Goal: Task Accomplishment & Management: Complete application form

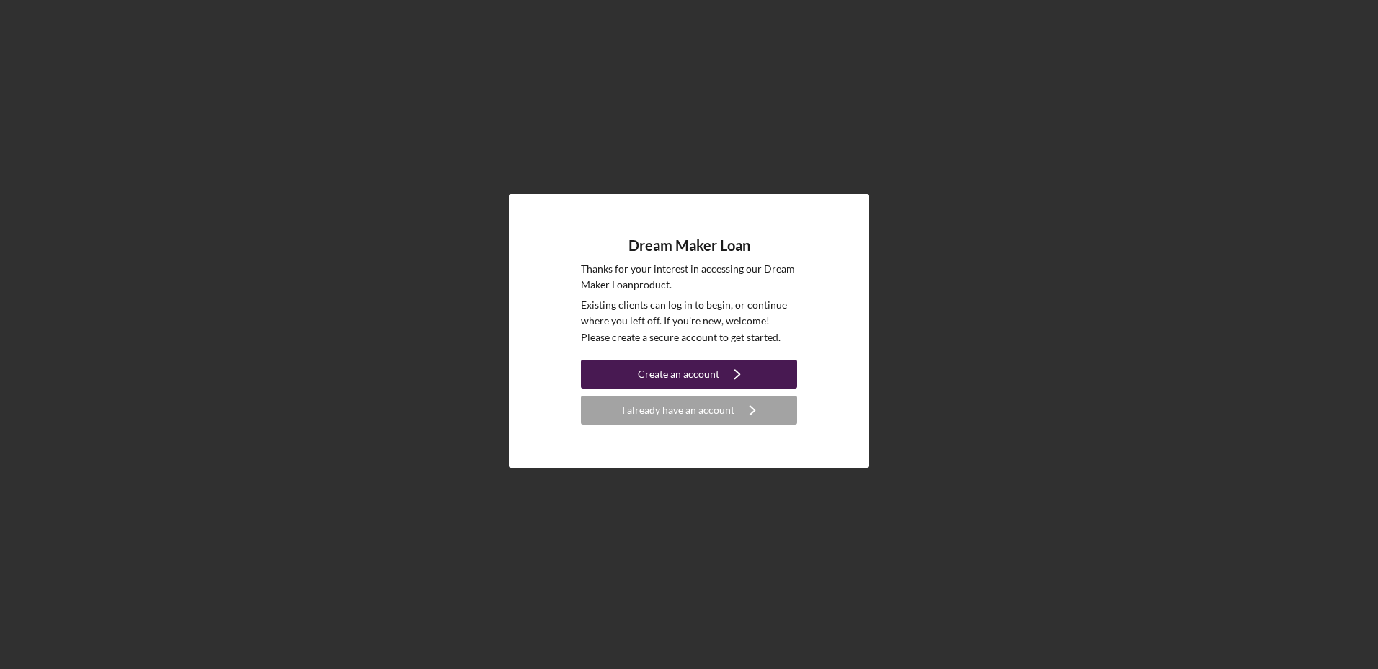
click at [722, 381] on icon "Icon/Navigate" at bounding box center [737, 374] width 36 height 36
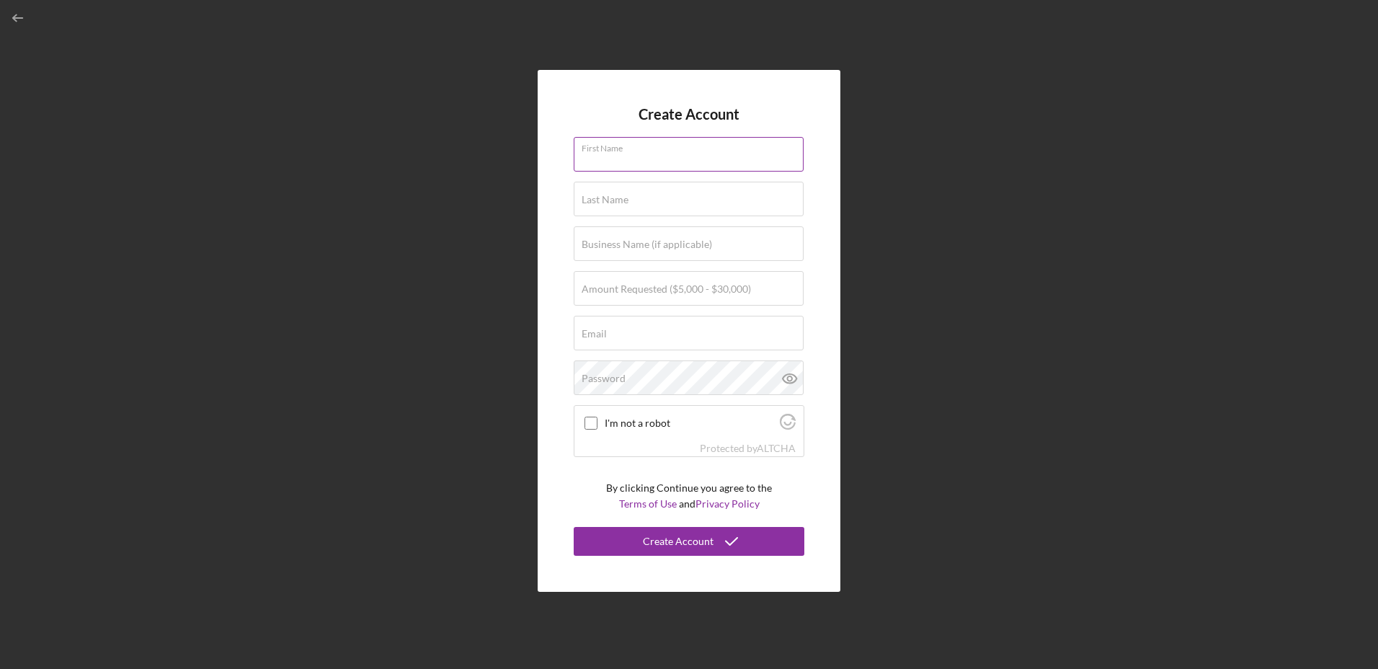
click at [636, 164] on input "First Name" at bounding box center [689, 154] width 230 height 35
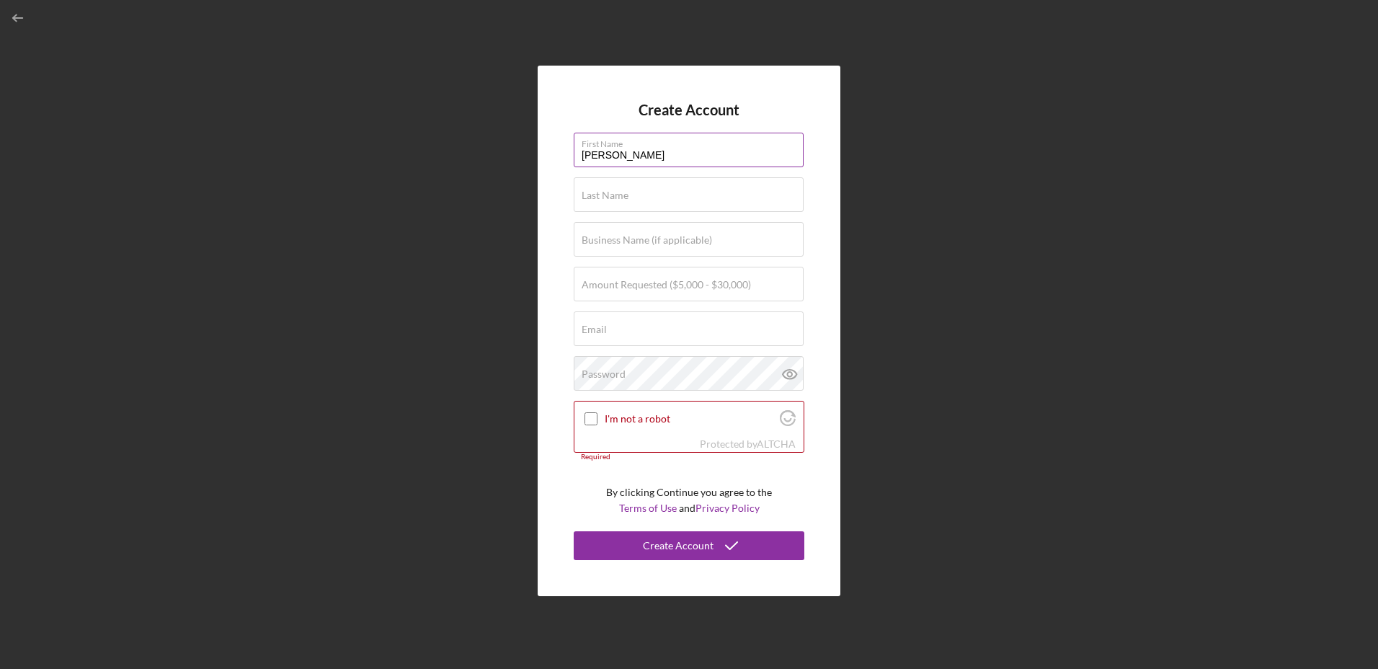
type input "[PERSON_NAME]"
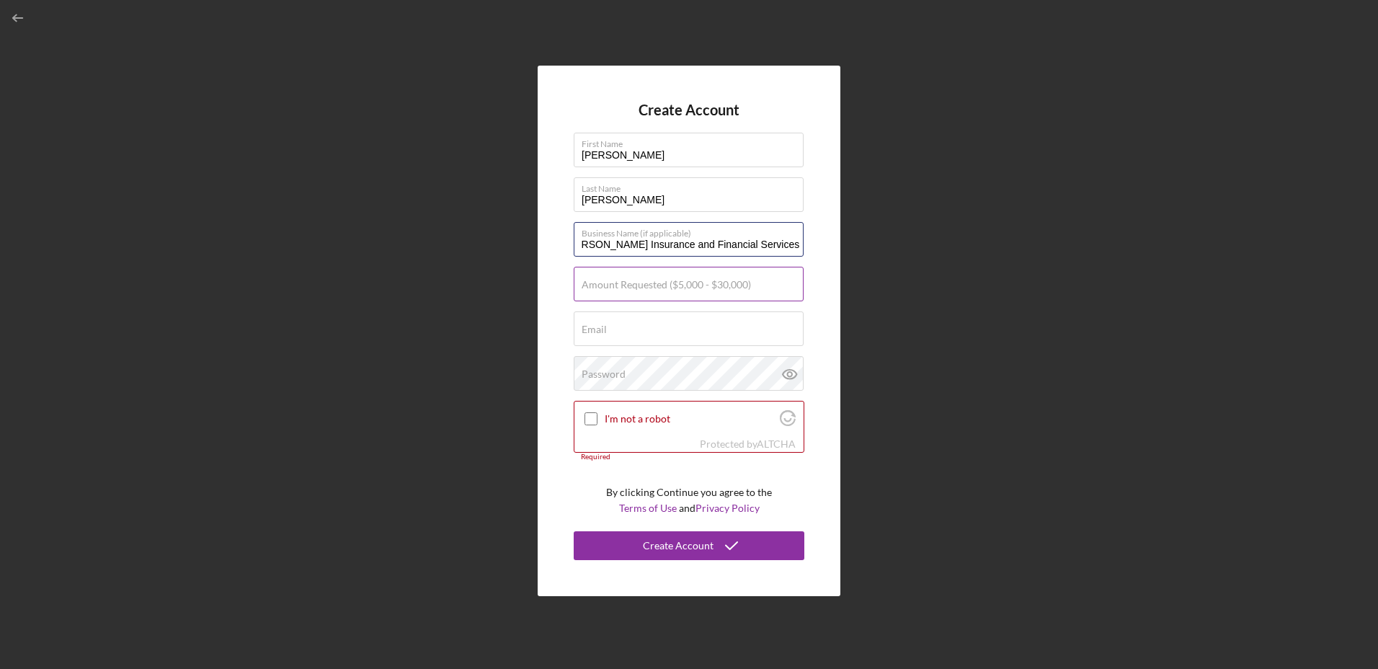
type input "[PERSON_NAME] Insurance and Financial Services Inc"
click at [673, 275] on div "Amount Requested ($5,000 - $30,000)" at bounding box center [689, 285] width 231 height 36
type input "$30,000"
click at [622, 332] on input "Email" at bounding box center [689, 328] width 230 height 35
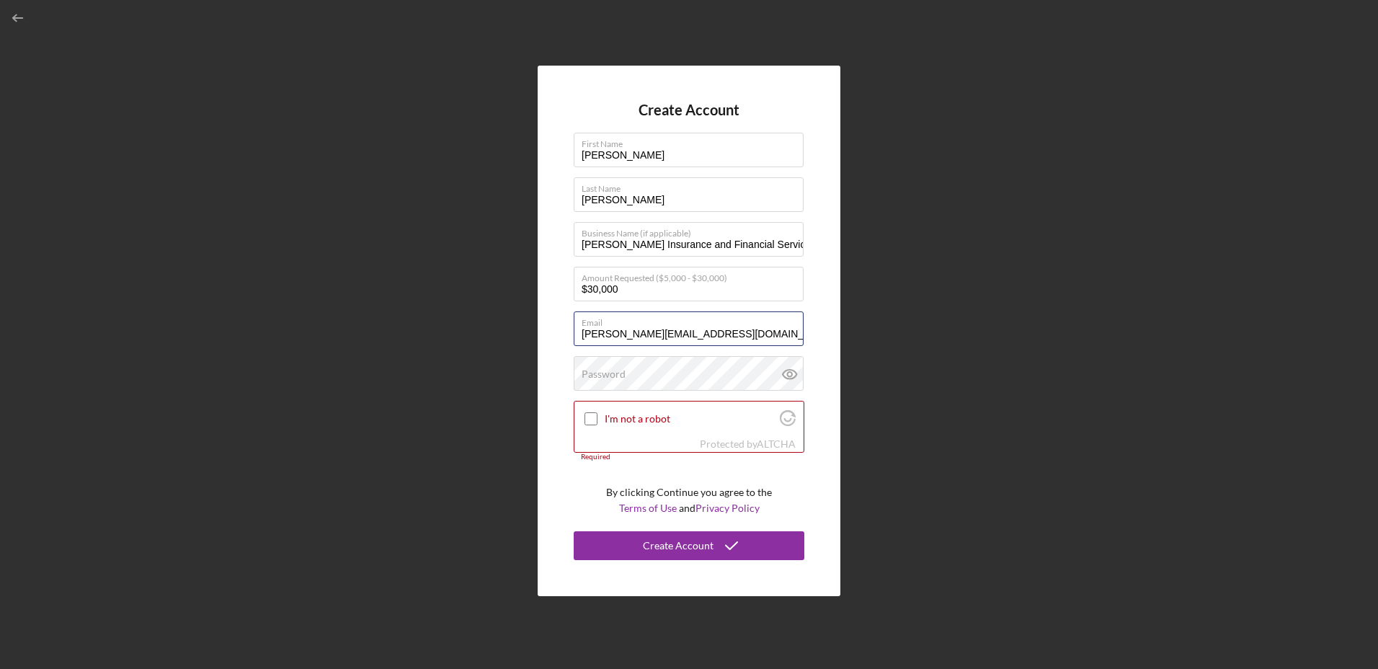
type input "[PERSON_NAME][EMAIL_ADDRESS][DOMAIN_NAME]"
click at [591, 420] on input "I'm not a robot" at bounding box center [591, 418] width 13 height 13
checkbox input "true"
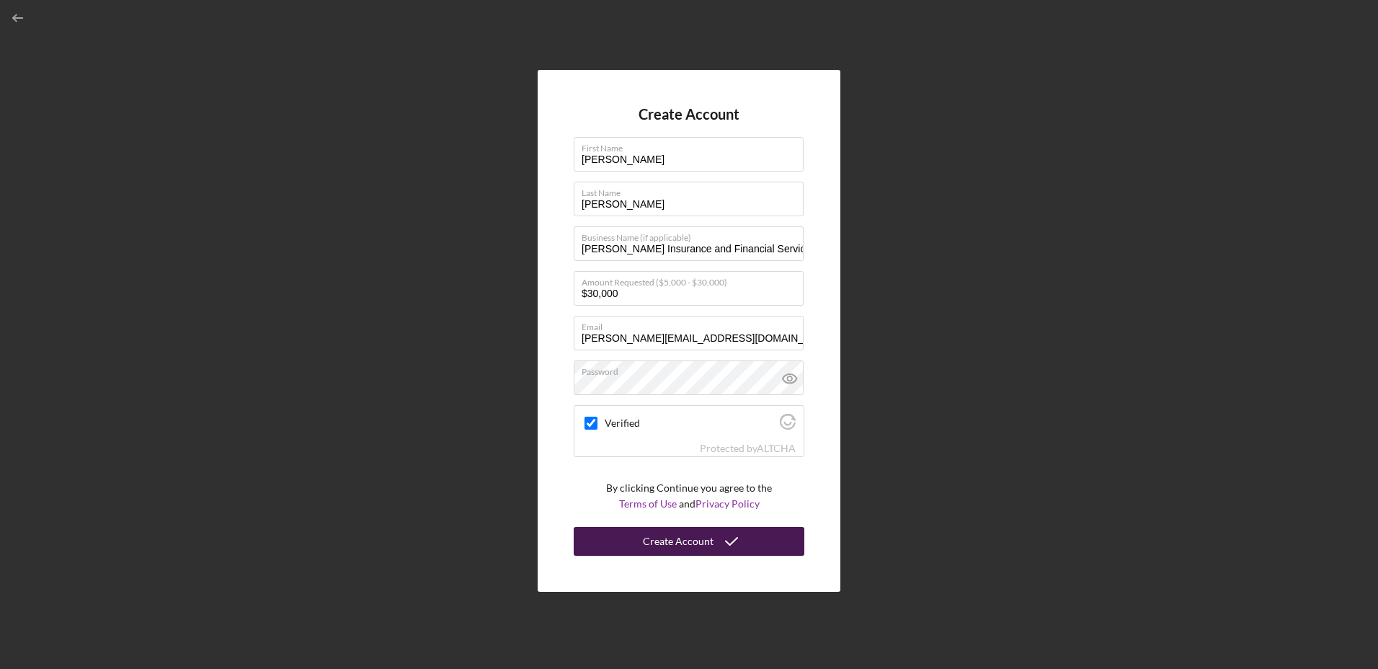
click at [717, 534] on icon "submit" at bounding box center [732, 541] width 36 height 36
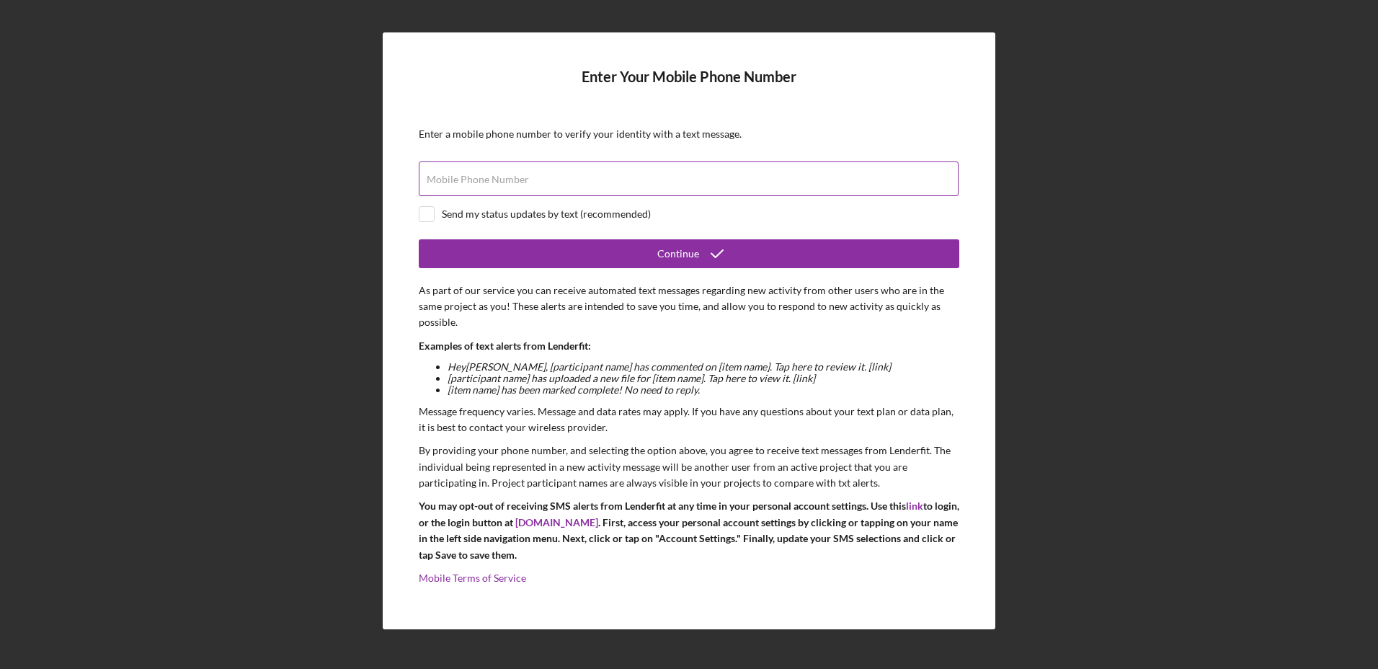
click at [489, 187] on input "Mobile Phone Number" at bounding box center [689, 178] width 540 height 35
type input "(330) 280-1900"
click at [432, 215] on input "checkbox" at bounding box center [427, 214] width 14 height 14
checkbox input "true"
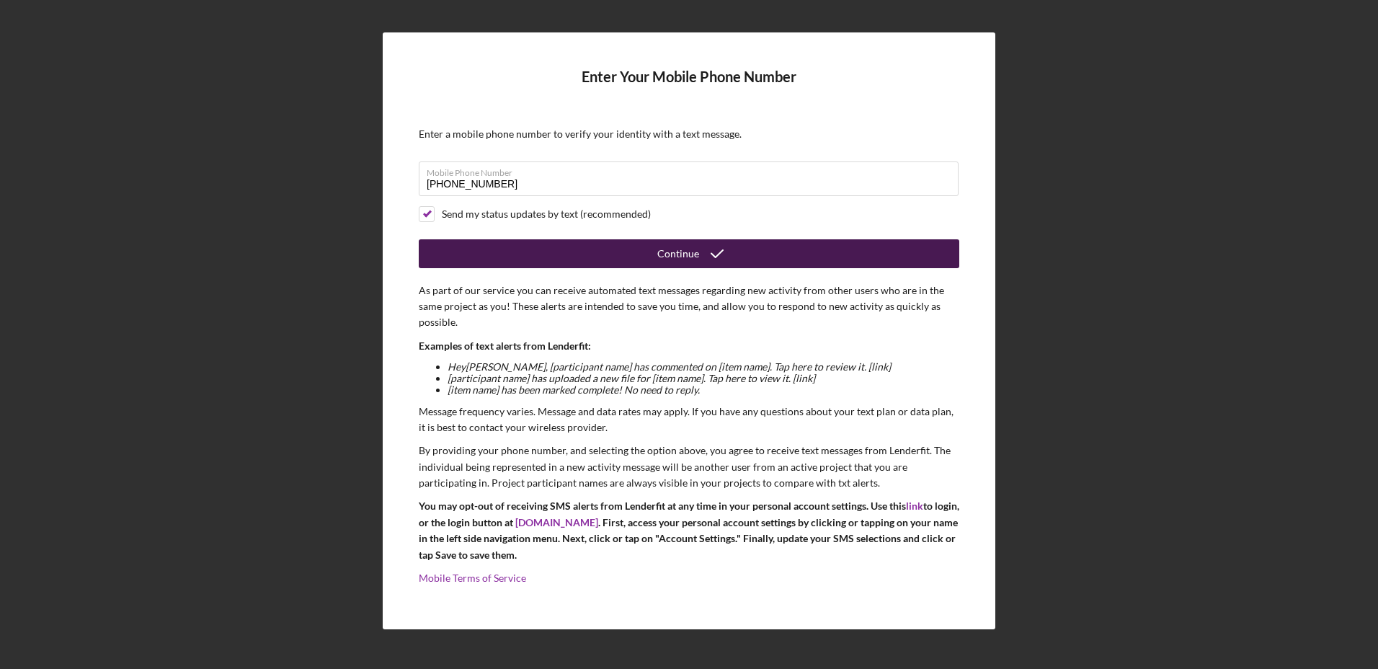
click at [688, 257] on div "Continue" at bounding box center [678, 253] width 42 height 29
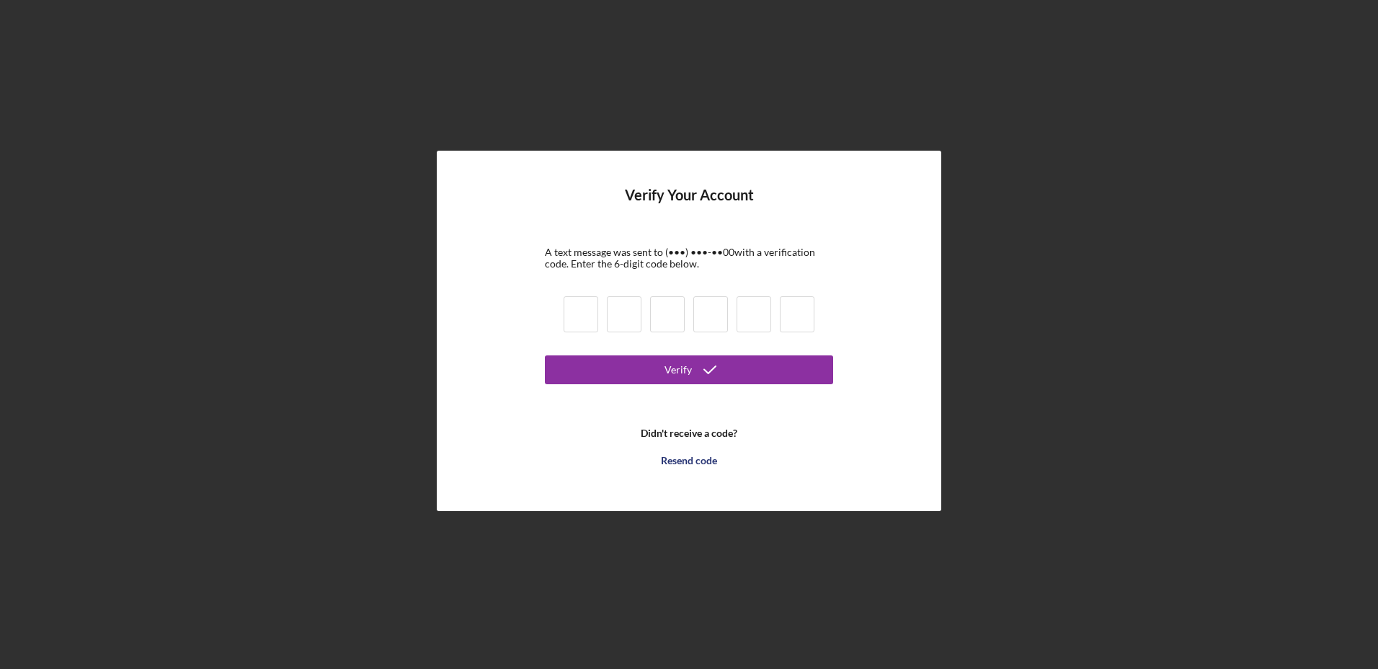
click at [568, 311] on input at bounding box center [581, 314] width 35 height 36
type input "6"
type input "8"
type input "3"
type input "5"
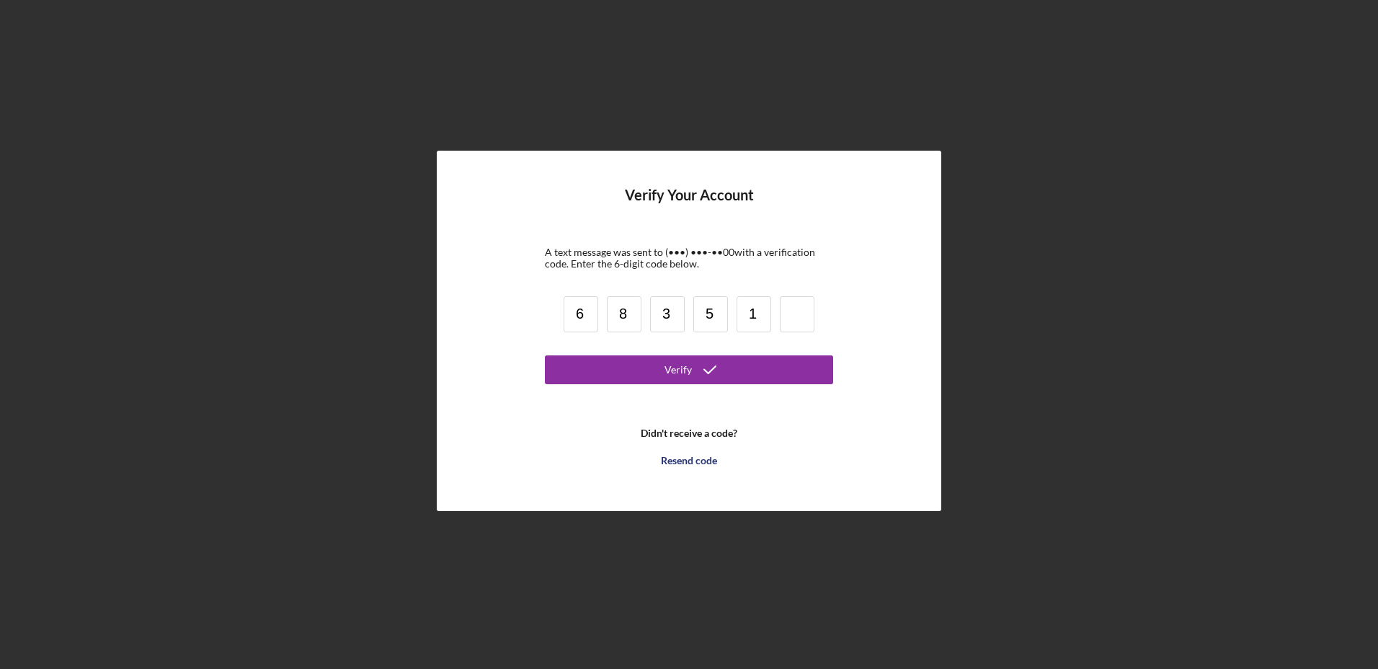
type input "1"
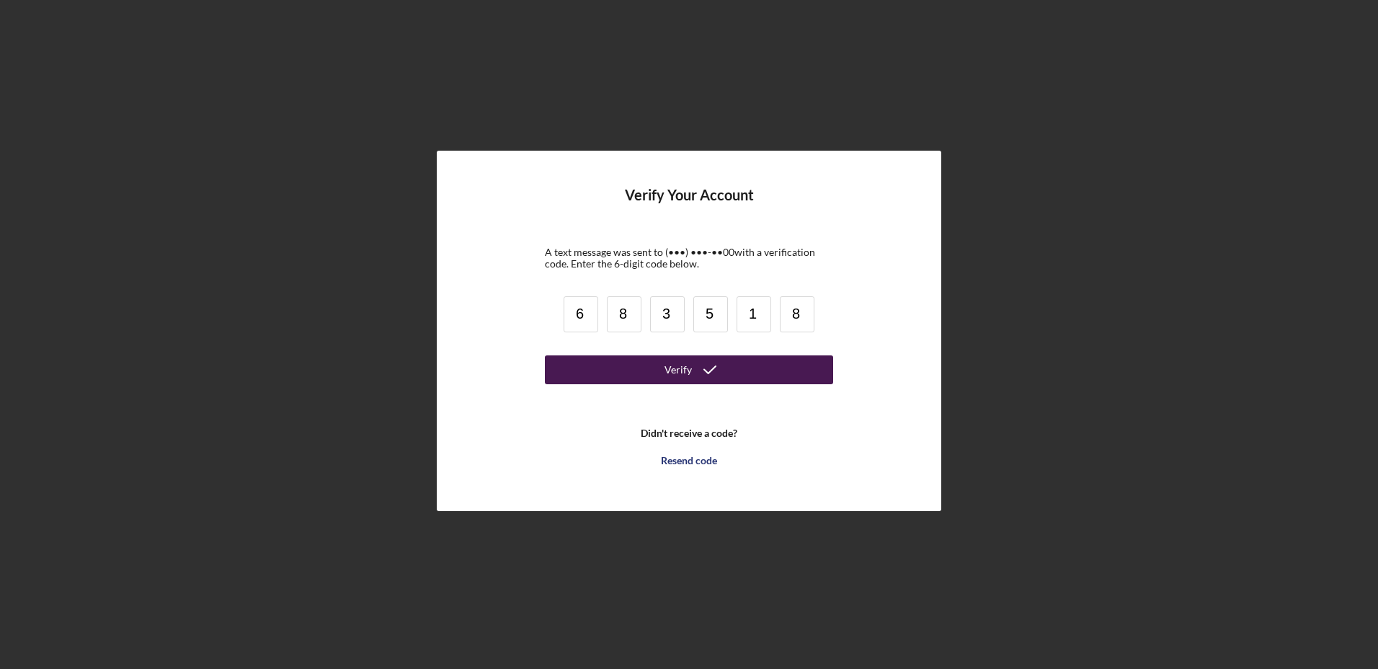
type input "8"
click at [709, 365] on icon "submit" at bounding box center [710, 370] width 36 height 36
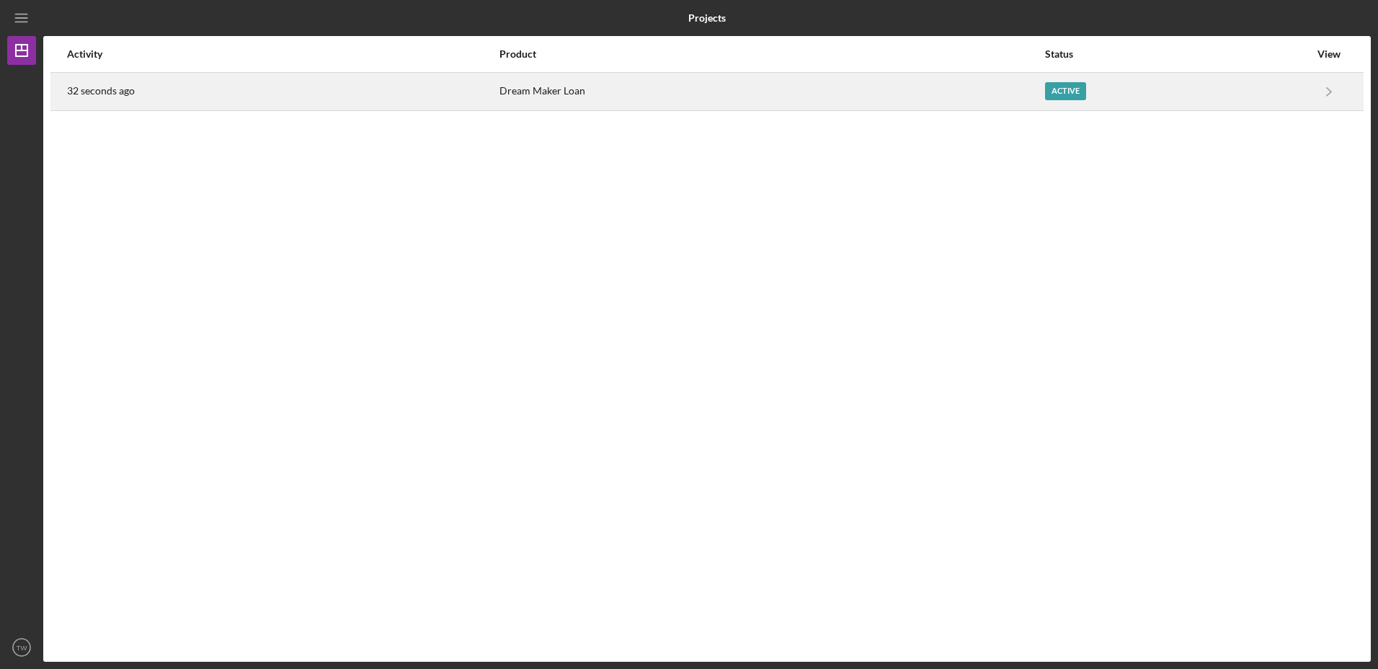
click at [1073, 91] on div "Active" at bounding box center [1065, 91] width 41 height 18
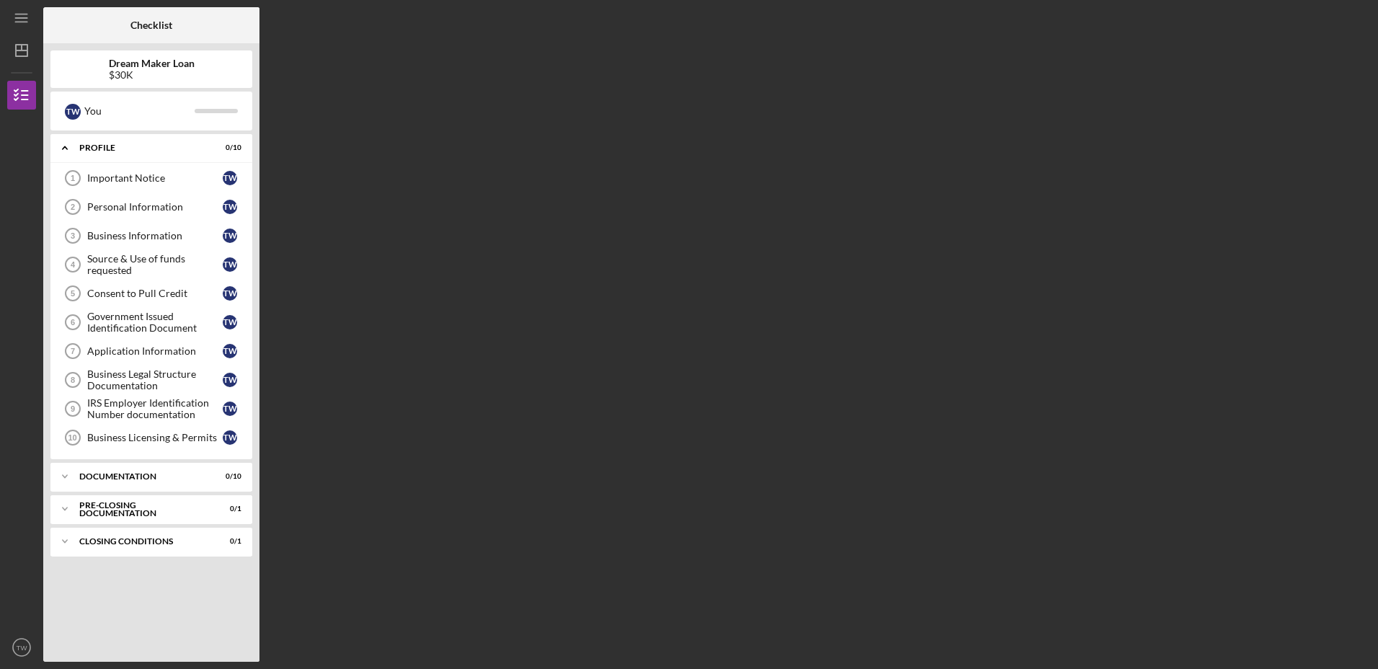
drag, startPoint x: 448, startPoint y: 189, endPoint x: 436, endPoint y: 187, distance: 12.3
click at [443, 189] on div "Checklist Dream Maker Loan $30K T W You Icon/Expander Profile 0 / 10 Important …" at bounding box center [707, 334] width 1328 height 655
click at [141, 173] on div "Important Notice" at bounding box center [155, 178] width 136 height 12
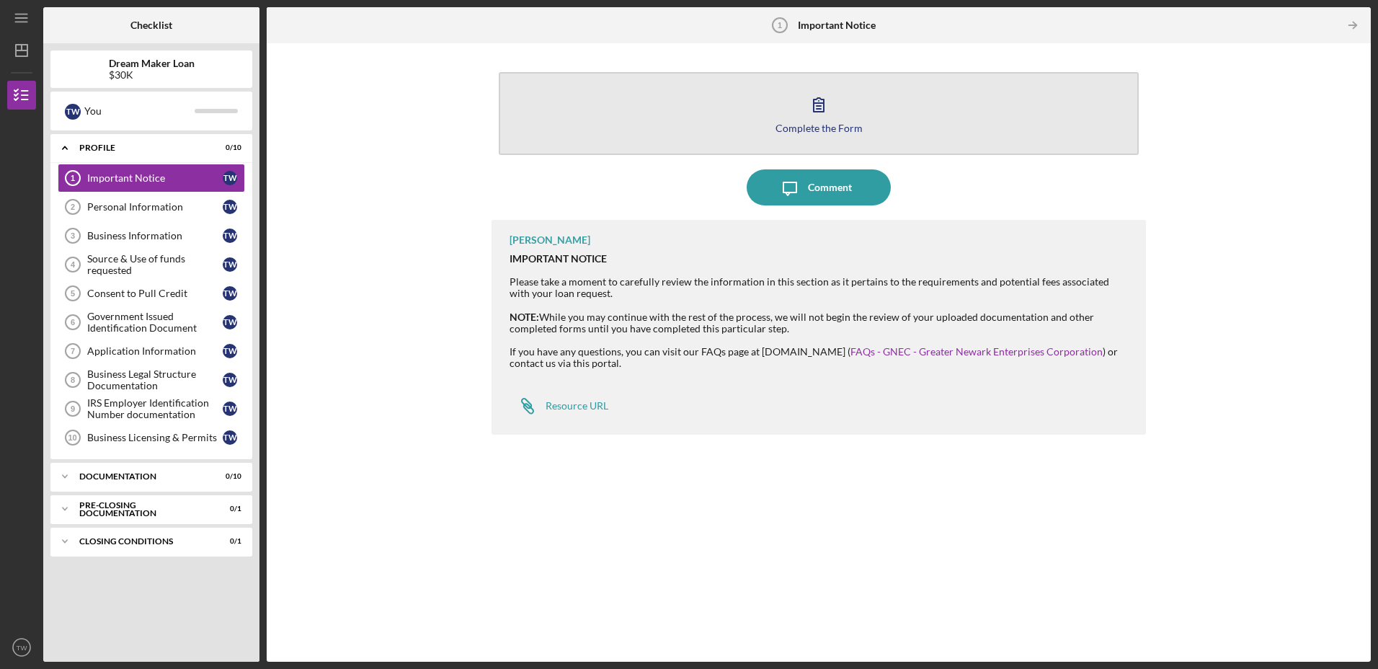
click at [828, 128] on div "Complete the Form" at bounding box center [819, 128] width 87 height 11
click at [797, 125] on div "Complete the Form" at bounding box center [819, 128] width 87 height 11
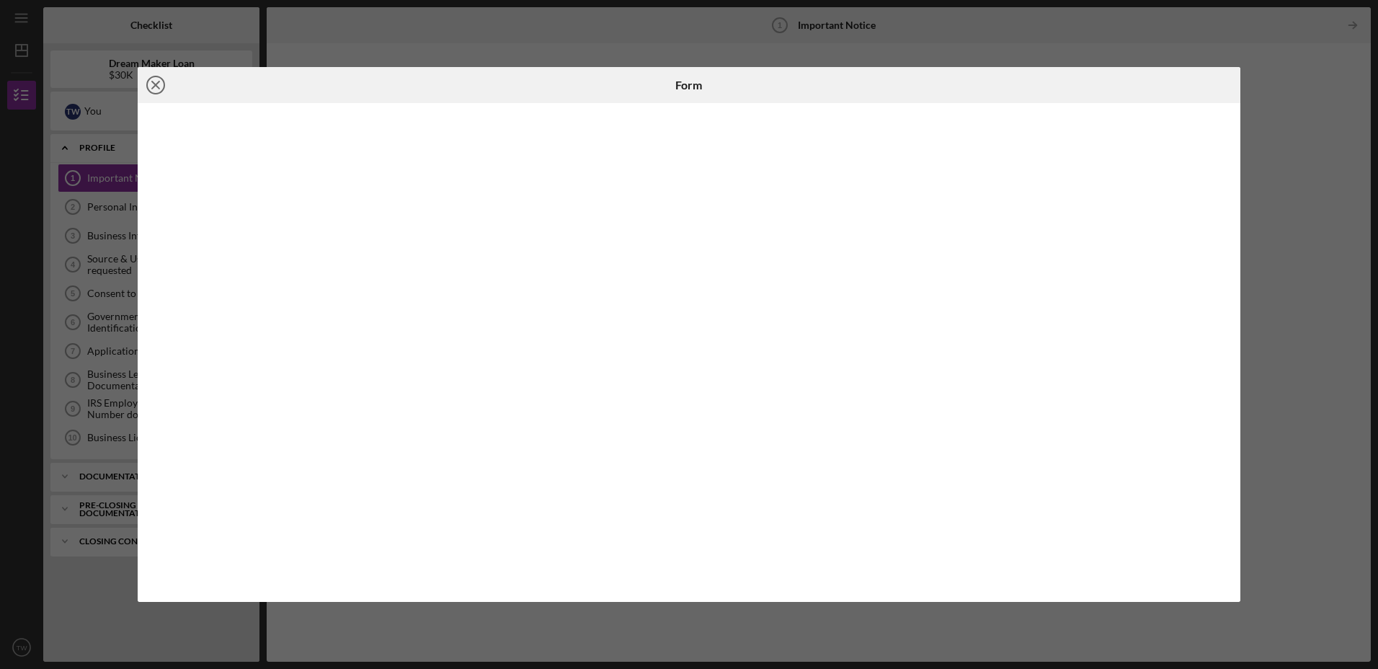
click at [159, 82] on line at bounding box center [155, 84] width 7 height 7
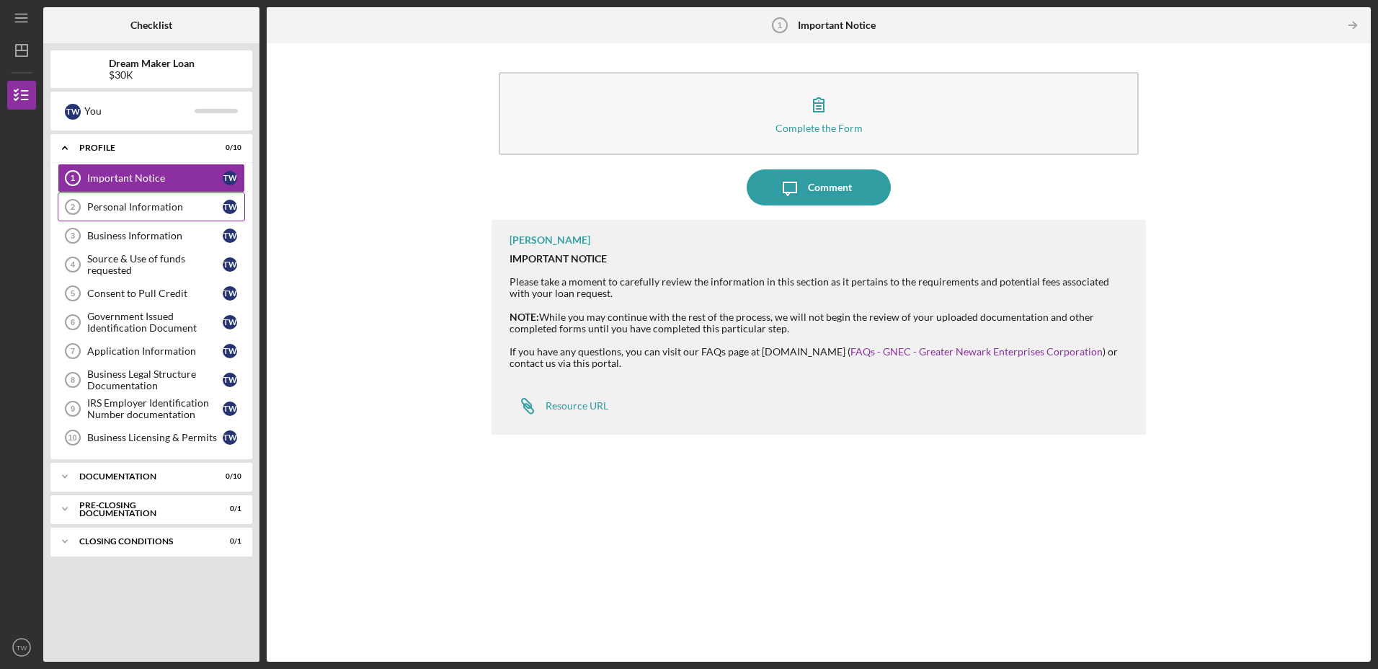
click at [149, 208] on div "Personal Information" at bounding box center [155, 207] width 136 height 12
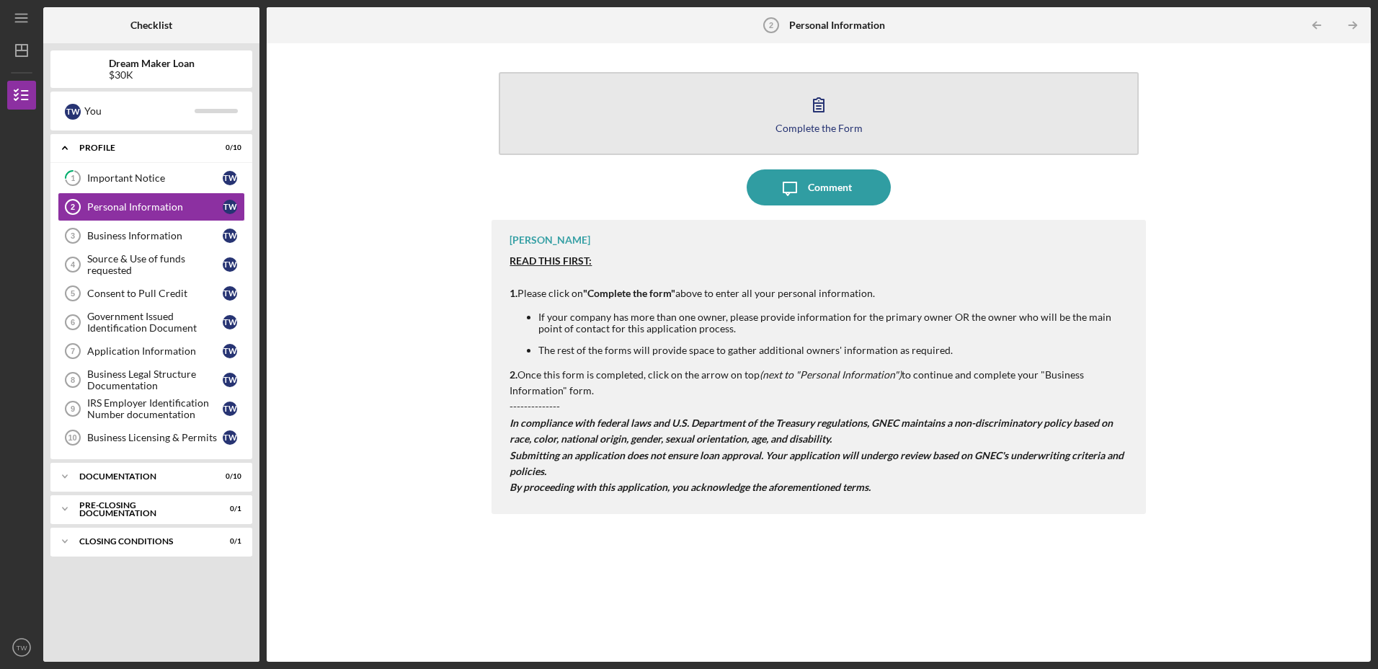
click at [806, 132] on div "Complete the Form" at bounding box center [819, 128] width 87 height 11
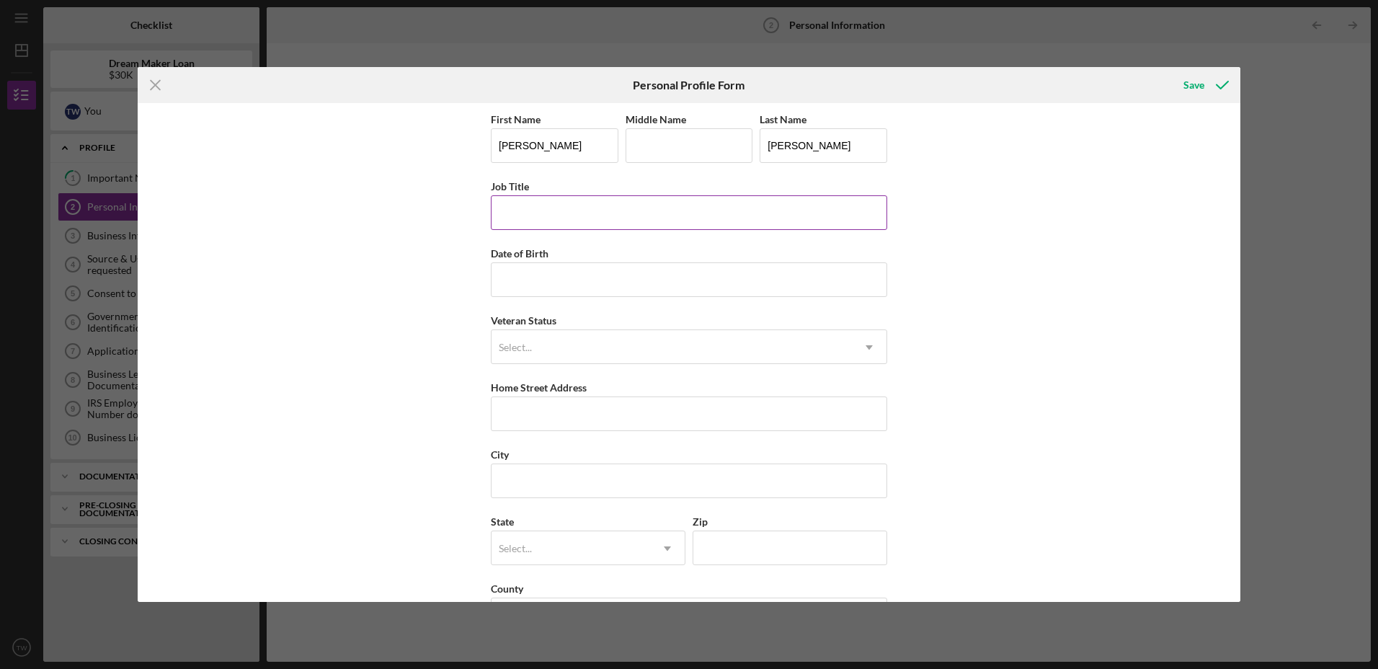
click at [592, 206] on input "Job Title" at bounding box center [689, 212] width 396 height 35
type input "Owner/CEO"
click at [634, 284] on input "Date of Birth" at bounding box center [689, 279] width 396 height 35
type input "01/03/1975"
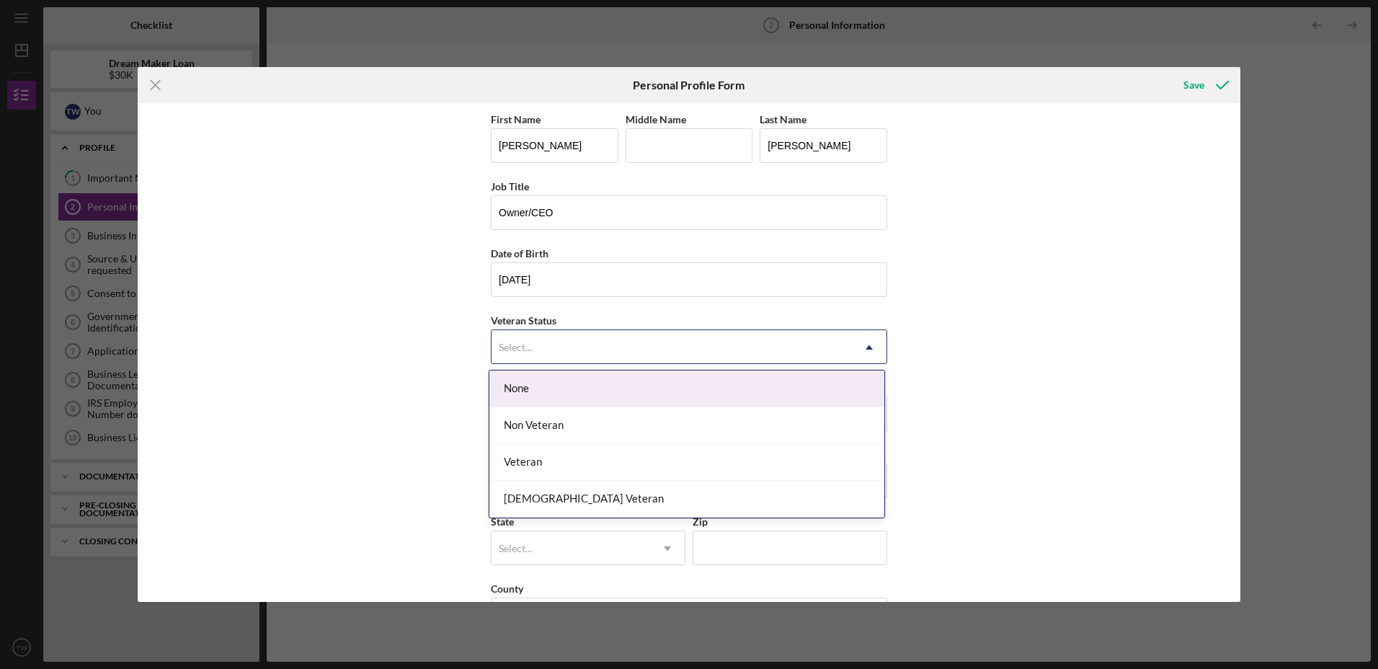
click at [593, 346] on div "Select..." at bounding box center [672, 347] width 360 height 33
click at [556, 390] on div "None" at bounding box center [686, 389] width 395 height 37
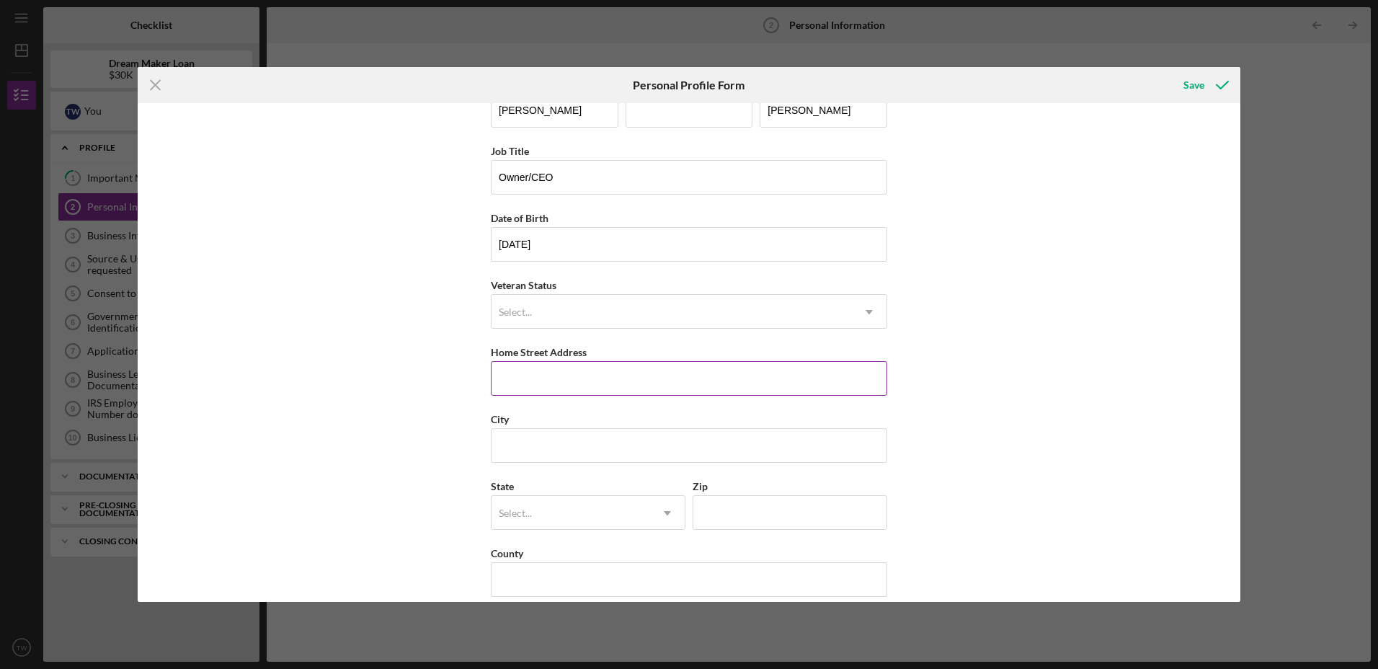
scroll to position [52, 0]
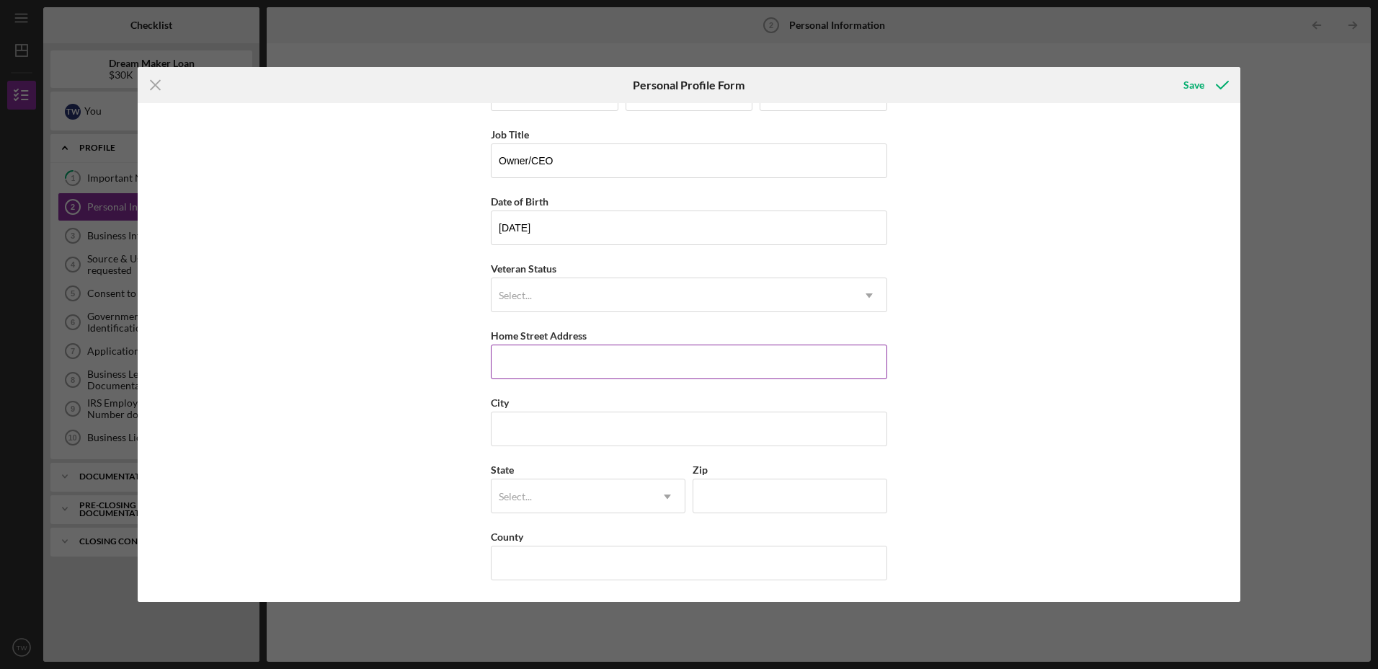
click at [576, 367] on input "Home Street Address" at bounding box center [689, 362] width 396 height 35
type input "165 Belmont Ave"
type input "Belleville"
click at [627, 365] on input "165 Belmont Ave" at bounding box center [689, 362] width 396 height 35
type input "165 Belmont Ave apt 216"
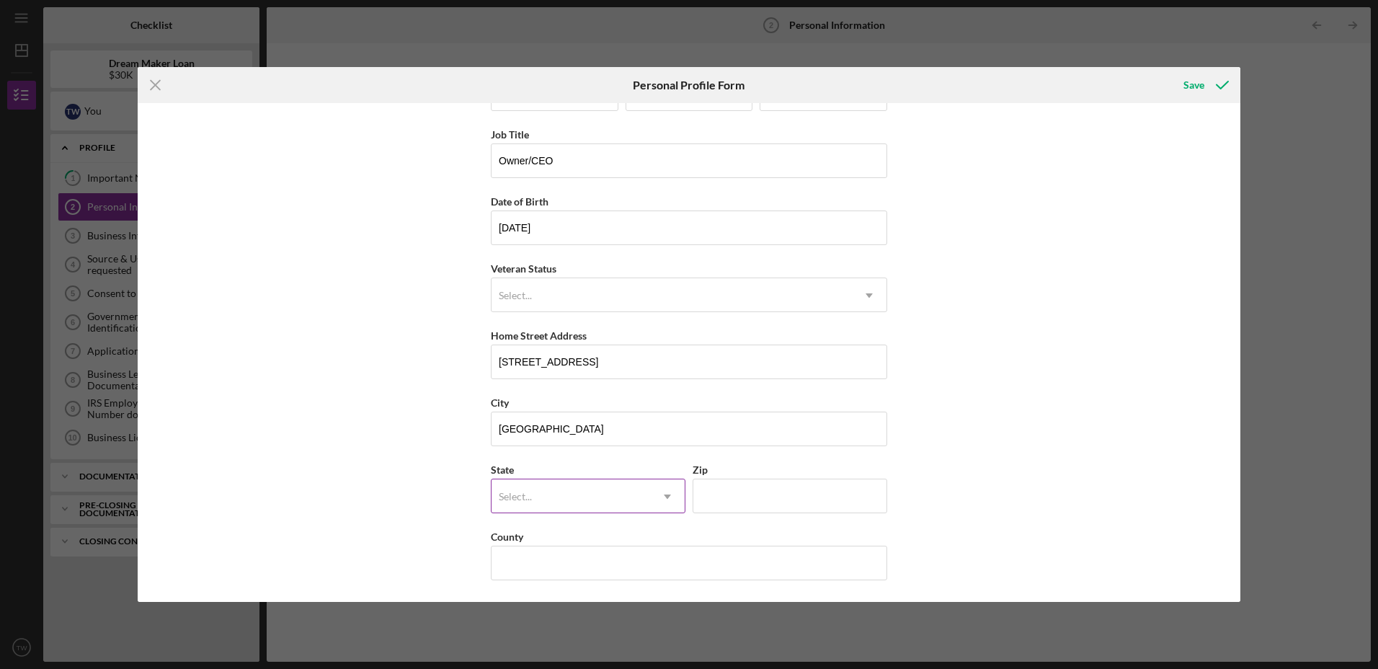
click at [619, 484] on div "Select..." at bounding box center [571, 496] width 159 height 33
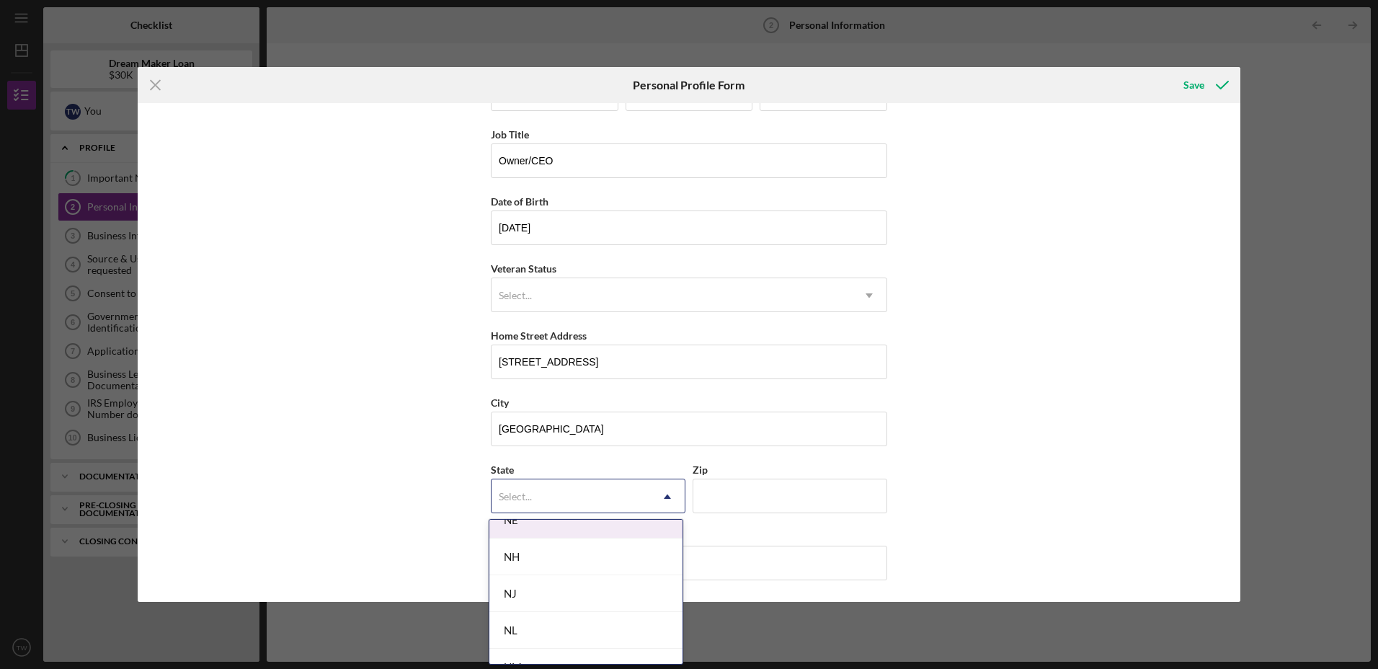
scroll to position [1586, 0]
click at [573, 574] on div "NJ" at bounding box center [585, 569] width 193 height 37
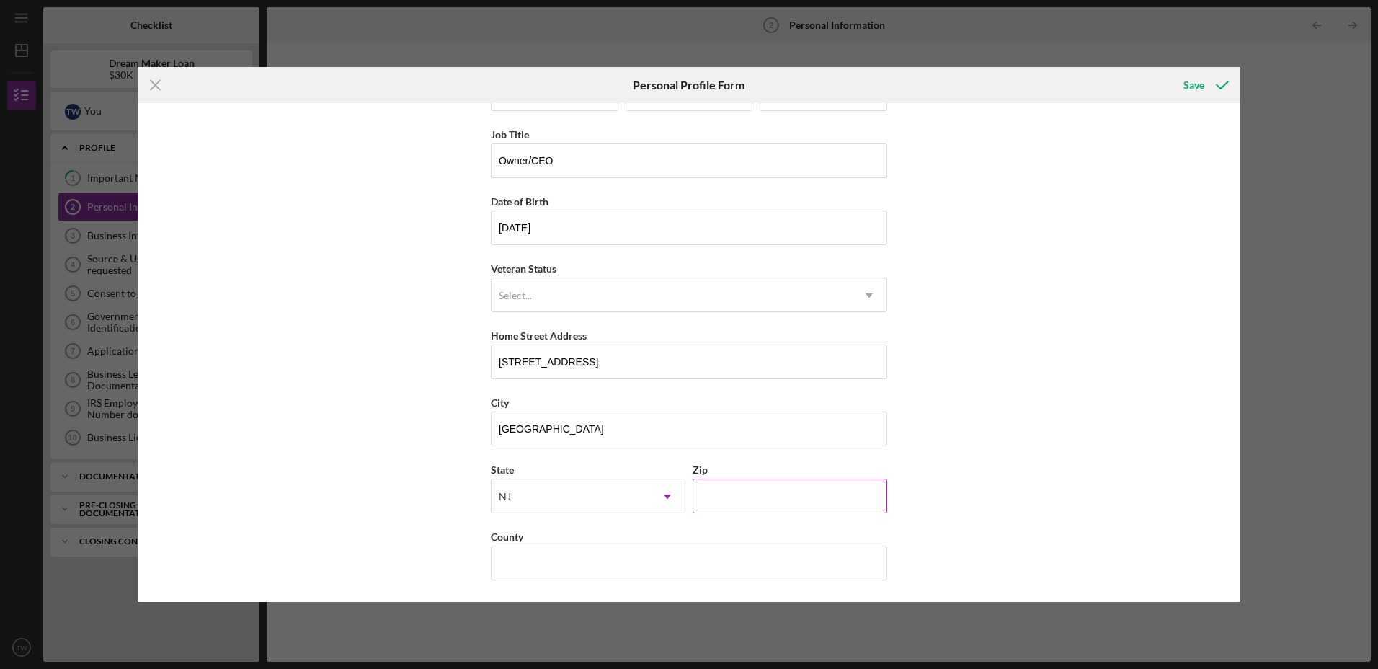
click at [794, 504] on input "Zip" at bounding box center [790, 496] width 195 height 35
type input "07109"
click at [670, 561] on input "County" at bounding box center [689, 563] width 396 height 35
type input "essex"
drag, startPoint x: 1179, startPoint y: 350, endPoint x: 1182, endPoint y: 356, distance: 7.4
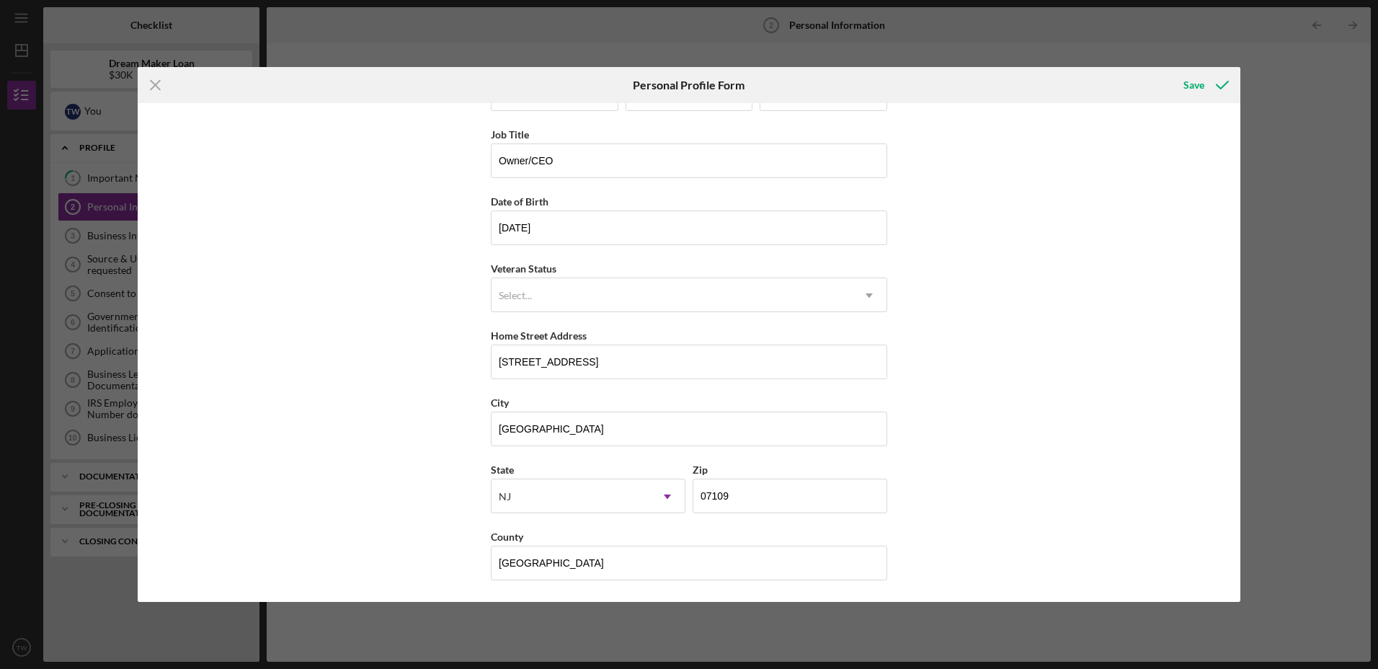
click at [1179, 349] on div "First Name Thomas Middle Name Last Name Woods Job Title Owner/CEO Date of Birth…" at bounding box center [689, 352] width 1103 height 499
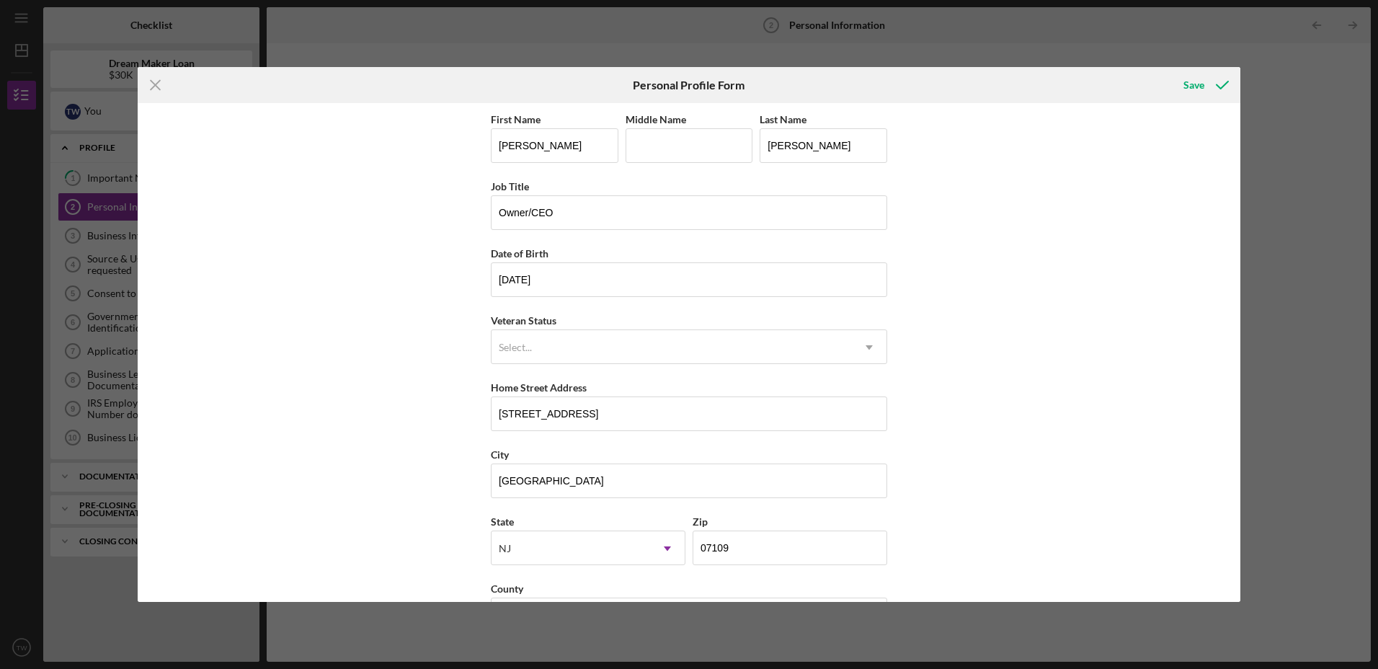
scroll to position [52, 0]
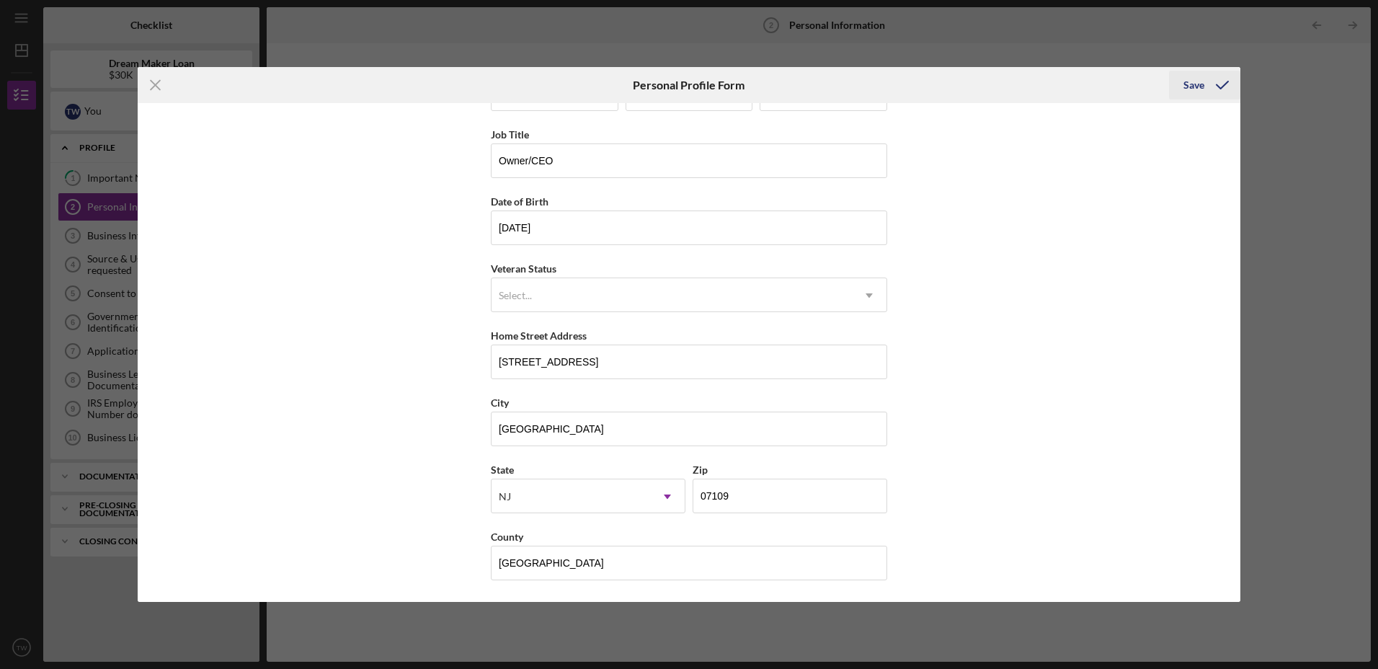
click at [1185, 86] on div "Save" at bounding box center [1194, 85] width 21 height 29
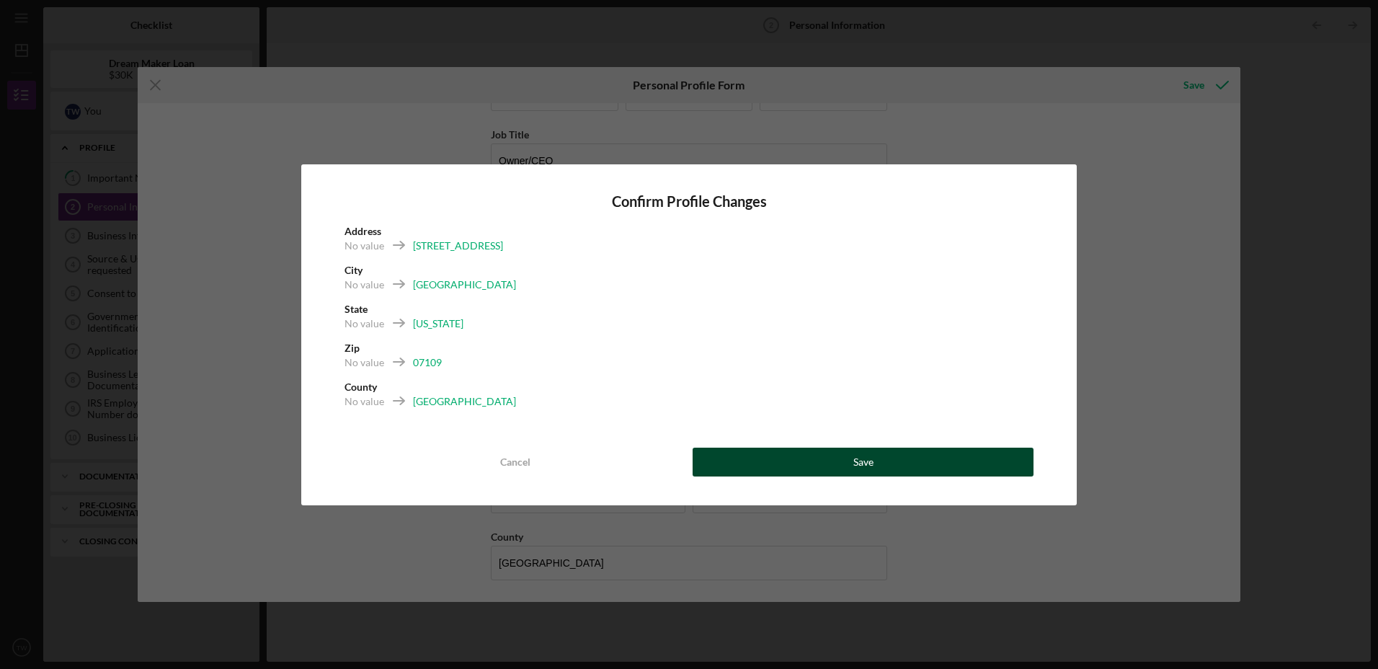
click at [862, 462] on div "Save" at bounding box center [863, 462] width 20 height 29
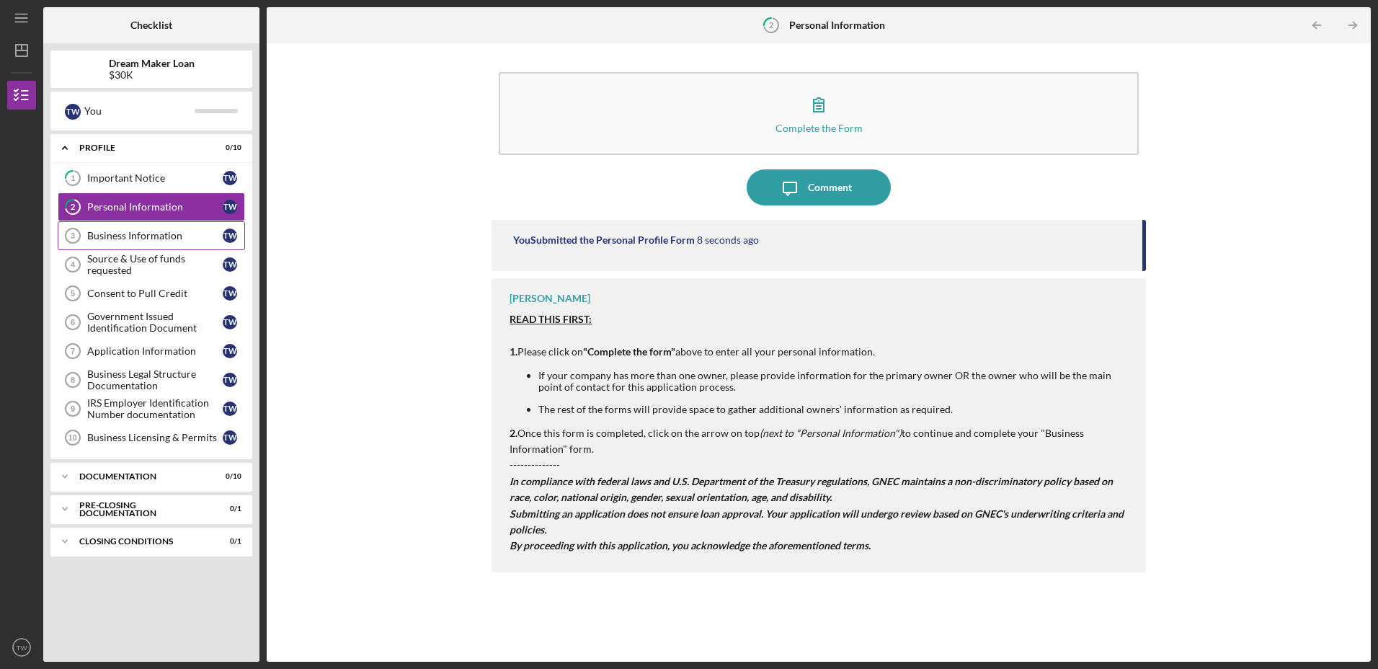
click at [139, 236] on div "Business Information" at bounding box center [155, 236] width 136 height 12
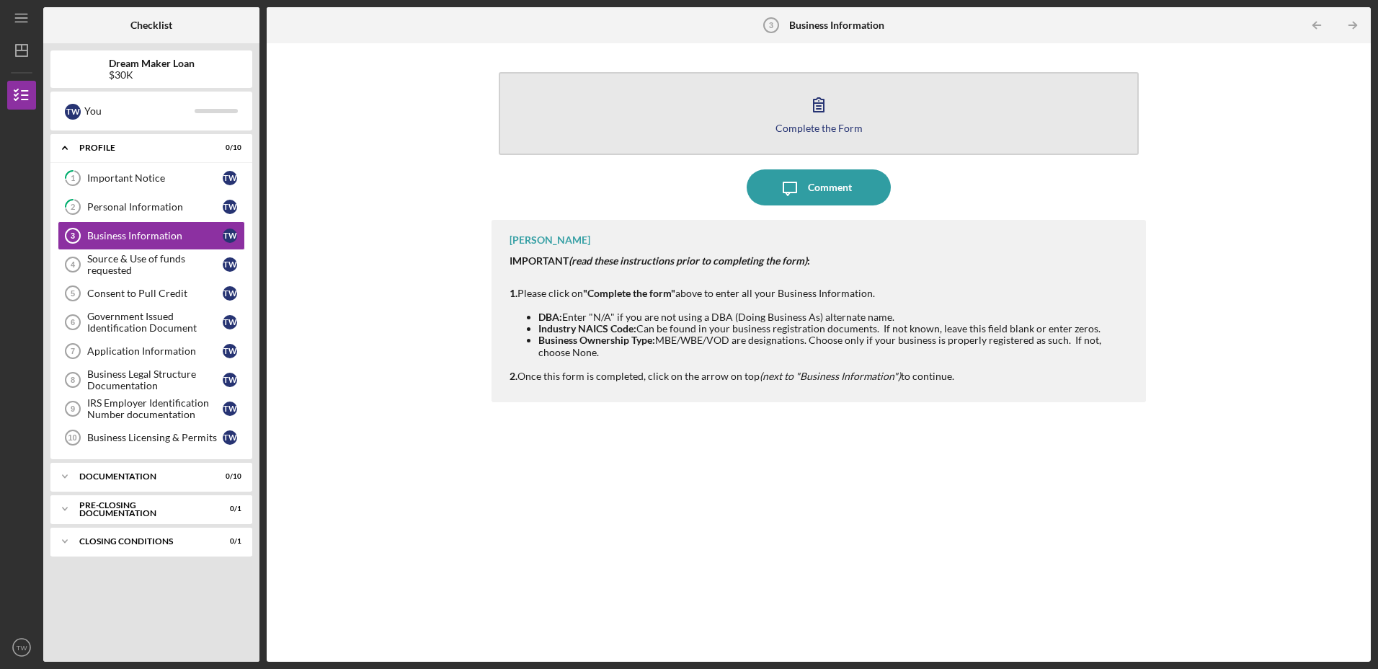
click at [848, 130] on div "Complete the Form" at bounding box center [819, 128] width 87 height 11
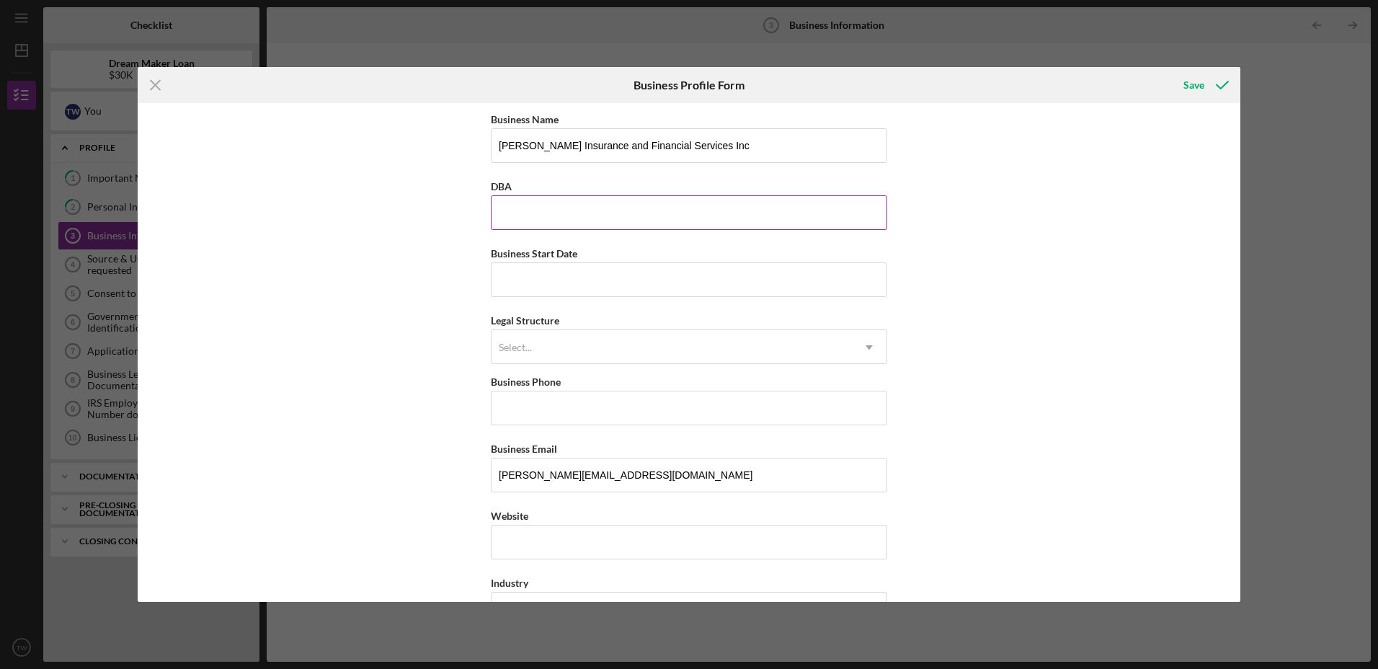
click at [715, 215] on input "DBA" at bounding box center [689, 212] width 396 height 35
type input "Tommy Woods State Farm"
click at [645, 268] on input "Business Start Date" at bounding box center [689, 279] width 396 height 35
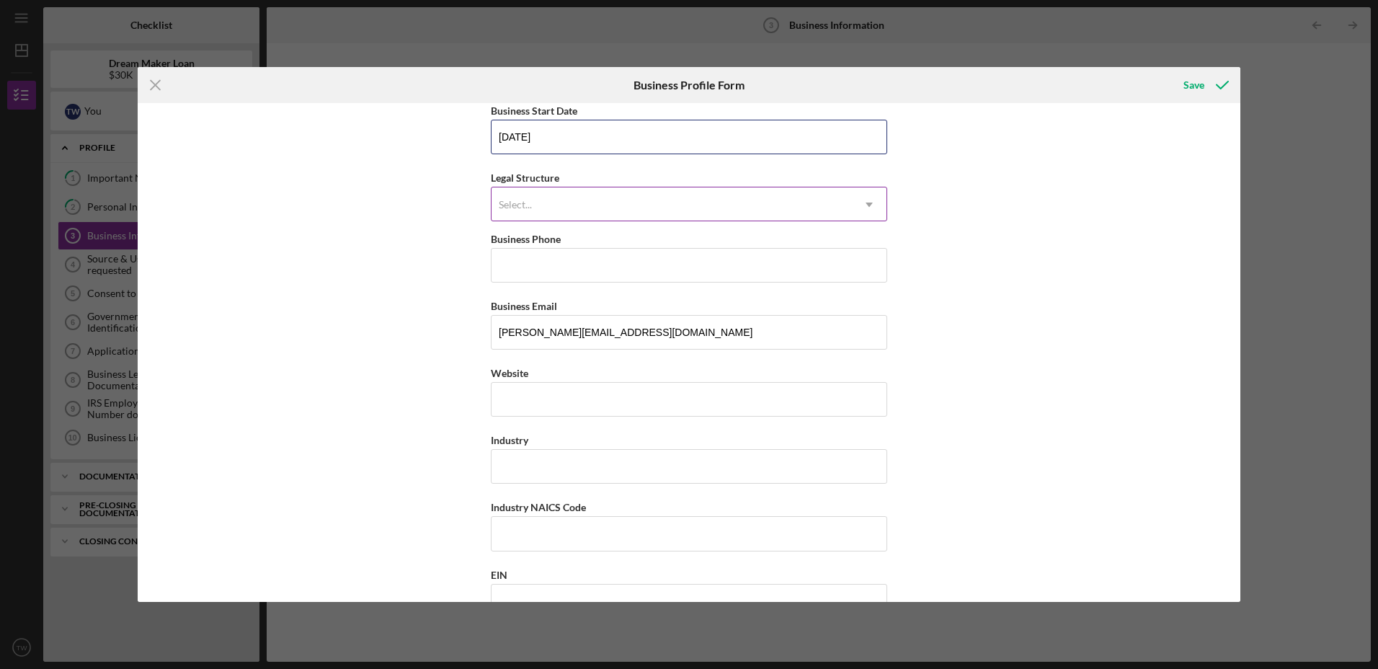
scroll to position [144, 0]
type input "08/10/2024"
click at [597, 197] on div "Select..." at bounding box center [672, 203] width 360 height 33
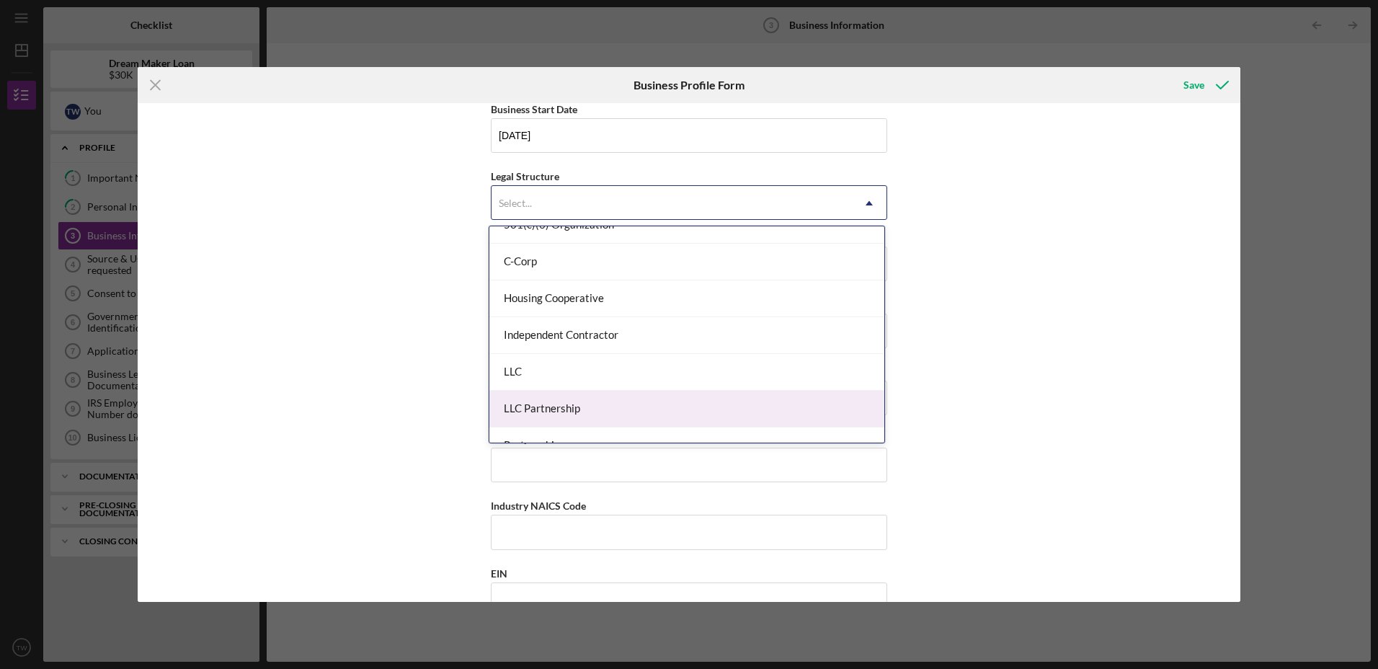
scroll to position [216, 0]
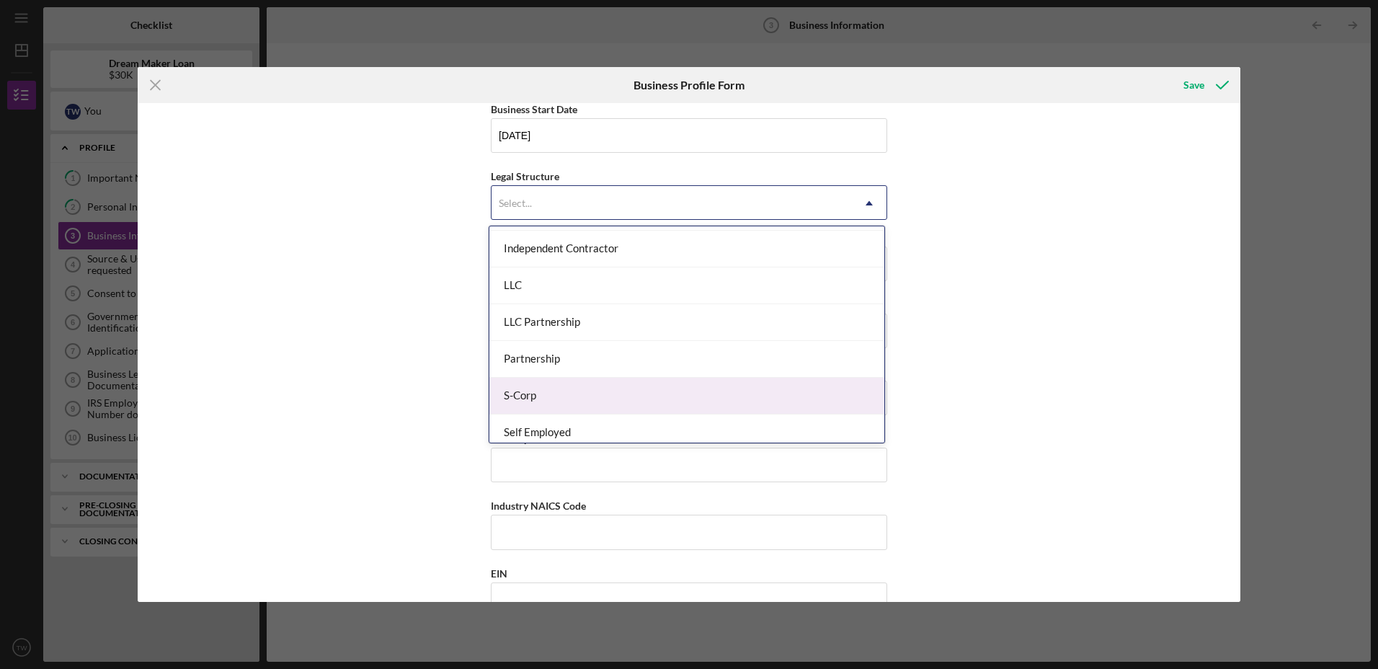
click at [577, 384] on div "S-Corp" at bounding box center [686, 396] width 395 height 37
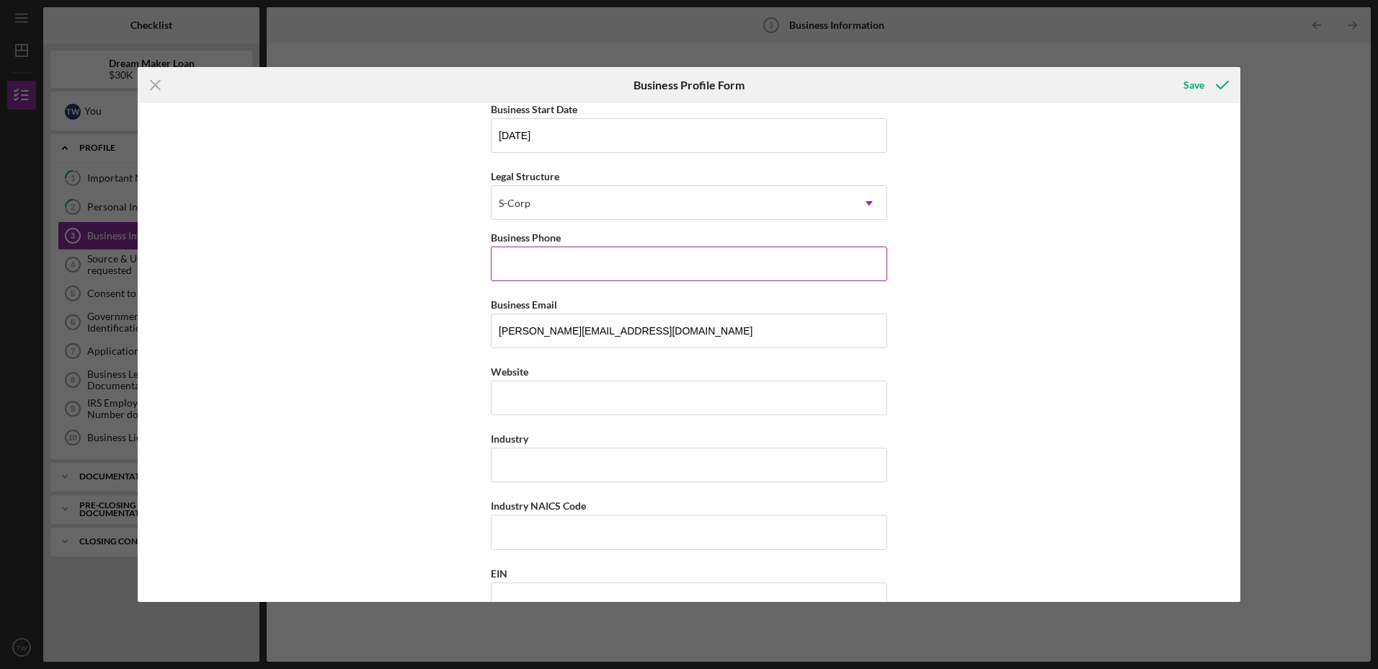
click at [573, 269] on input "Business Phone" at bounding box center [689, 264] width 396 height 35
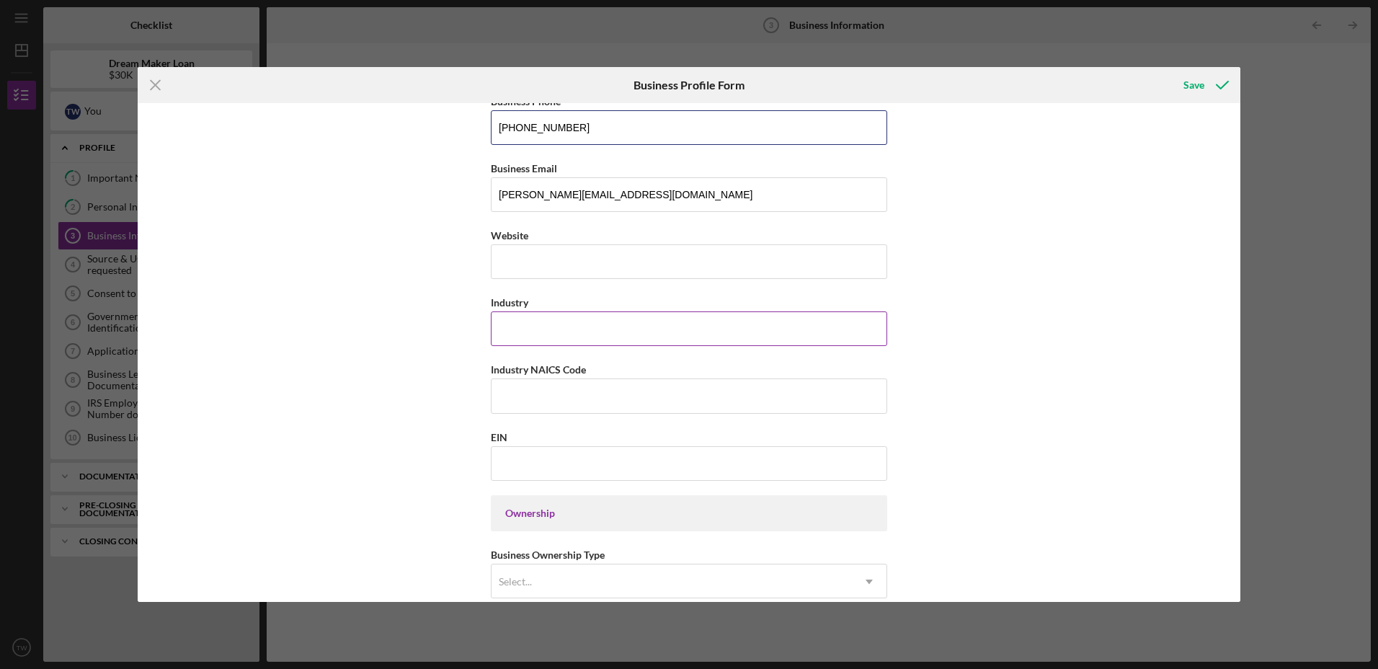
scroll to position [288, 0]
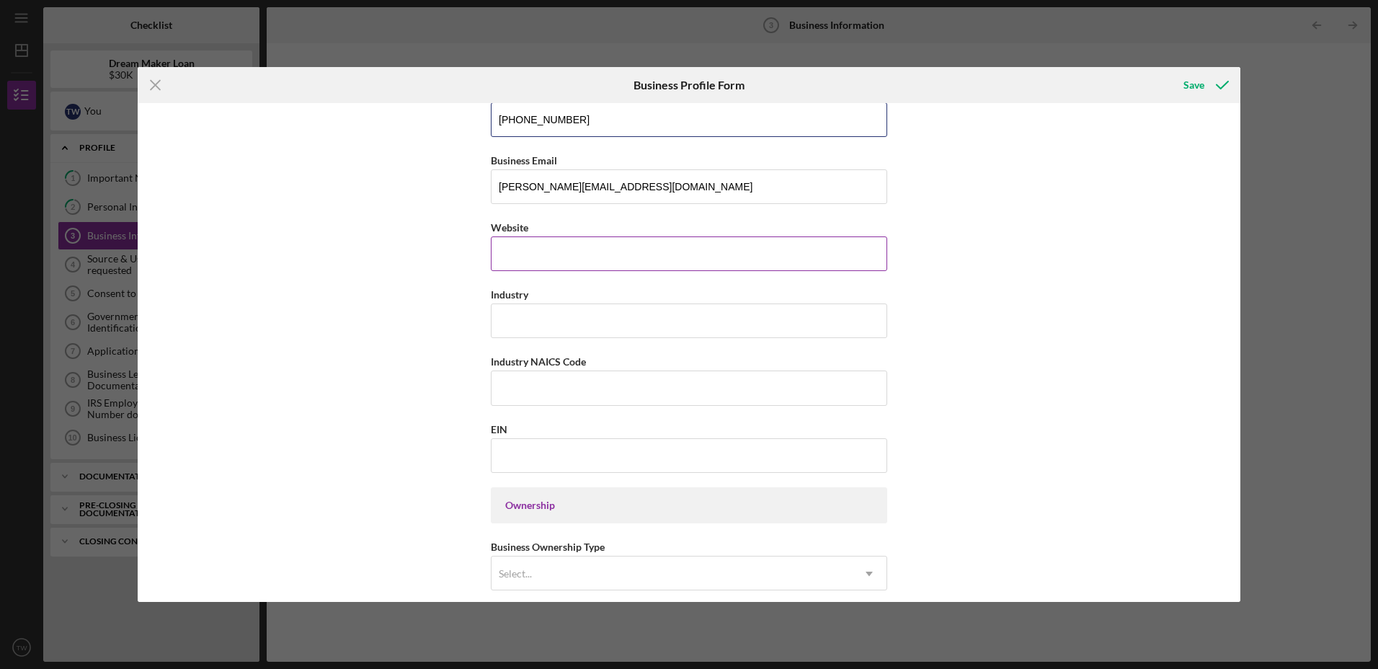
type input "(973) 233-4182"
click at [607, 250] on input "Website" at bounding box center [689, 253] width 396 height 35
type input "insurancebytommy.com"
click at [611, 326] on input "Industry" at bounding box center [689, 320] width 396 height 35
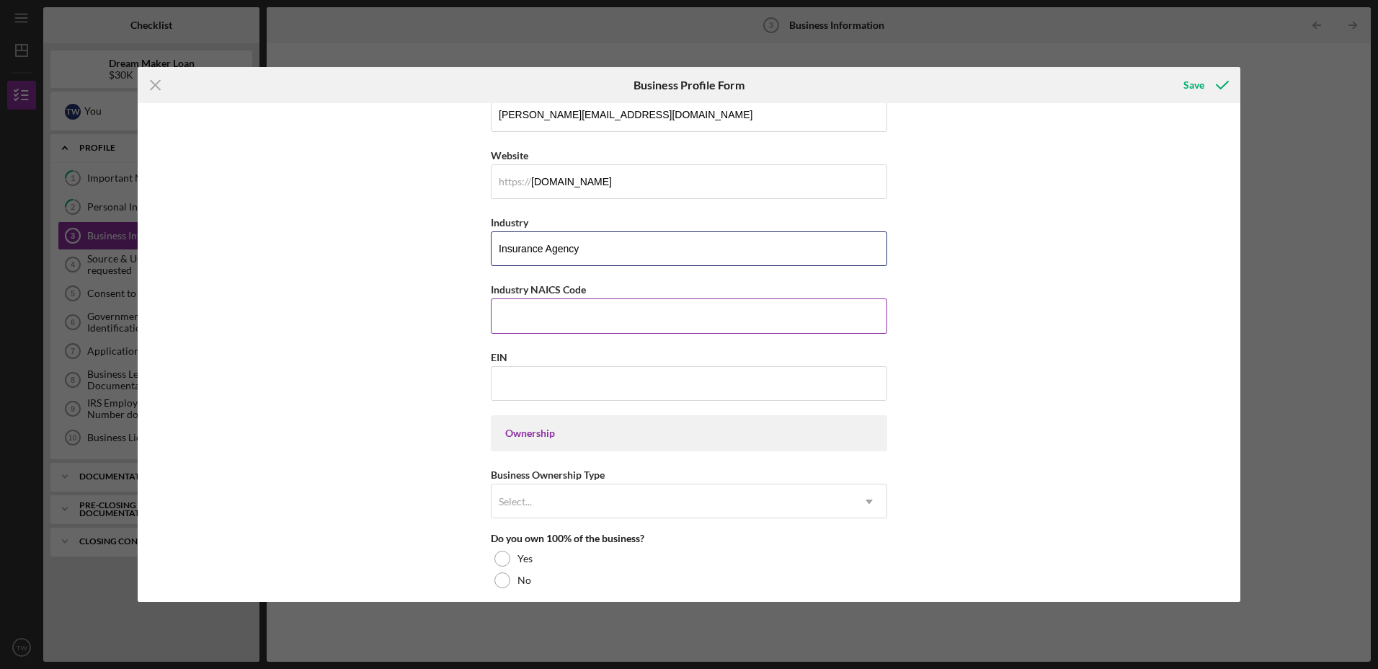
type input "Insurance Agency"
click at [574, 313] on input "Industry NAICS Code" at bounding box center [689, 315] width 396 height 35
click at [574, 316] on input "Industry NAICS Code" at bounding box center [689, 315] width 396 height 35
drag, startPoint x: 598, startPoint y: 284, endPoint x: 464, endPoint y: 286, distance: 134.1
click at [464, 286] on div "Business Name Thomas Woods Insurance and Financial Services Inc DBA Tommy Woods…" at bounding box center [689, 352] width 1103 height 499
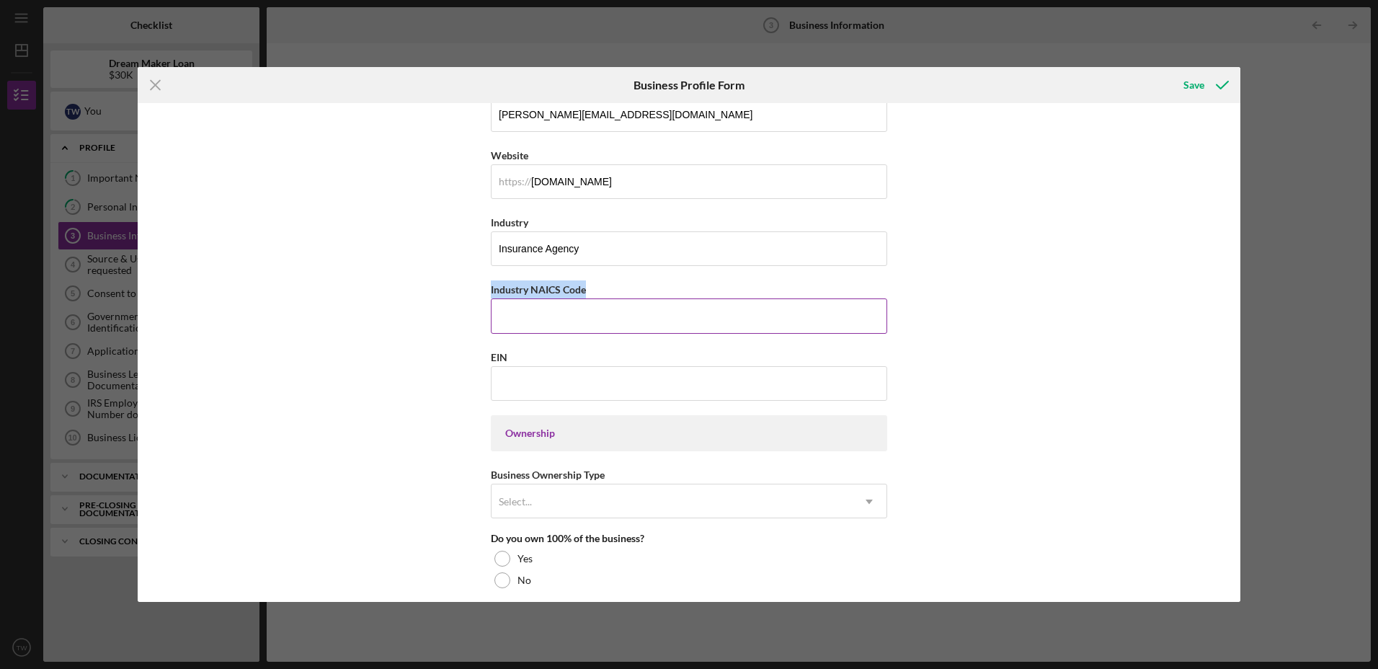
drag, startPoint x: 464, startPoint y: 286, endPoint x: 512, endPoint y: 288, distance: 47.6
copy label "Industry NAICS Code"
click at [533, 319] on input "Industry NAICS Code" at bounding box center [689, 315] width 396 height 35
paste input "524210"
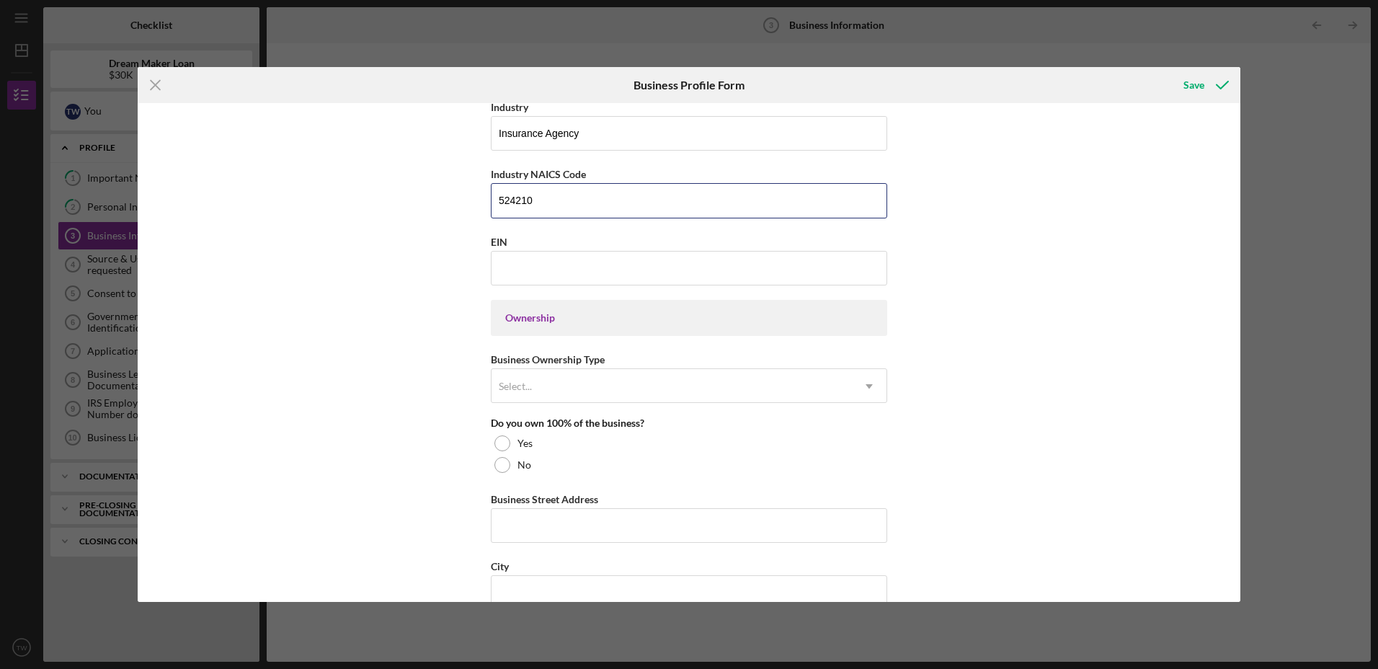
scroll to position [505, 0]
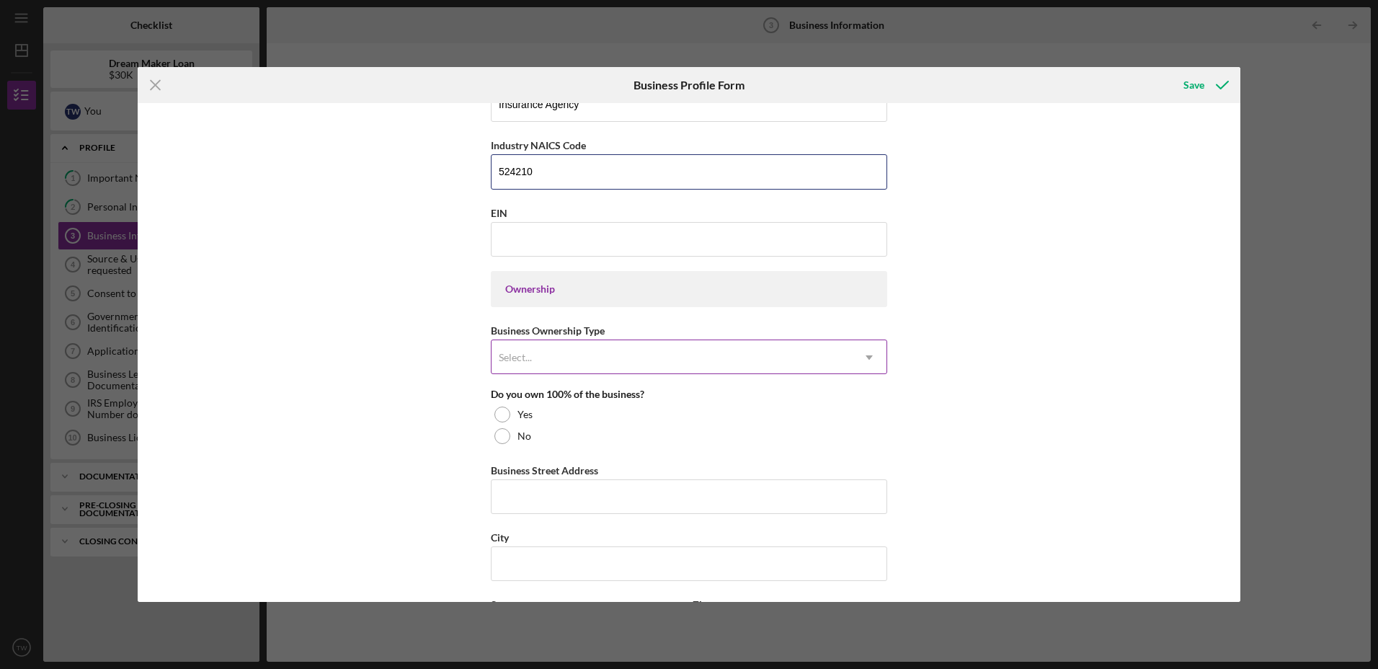
type input "524210"
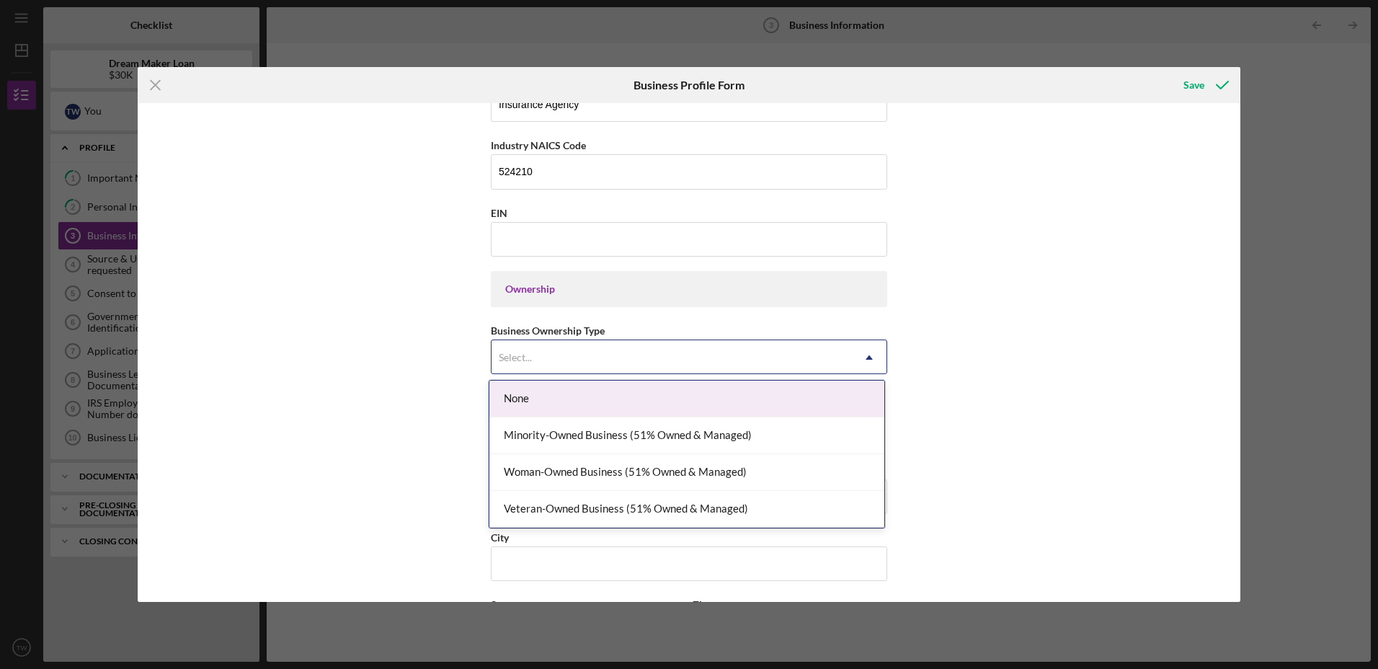
click at [629, 360] on div "Select..." at bounding box center [672, 357] width 360 height 33
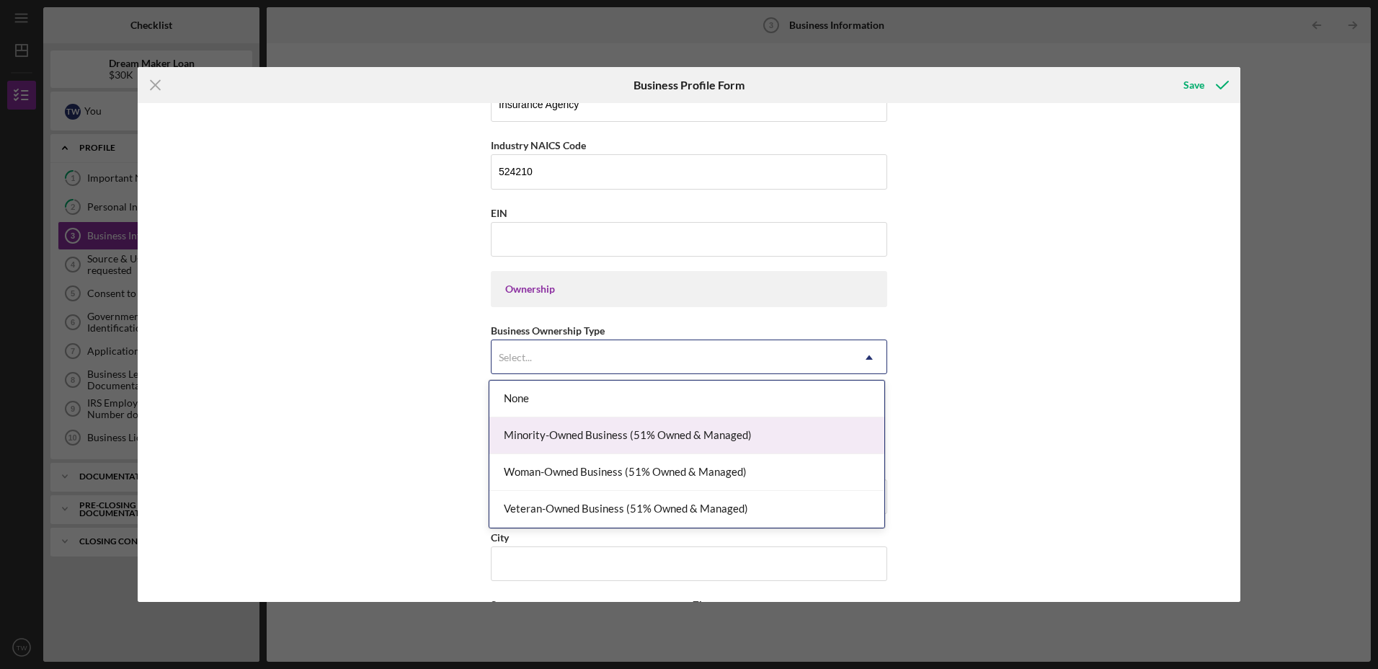
click at [665, 434] on div "Minority-Owned Business (51% Owned & Managed)" at bounding box center [686, 435] width 395 height 37
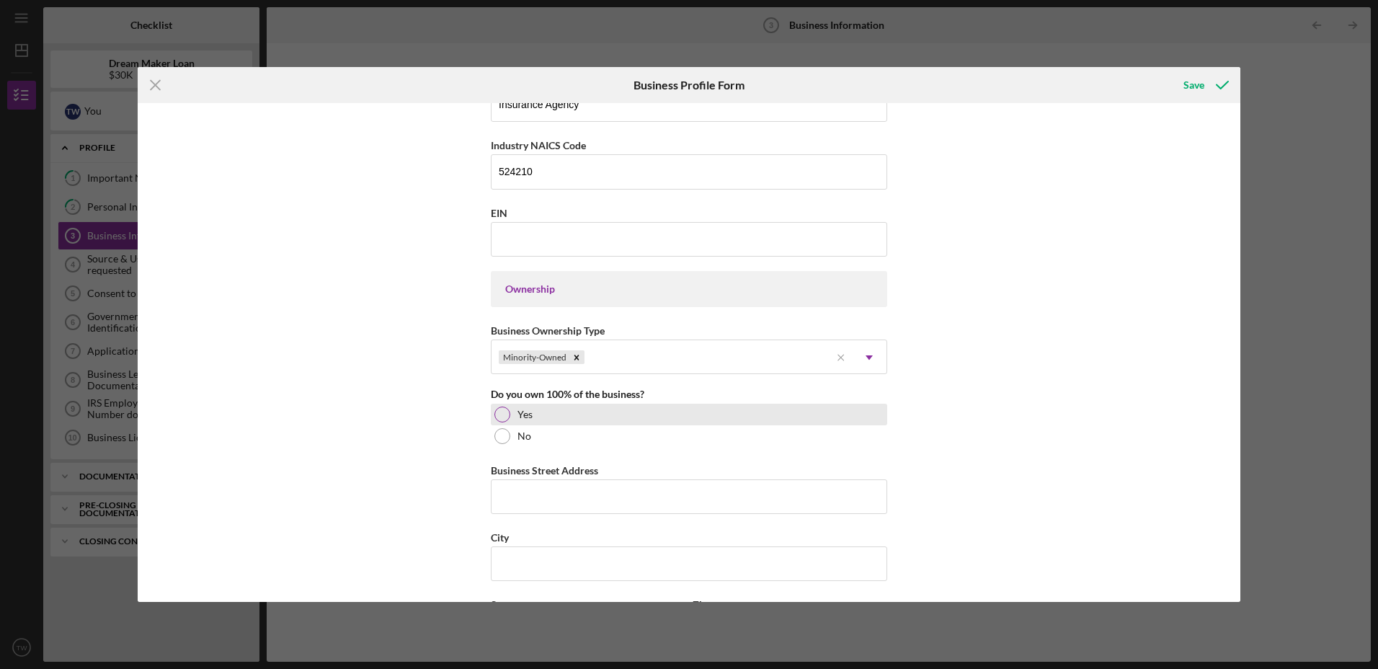
click at [505, 412] on div at bounding box center [502, 415] width 16 height 16
click at [574, 241] on input "EIN" at bounding box center [689, 239] width 396 height 35
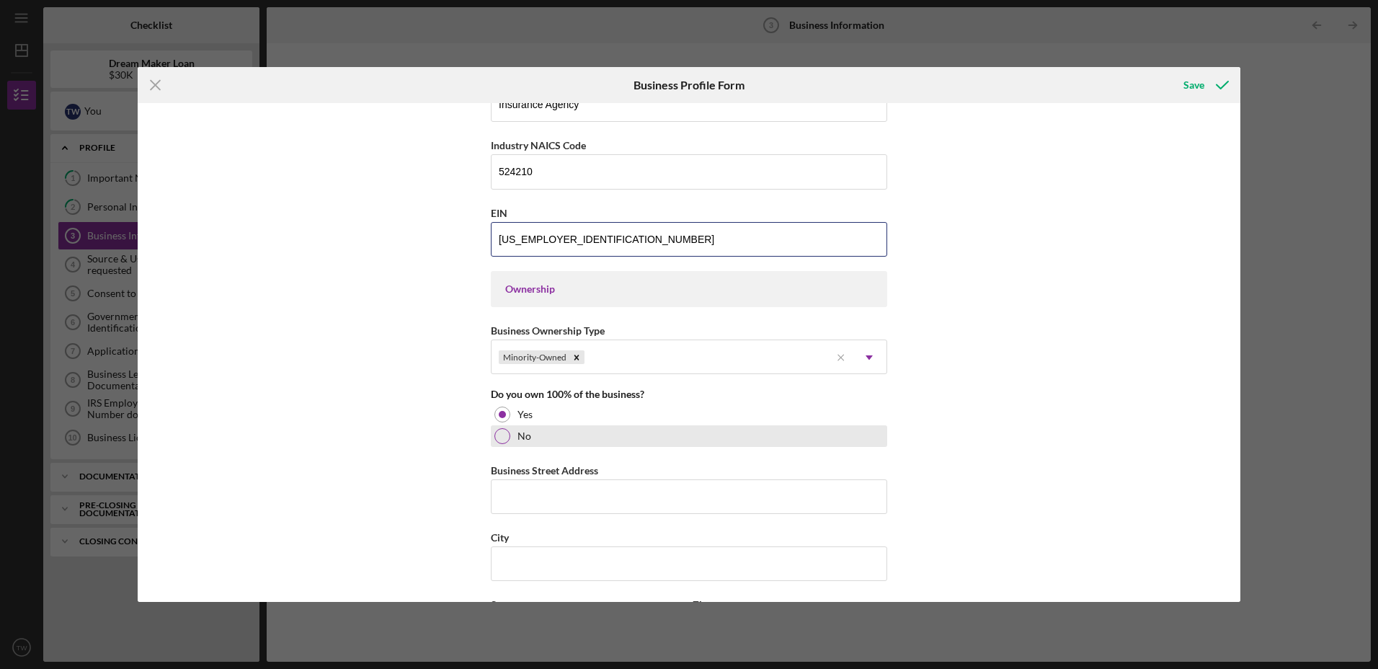
type input "99-4325524"
click at [806, 443] on div "No" at bounding box center [689, 436] width 396 height 22
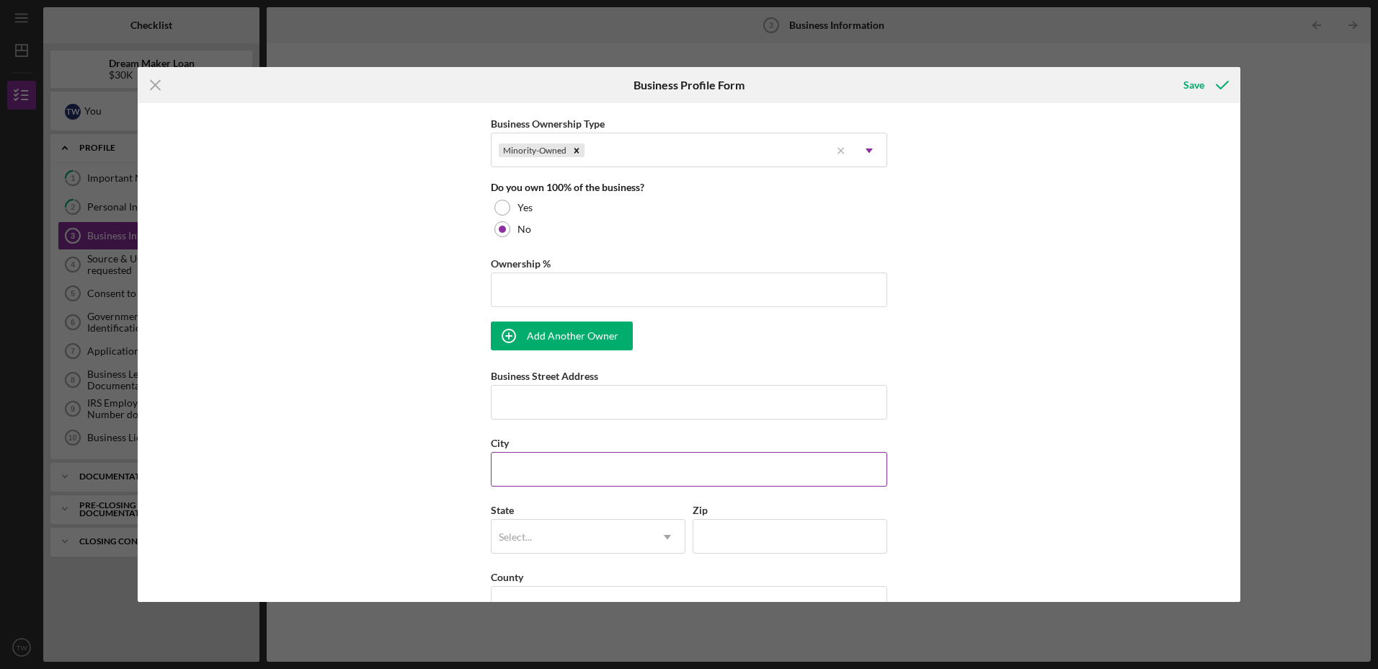
scroll to position [793, 0]
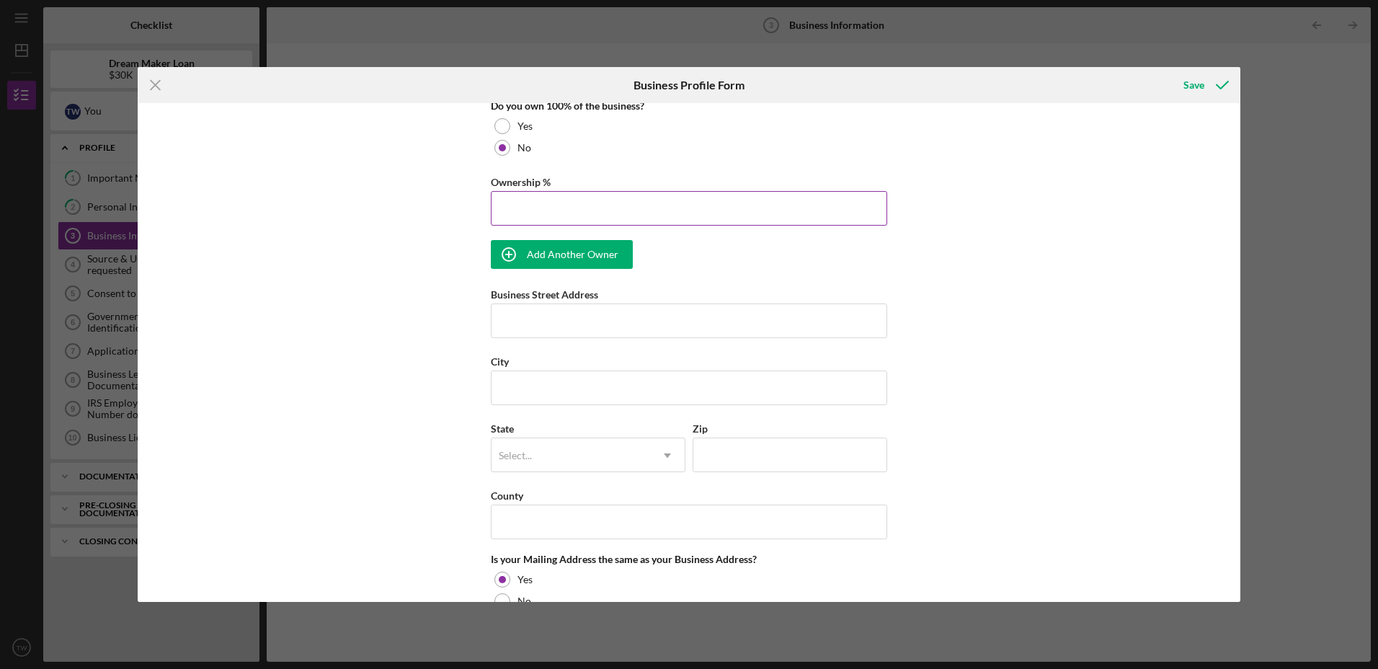
click at [639, 216] on input "Ownership %" at bounding box center [689, 208] width 396 height 35
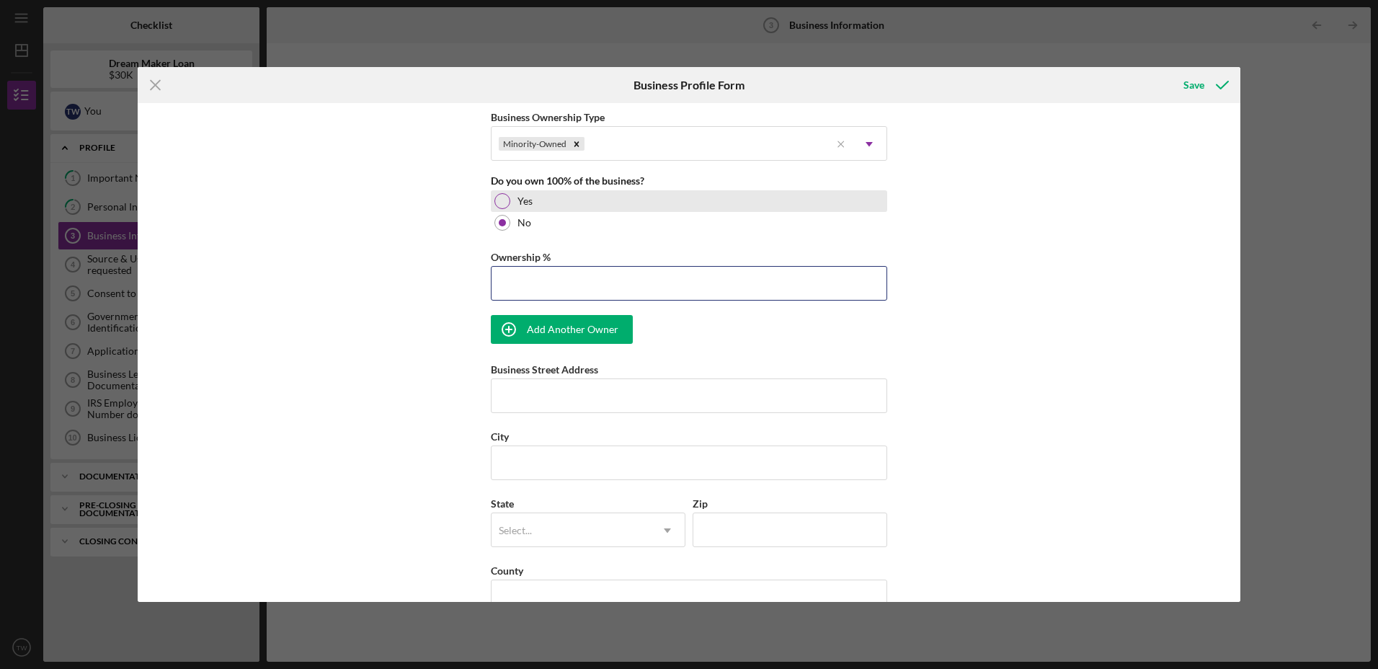
scroll to position [649, 0]
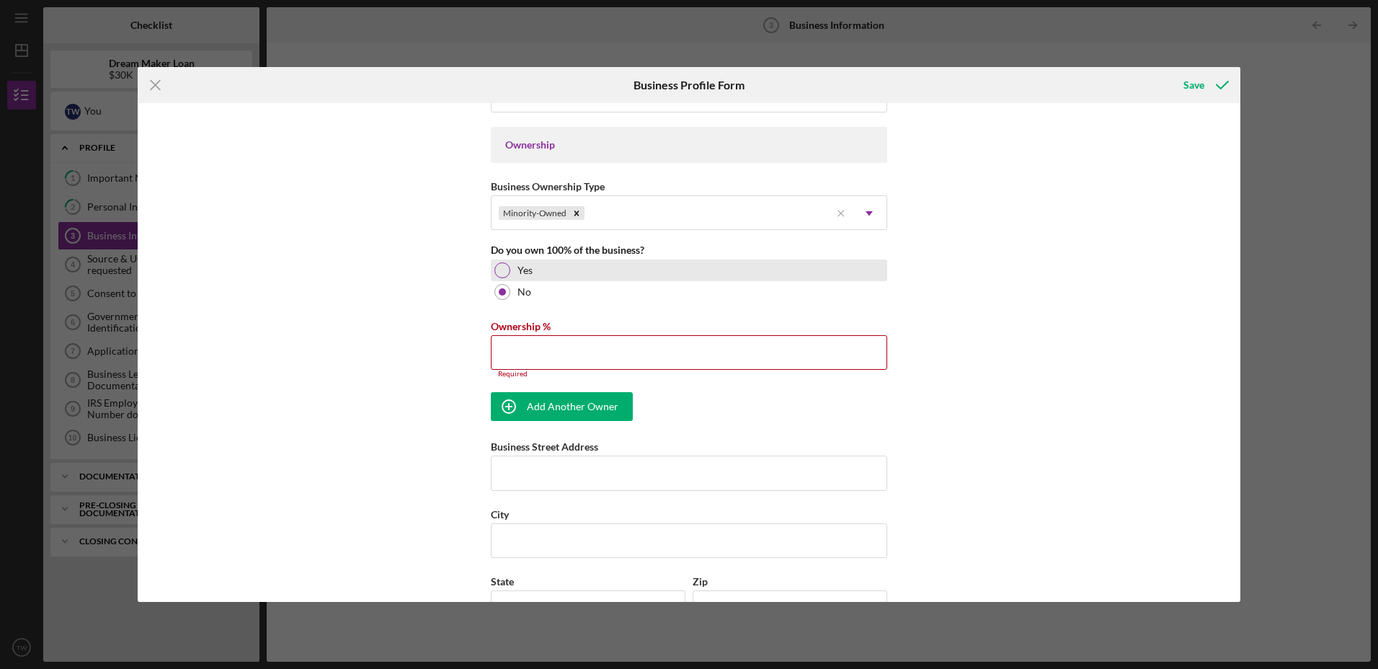
click at [502, 263] on div "Yes" at bounding box center [689, 270] width 396 height 22
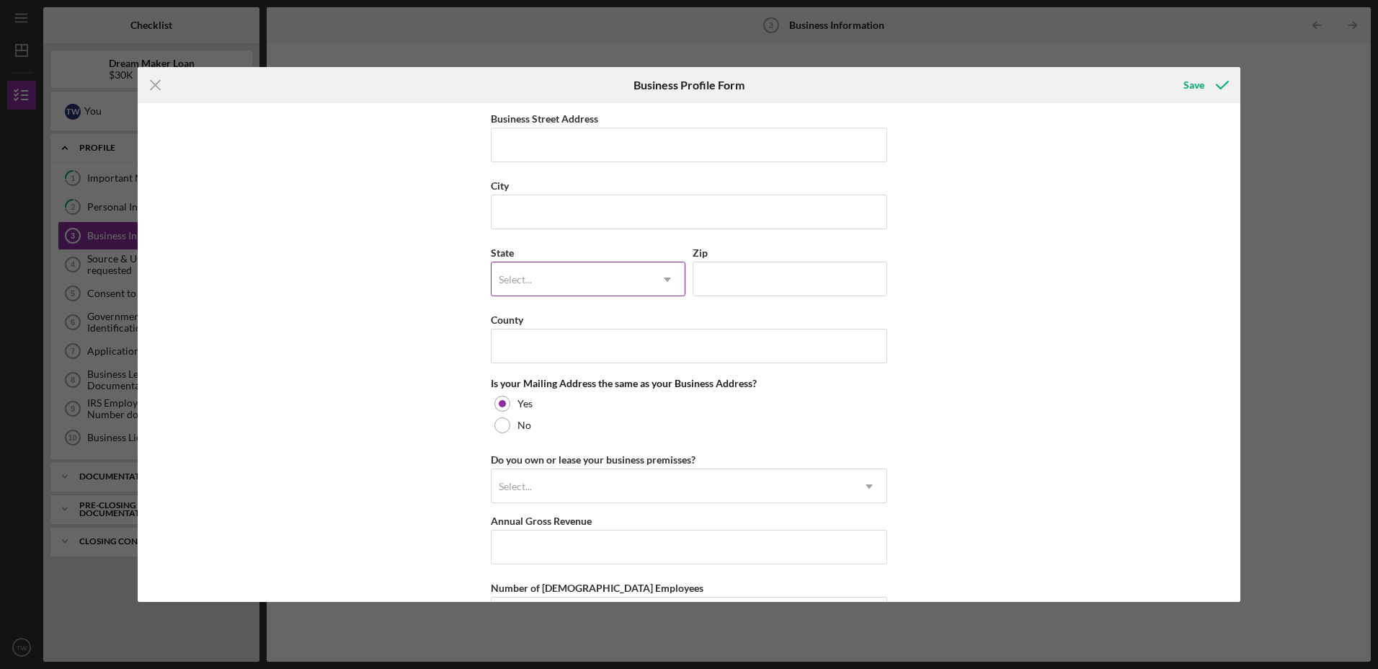
scroll to position [865, 0]
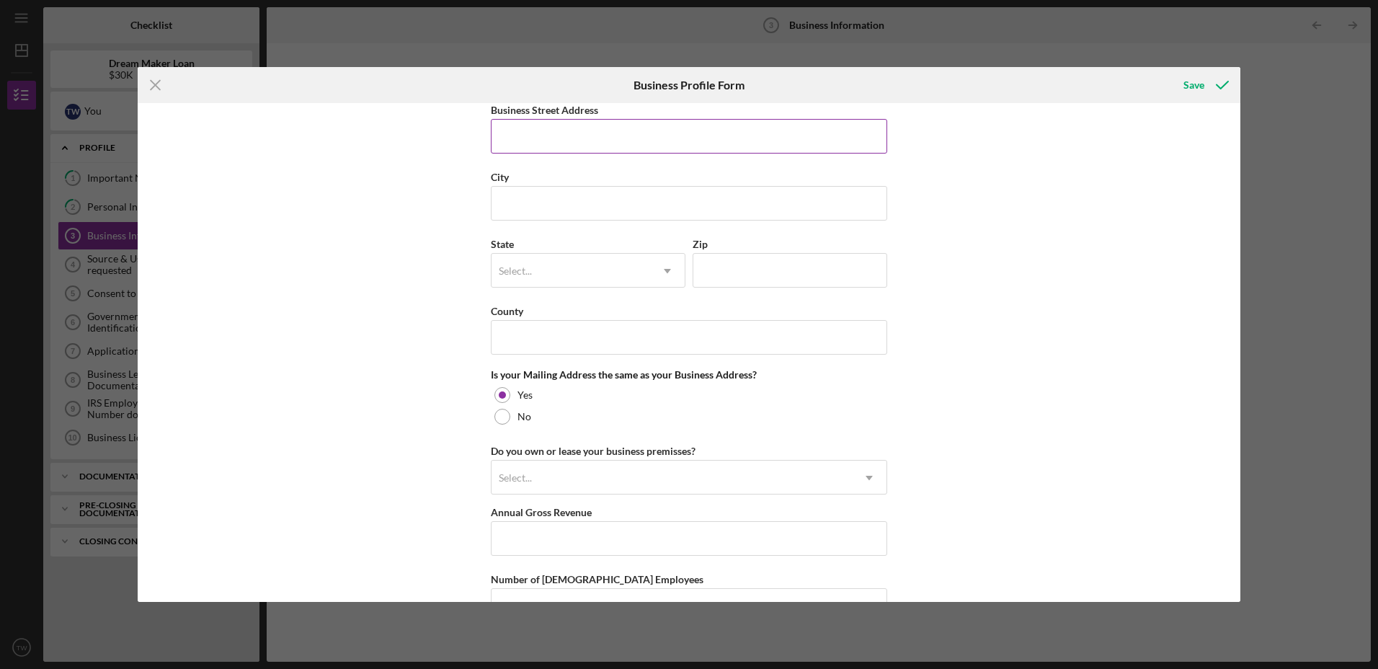
click at [586, 138] on input "Business Street Address" at bounding box center [689, 136] width 396 height 35
type input "546 Valley Rd ste 106"
click at [557, 199] on input "City" at bounding box center [689, 203] width 396 height 35
type input "Montclair"
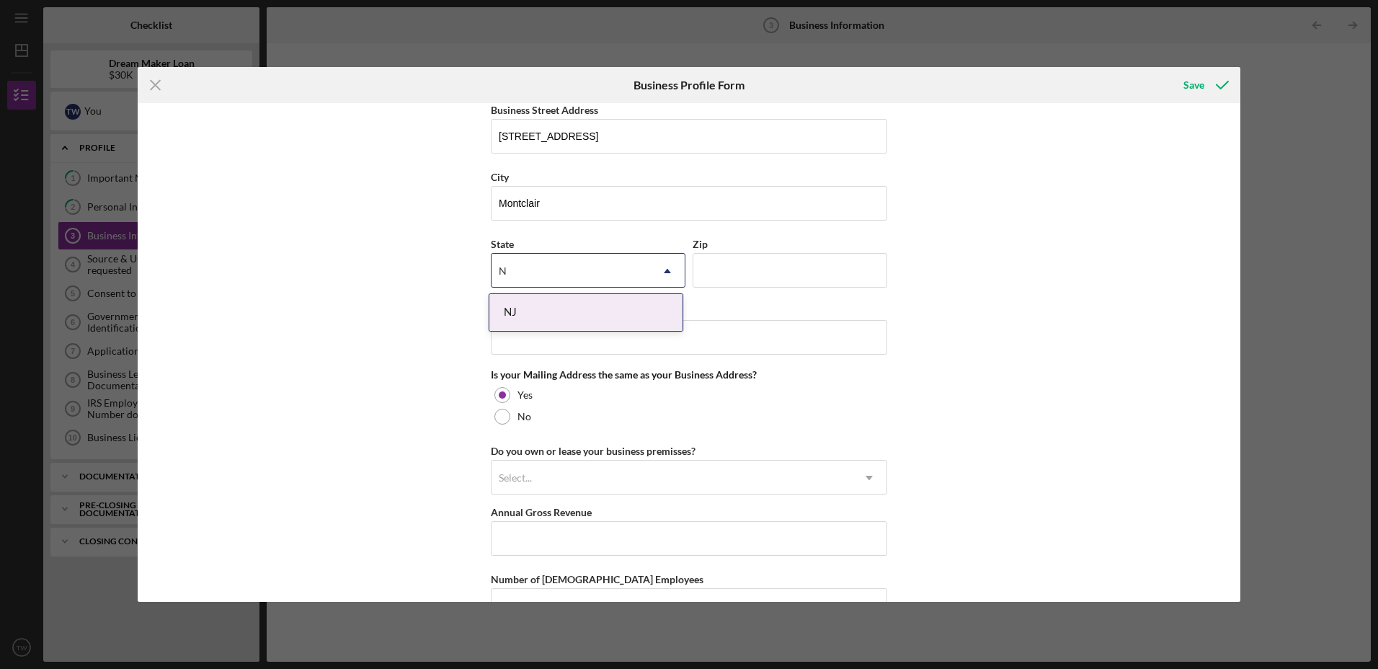
type input "NJ"
click at [573, 307] on div "NJ" at bounding box center [585, 312] width 193 height 37
drag, startPoint x: 776, startPoint y: 273, endPoint x: 787, endPoint y: 208, distance: 65.9
click at [774, 272] on input "Zip" at bounding box center [790, 270] width 195 height 35
type input "07109"
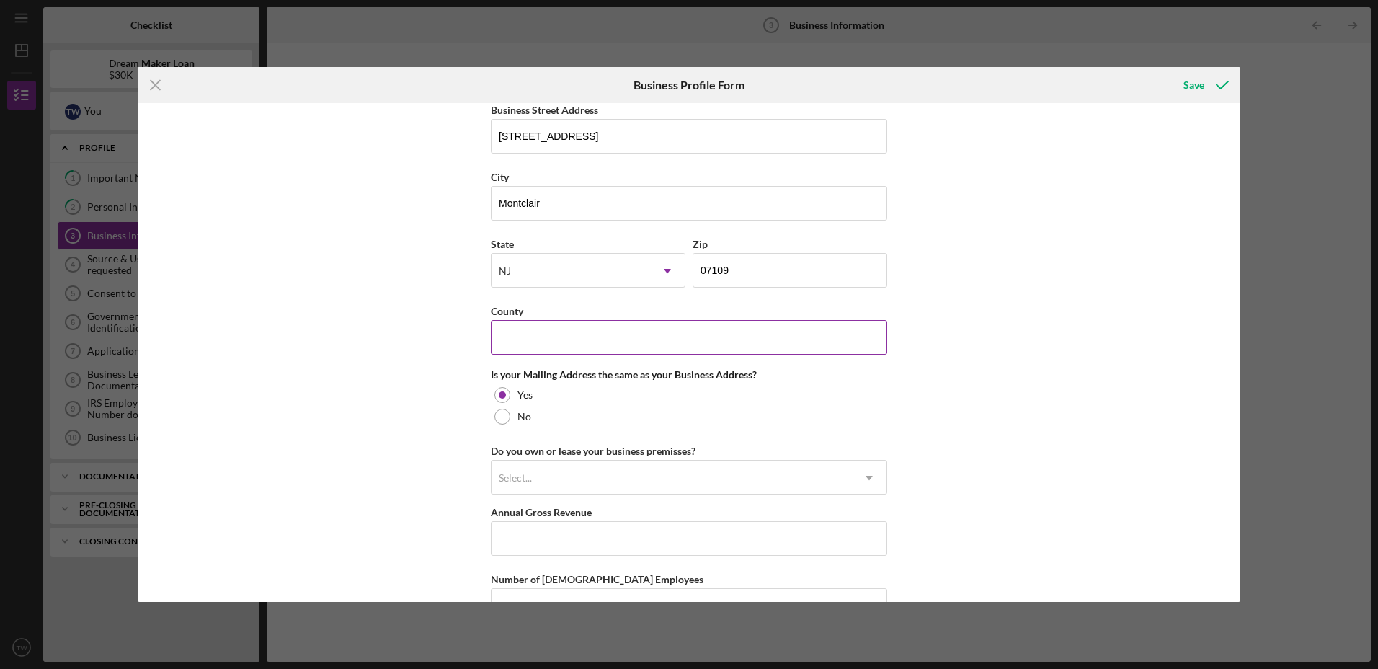
click at [580, 334] on input "County" at bounding box center [689, 337] width 396 height 35
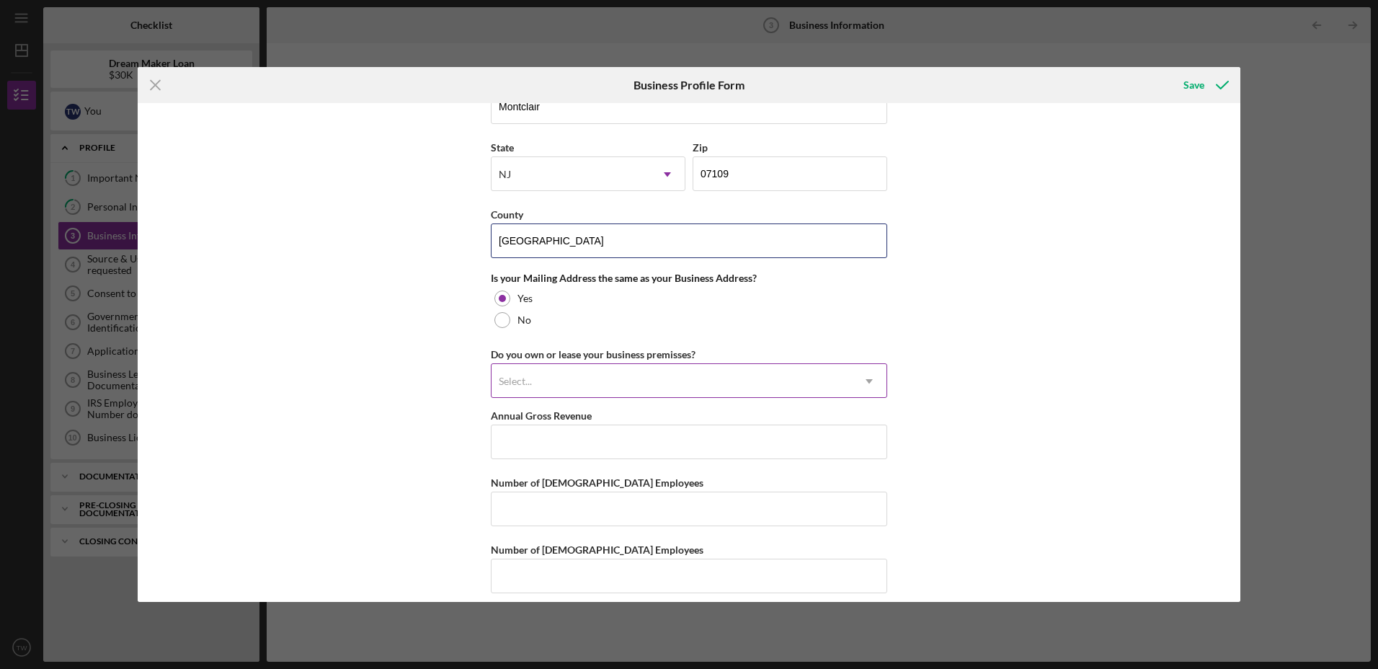
scroll to position [975, 0]
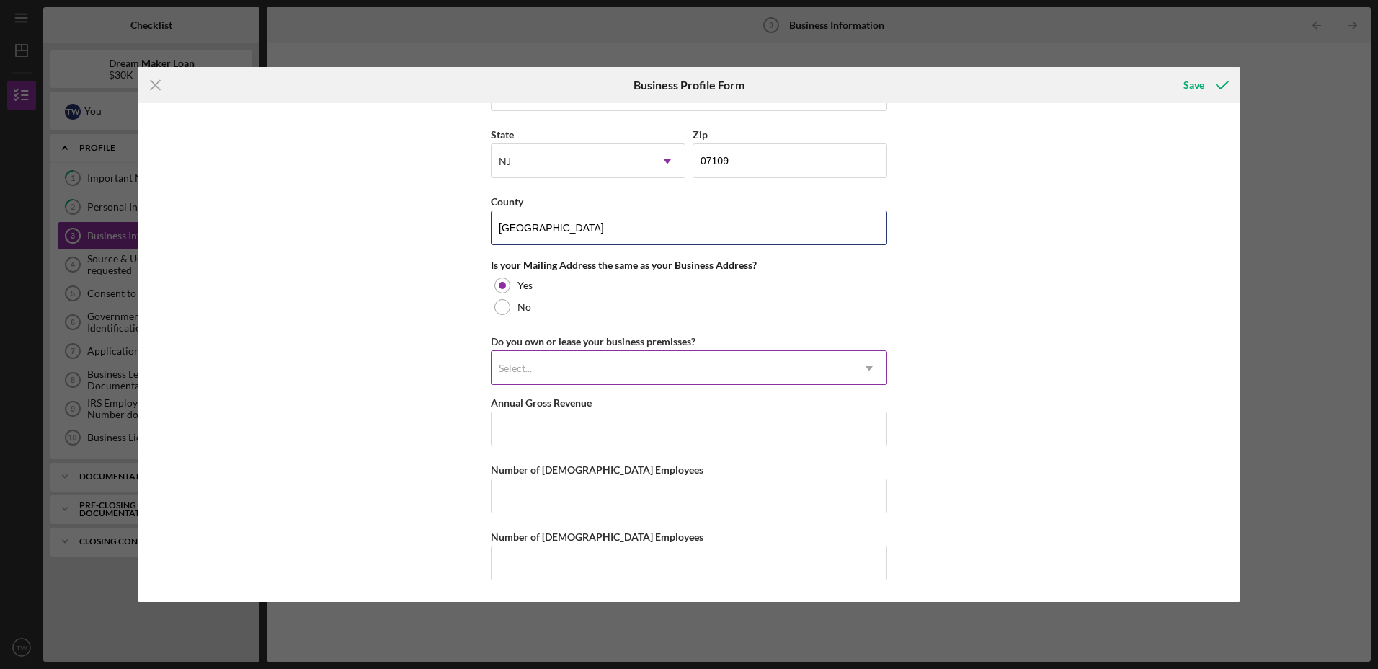
type input "Essex"
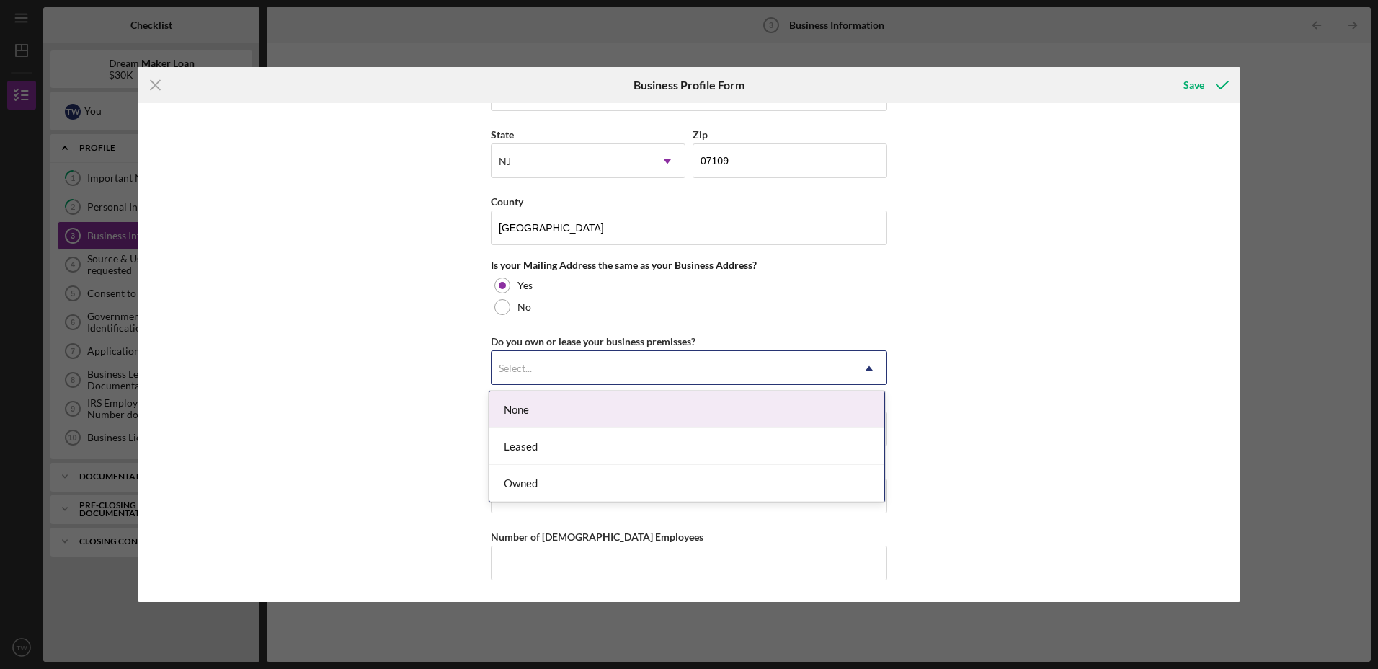
click at [647, 373] on div "Select..." at bounding box center [672, 368] width 360 height 33
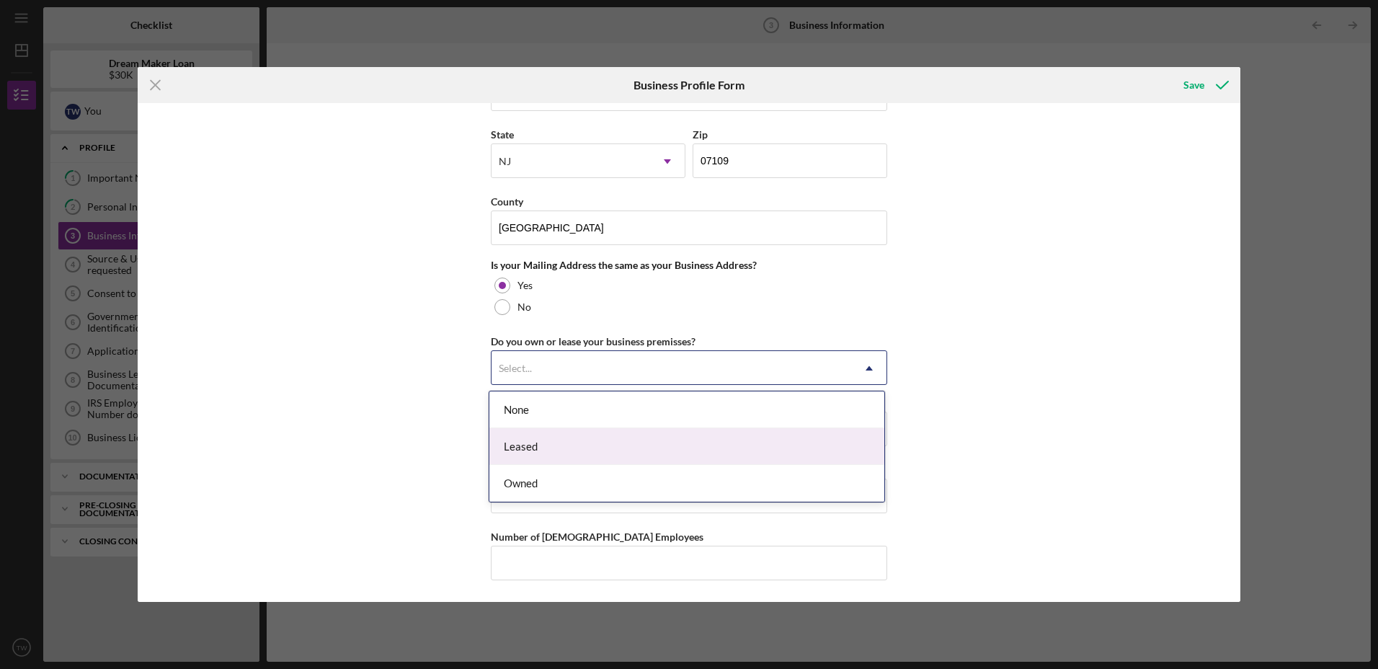
click at [616, 442] on div "Leased" at bounding box center [686, 446] width 395 height 37
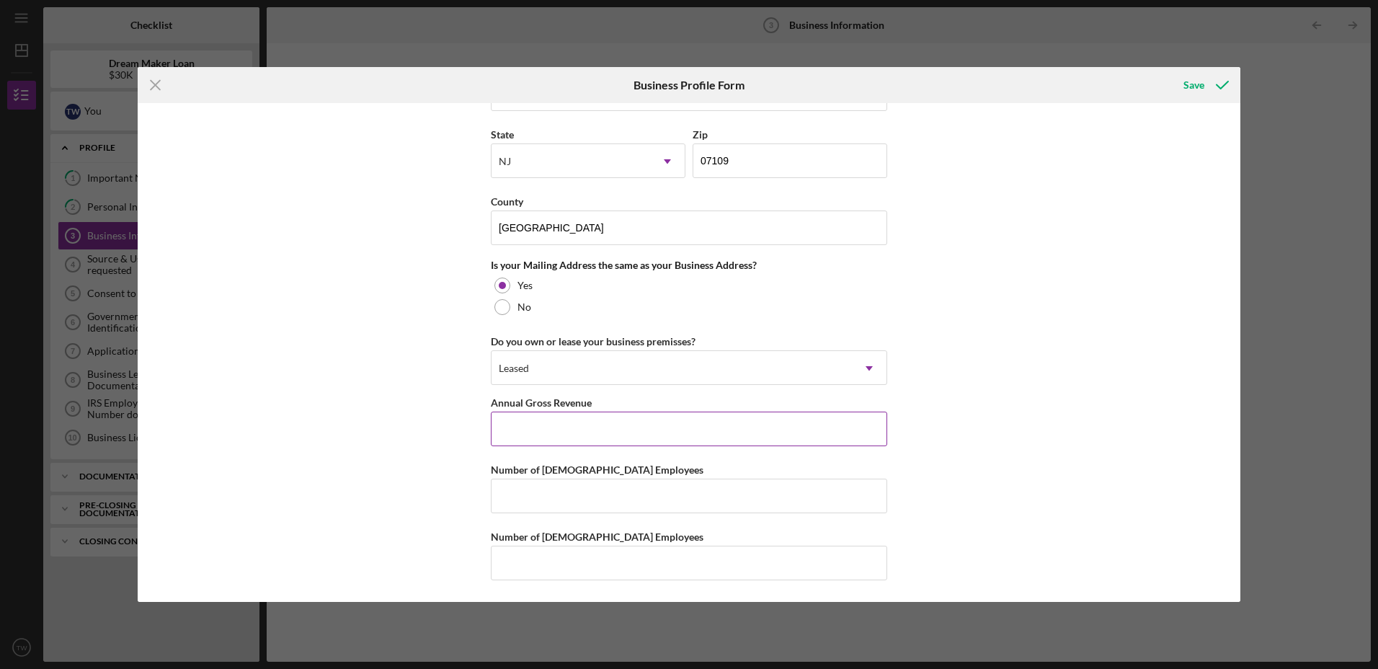
click at [611, 433] on input "Annual Gross Revenue" at bounding box center [689, 429] width 396 height 35
type input "$360,000"
drag, startPoint x: 580, startPoint y: 497, endPoint x: 591, endPoint y: 465, distance: 34.4
click at [582, 498] on input "Number of Full-Time Employees" at bounding box center [689, 496] width 396 height 35
type input "3"
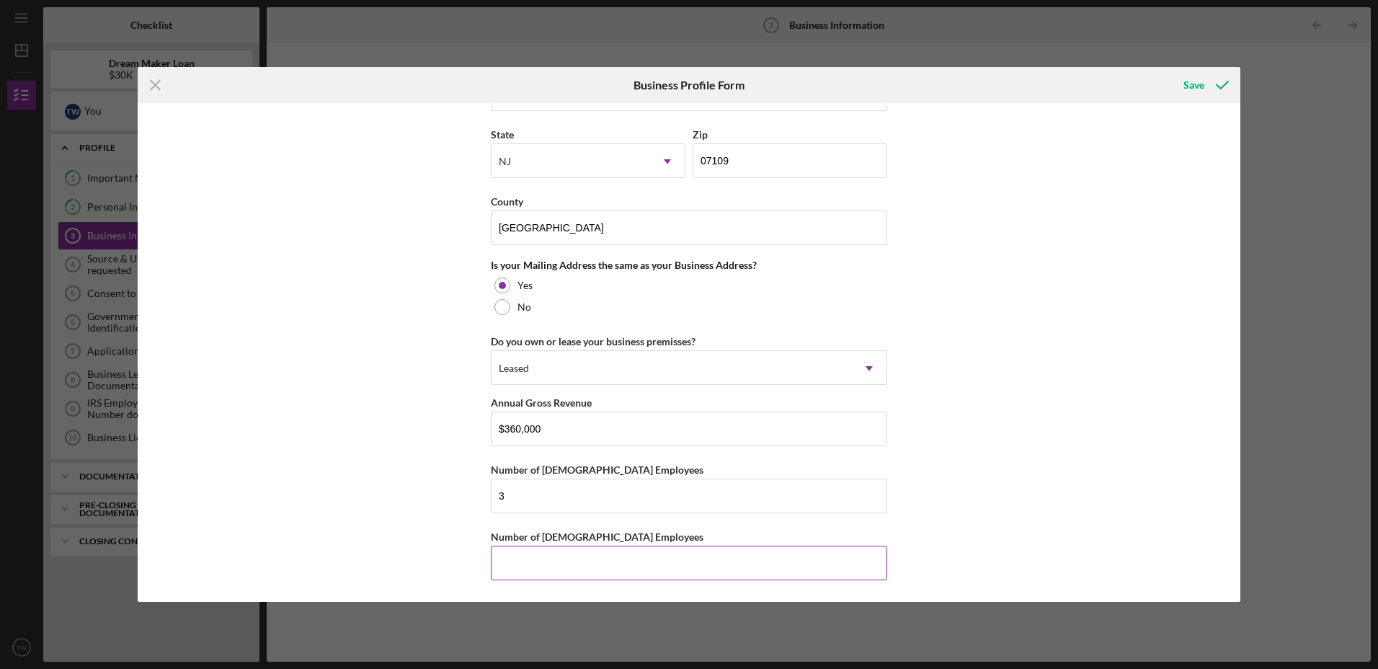
click at [577, 574] on input "Number of Part-Time Employees" at bounding box center [689, 563] width 396 height 35
type input "0"
click at [1196, 85] on div "Save" at bounding box center [1194, 85] width 21 height 29
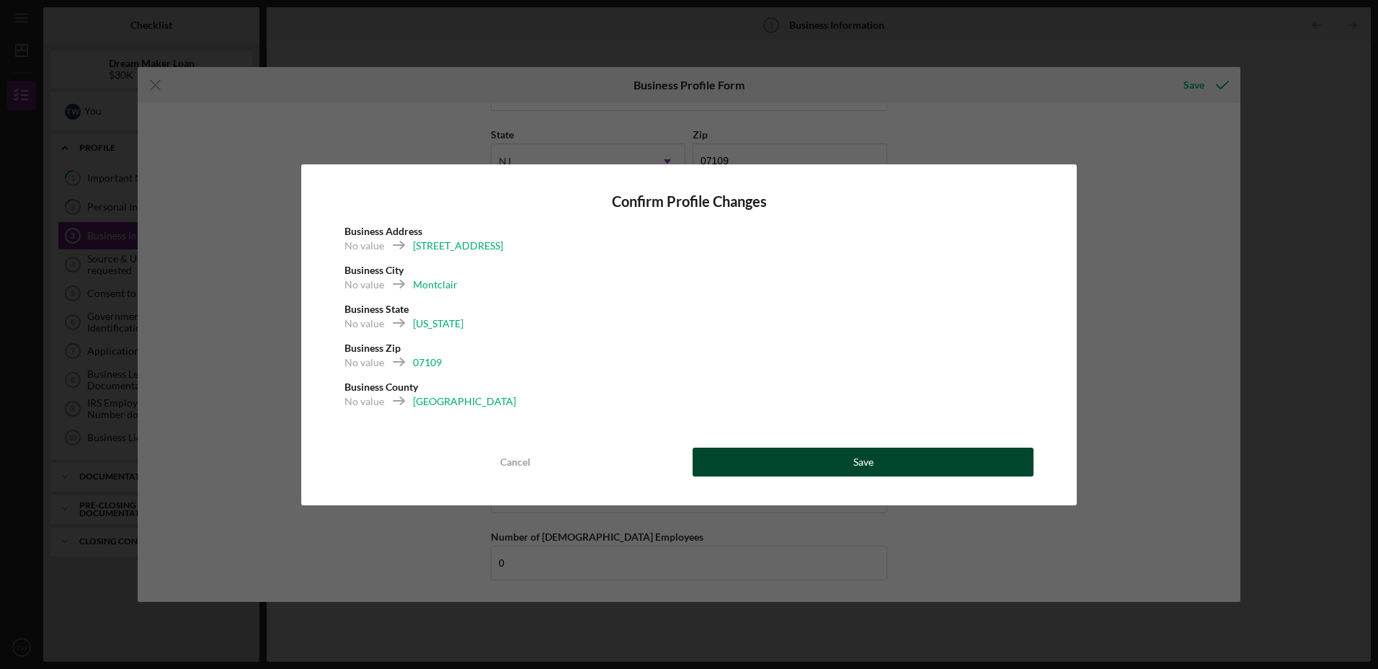
click at [853, 456] on div "Save" at bounding box center [863, 462] width 20 height 29
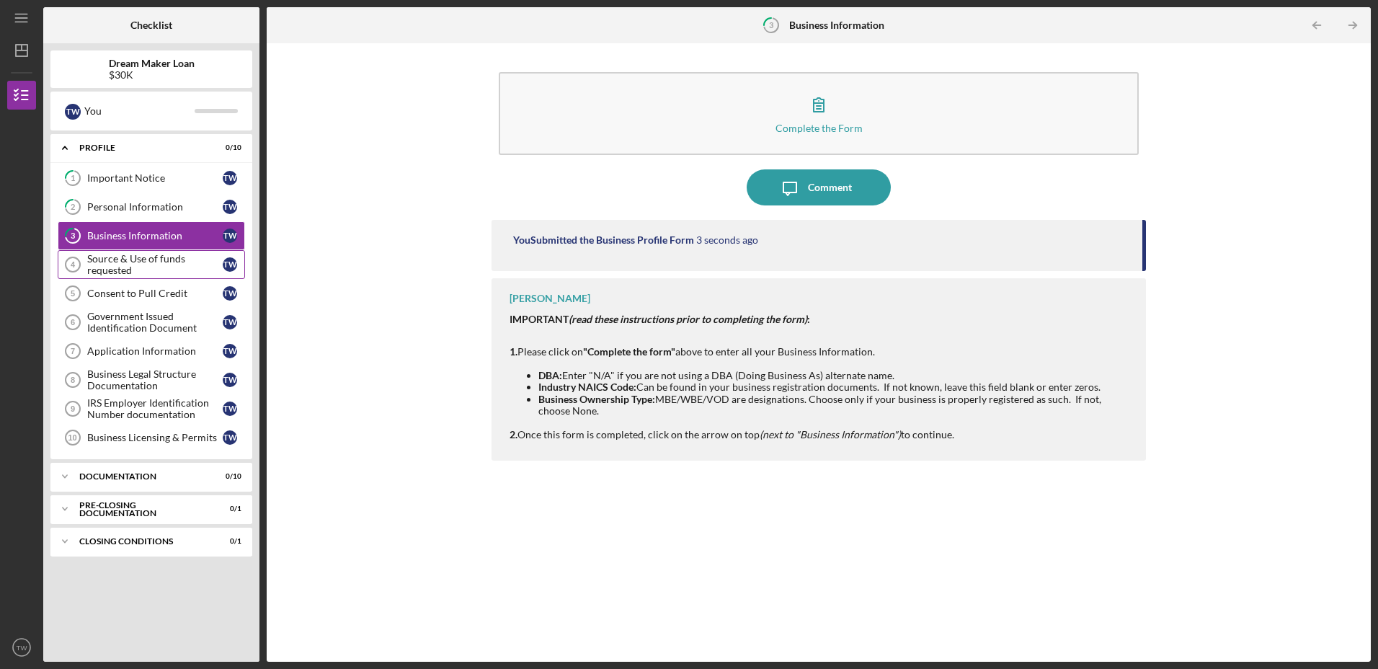
click at [115, 265] on div "Source & Use of funds requested" at bounding box center [155, 264] width 136 height 23
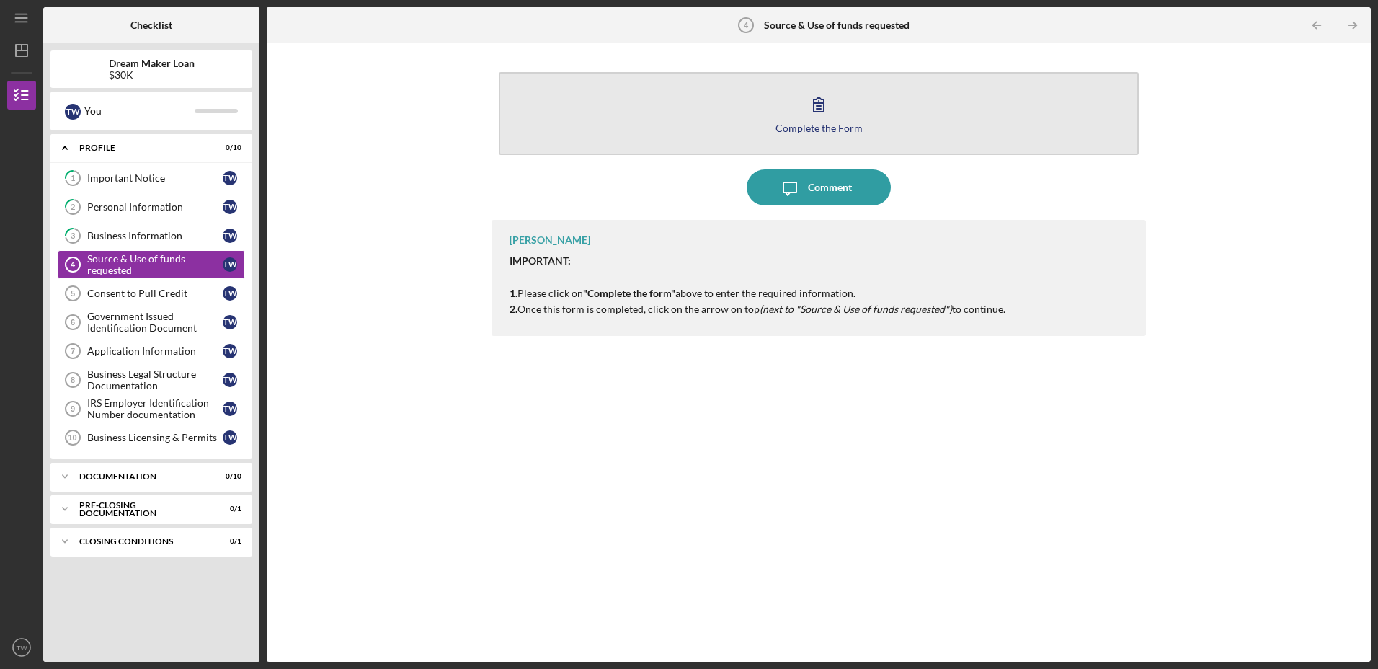
click at [807, 127] on div "Complete the Form" at bounding box center [819, 128] width 87 height 11
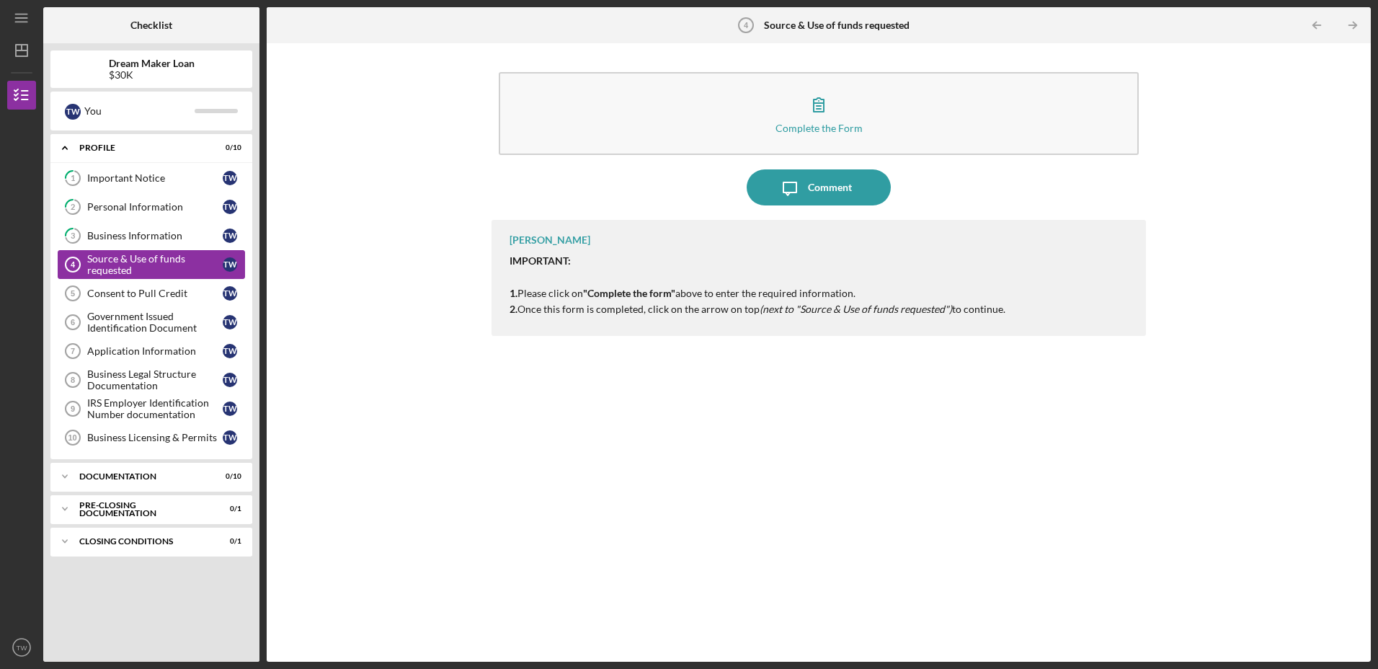
click at [125, 262] on div "Source & Use of funds requested" at bounding box center [155, 264] width 136 height 23
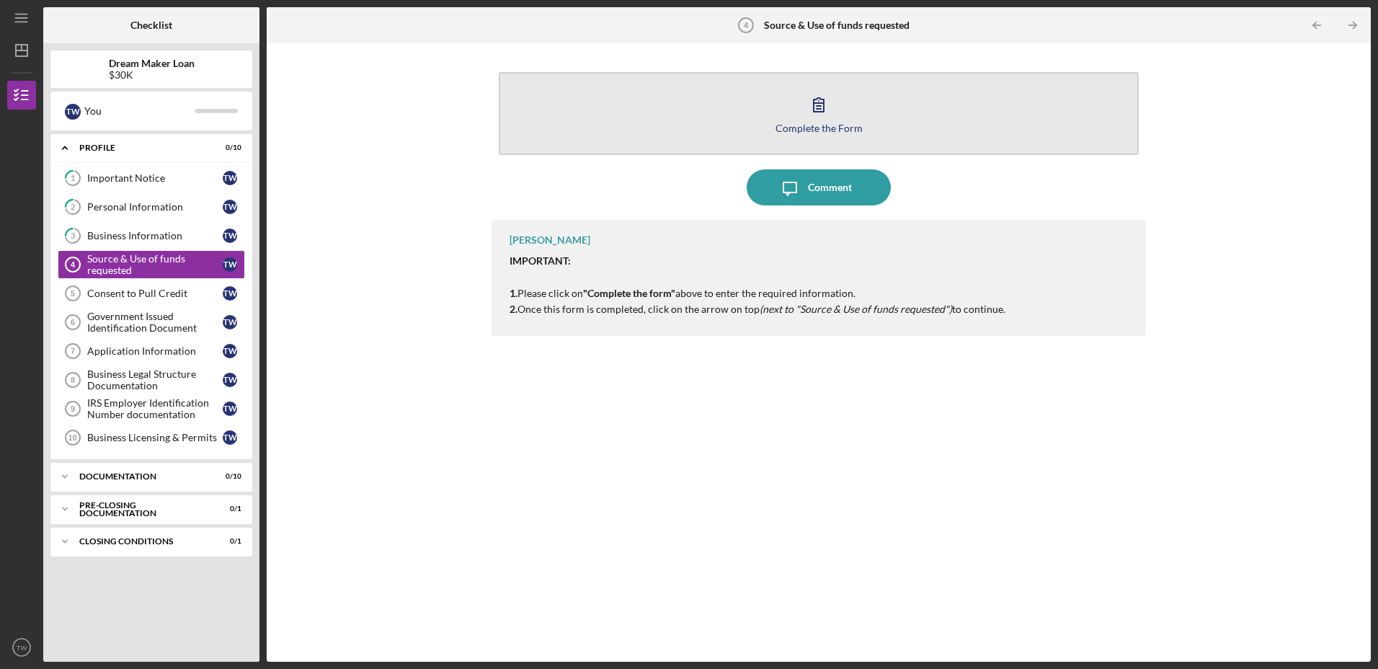
click at [794, 133] on button "Complete the Form Form" at bounding box center [818, 113] width 639 height 83
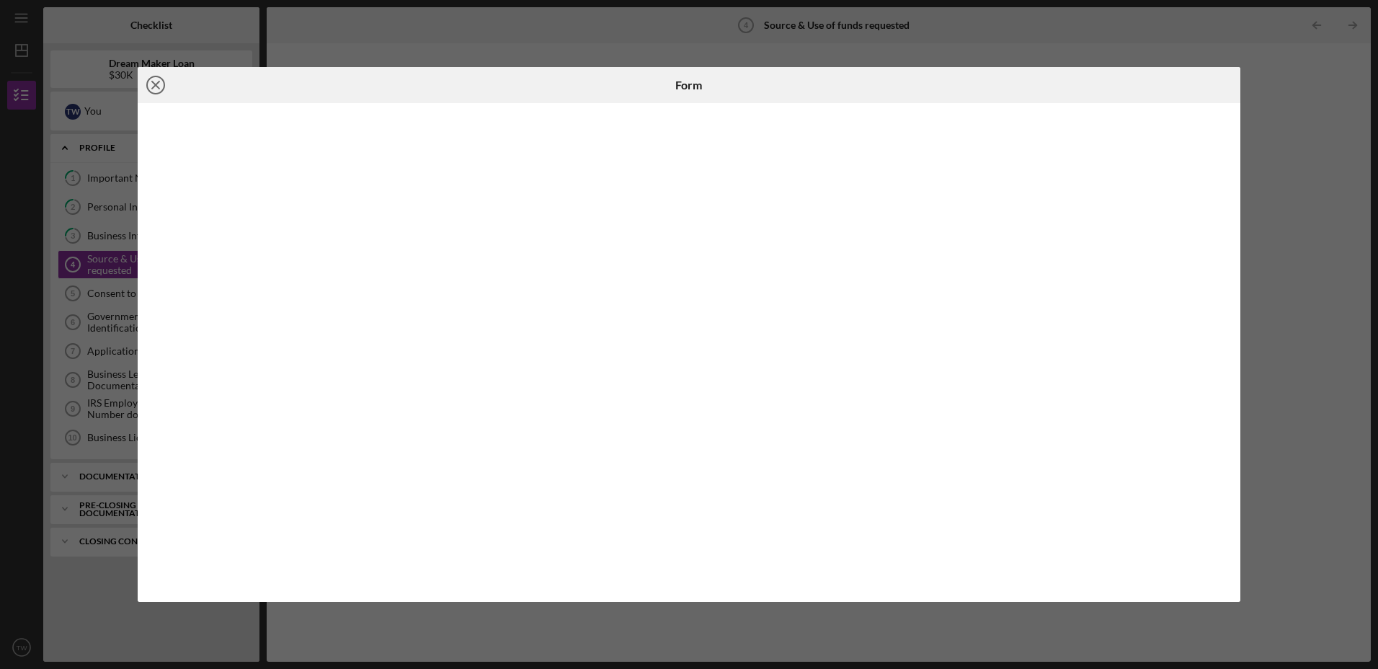
click at [157, 85] on icon "Icon/Close" at bounding box center [156, 85] width 36 height 36
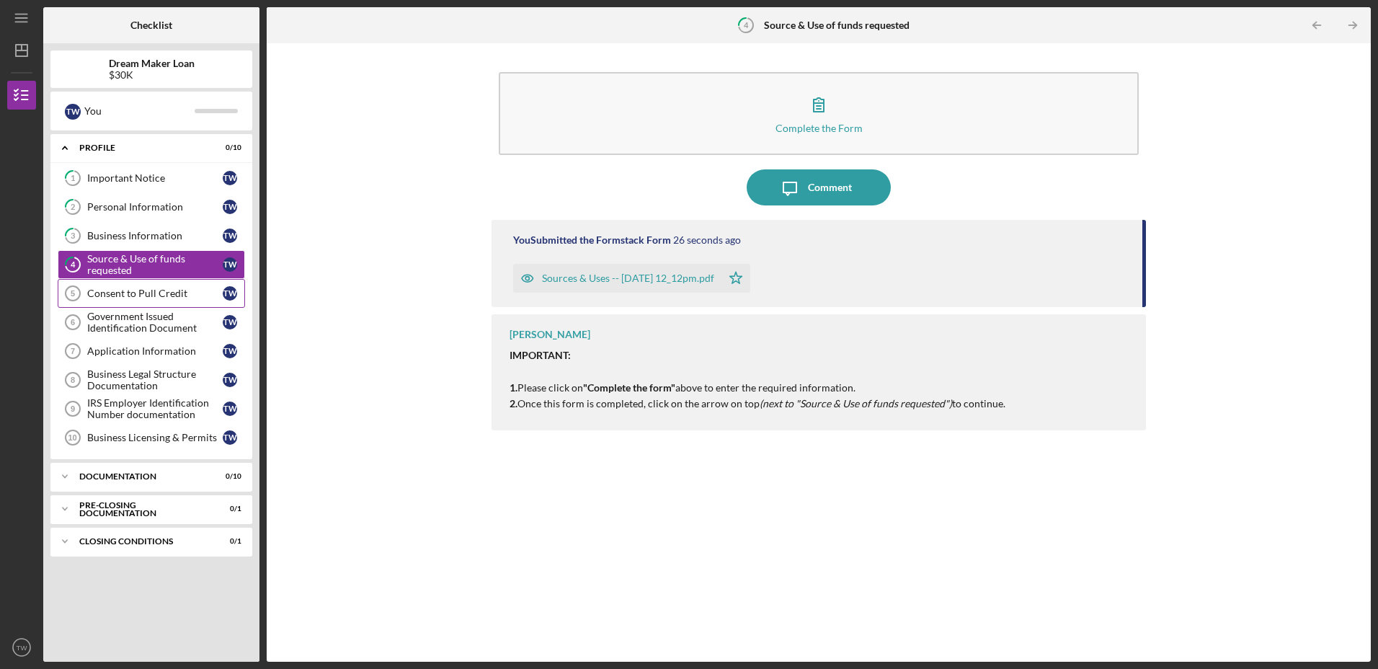
click at [103, 294] on div "Consent to Pull Credit" at bounding box center [155, 294] width 136 height 12
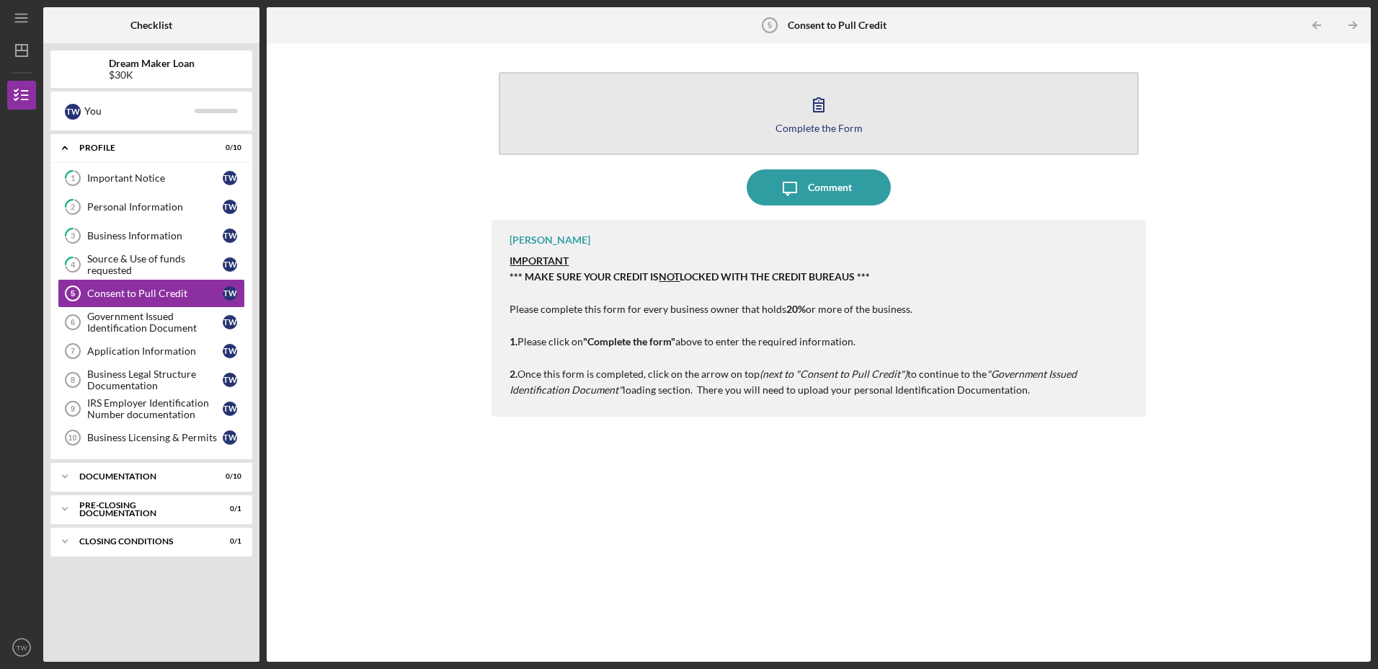
click at [817, 131] on div "Complete the Form" at bounding box center [819, 128] width 87 height 11
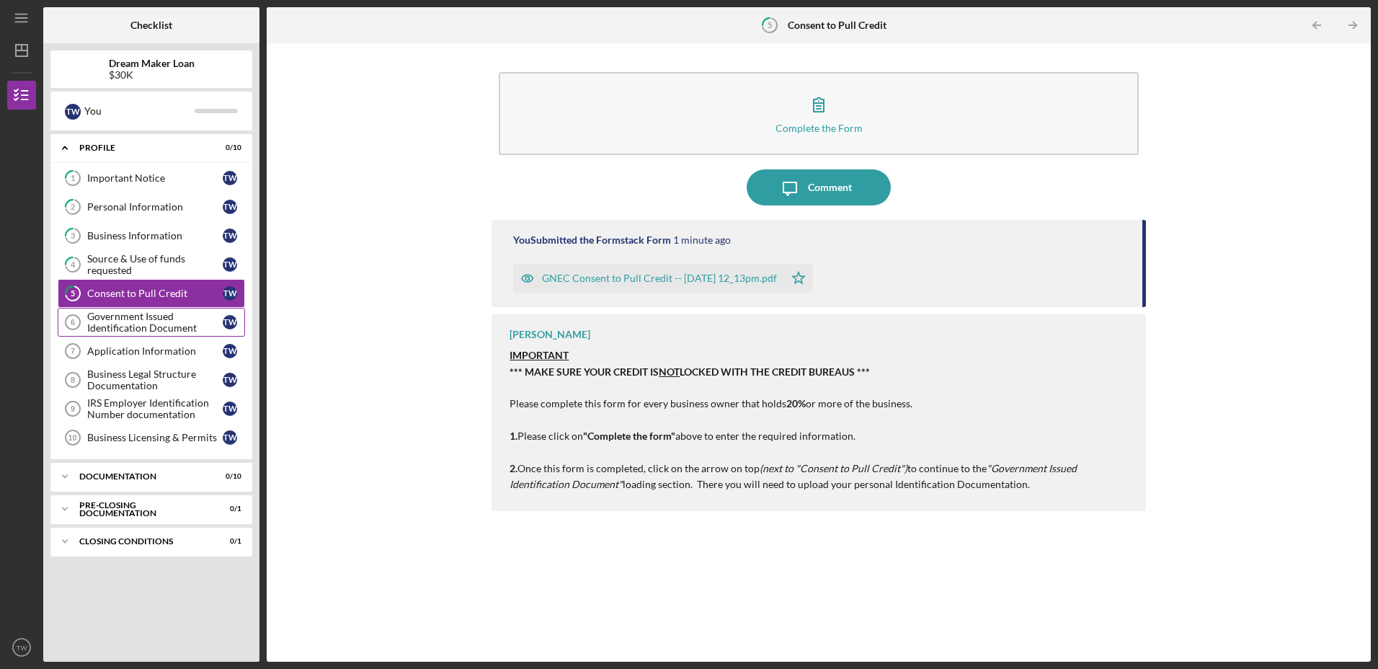
click at [123, 318] on div "Government Issued Identification Document" at bounding box center [155, 322] width 136 height 23
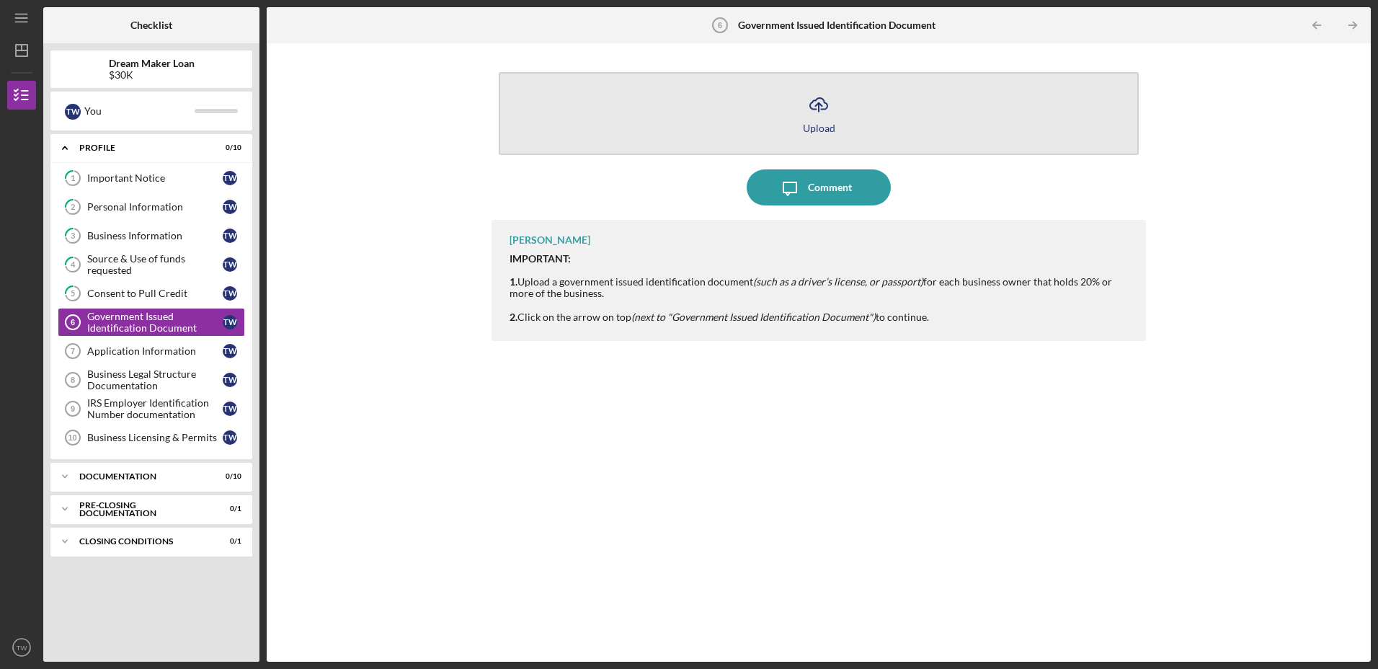
click at [820, 128] on div "Upload" at bounding box center [819, 128] width 32 height 11
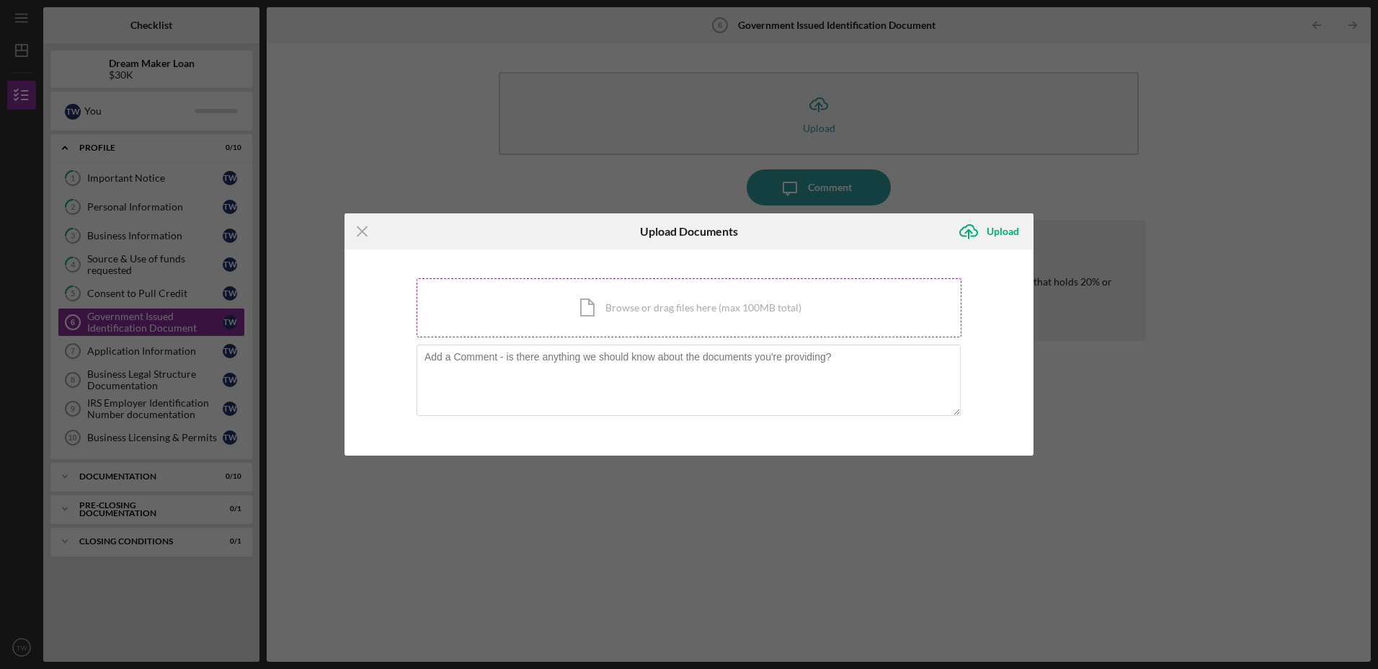
click at [709, 312] on div "Icon/Document Browse or drag files here (max 100MB total) Tap to choose files o…" at bounding box center [689, 307] width 545 height 59
drag, startPoint x: 1163, startPoint y: 420, endPoint x: 1158, endPoint y: 408, distance: 12.6
click at [1158, 408] on div "Icon/Menu Close Upload Documents Icon/Upload Upload You're uploading documents …" at bounding box center [689, 334] width 1378 height 669
click at [360, 231] on icon "Icon/Menu Close" at bounding box center [363, 231] width 36 height 36
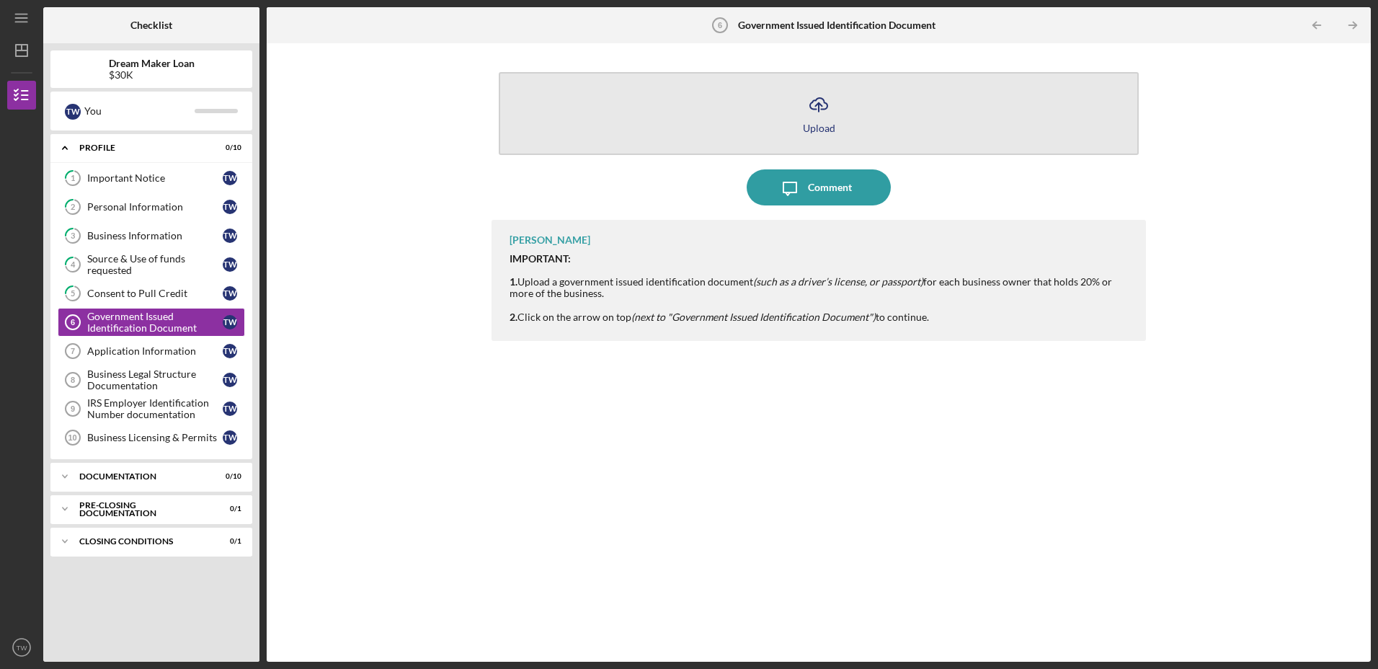
click at [813, 128] on div "Upload" at bounding box center [819, 128] width 32 height 11
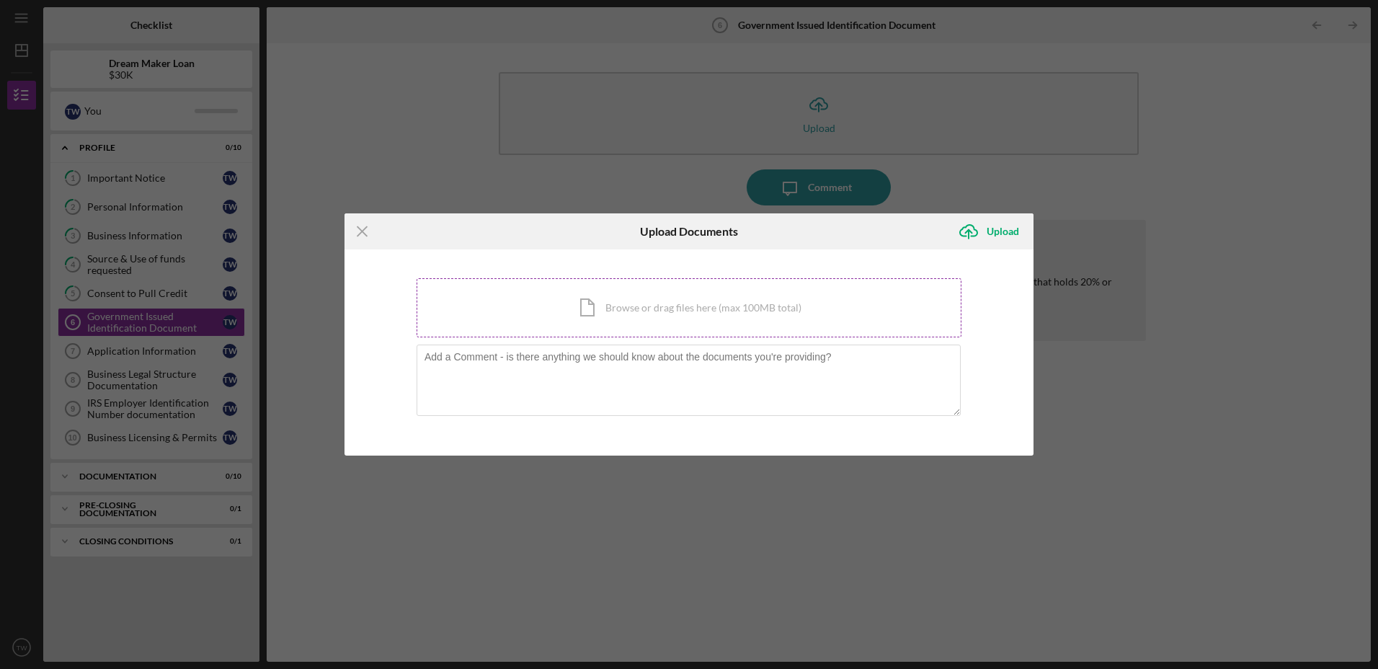
click at [704, 301] on div "Icon/Document Browse or drag files here (max 100MB total) Tap to choose files o…" at bounding box center [689, 307] width 545 height 59
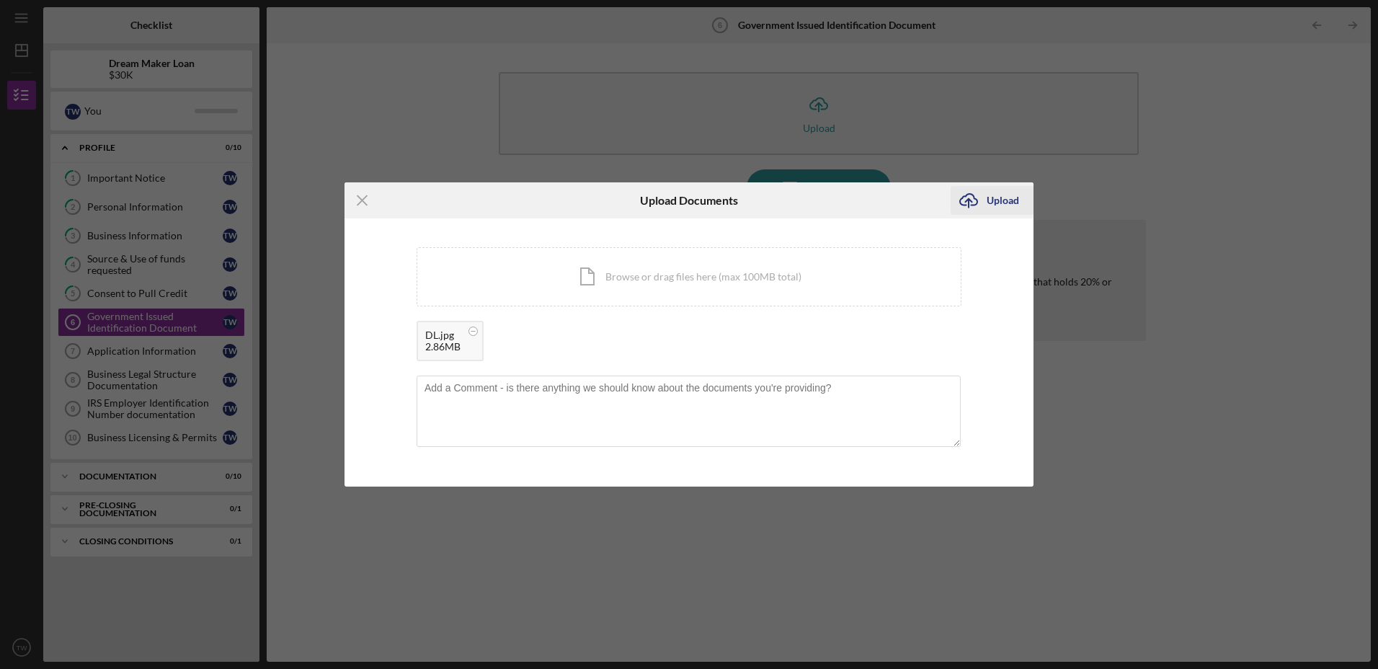
click at [1000, 196] on div "Upload" at bounding box center [1003, 200] width 32 height 29
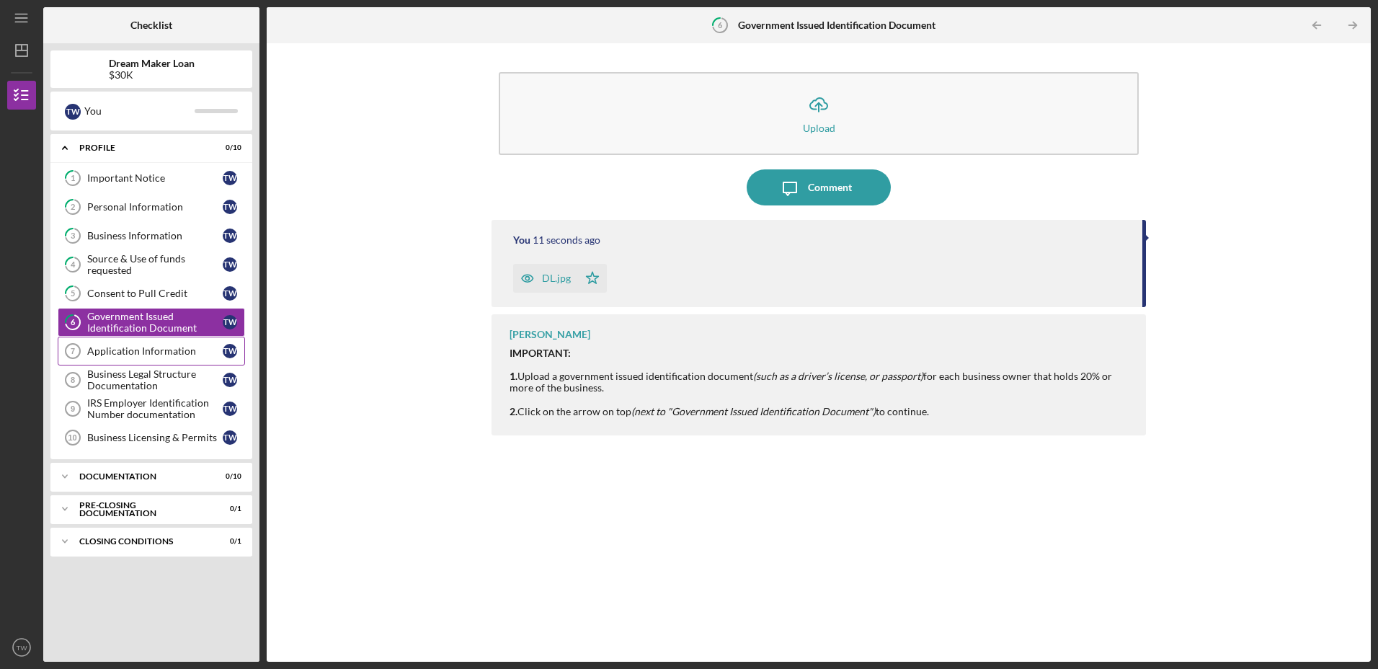
click at [138, 350] on div "Application Information" at bounding box center [155, 351] width 136 height 12
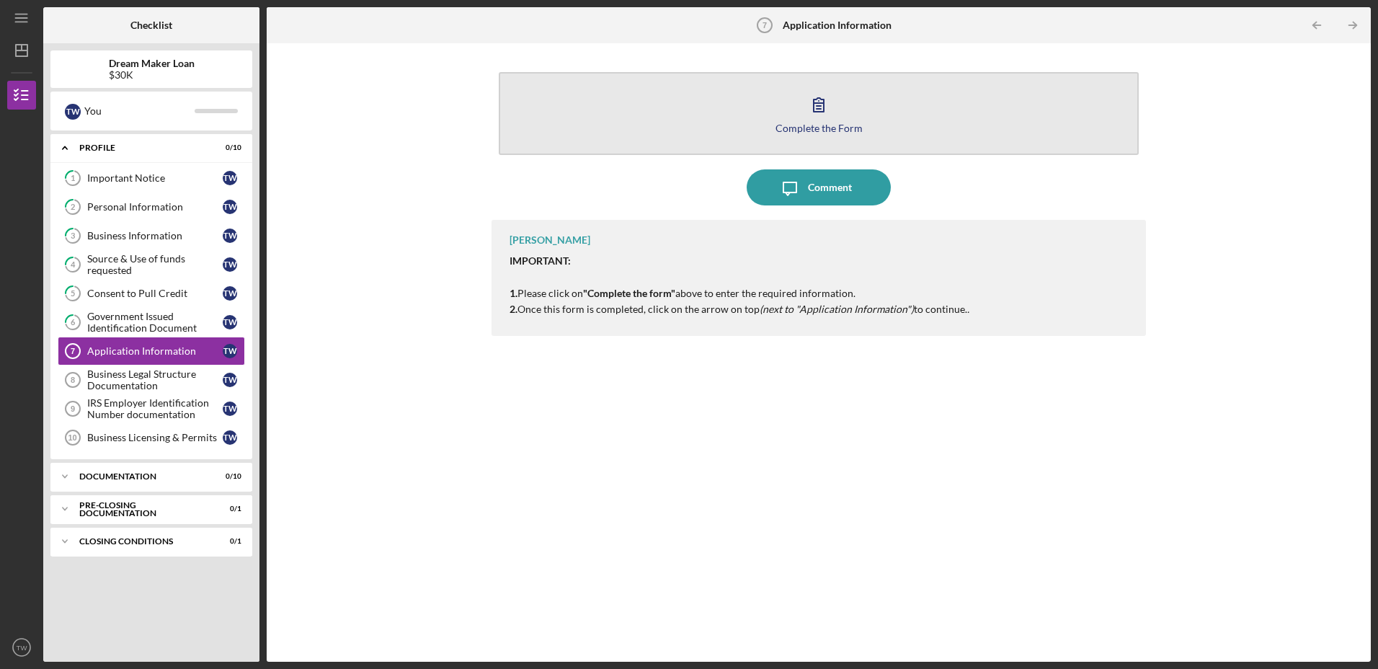
click at [822, 125] on div "Complete the Form" at bounding box center [819, 128] width 87 height 11
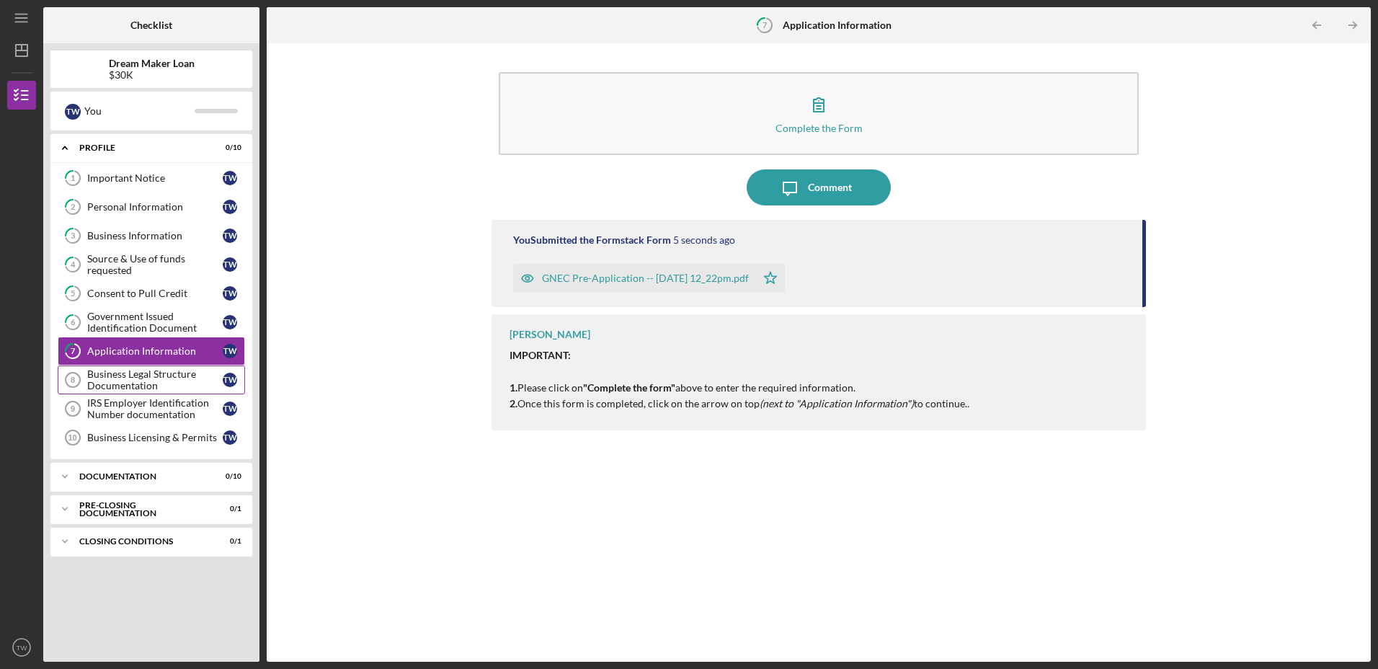
click at [105, 382] on div "Business Legal Structure Documentation" at bounding box center [155, 379] width 136 height 23
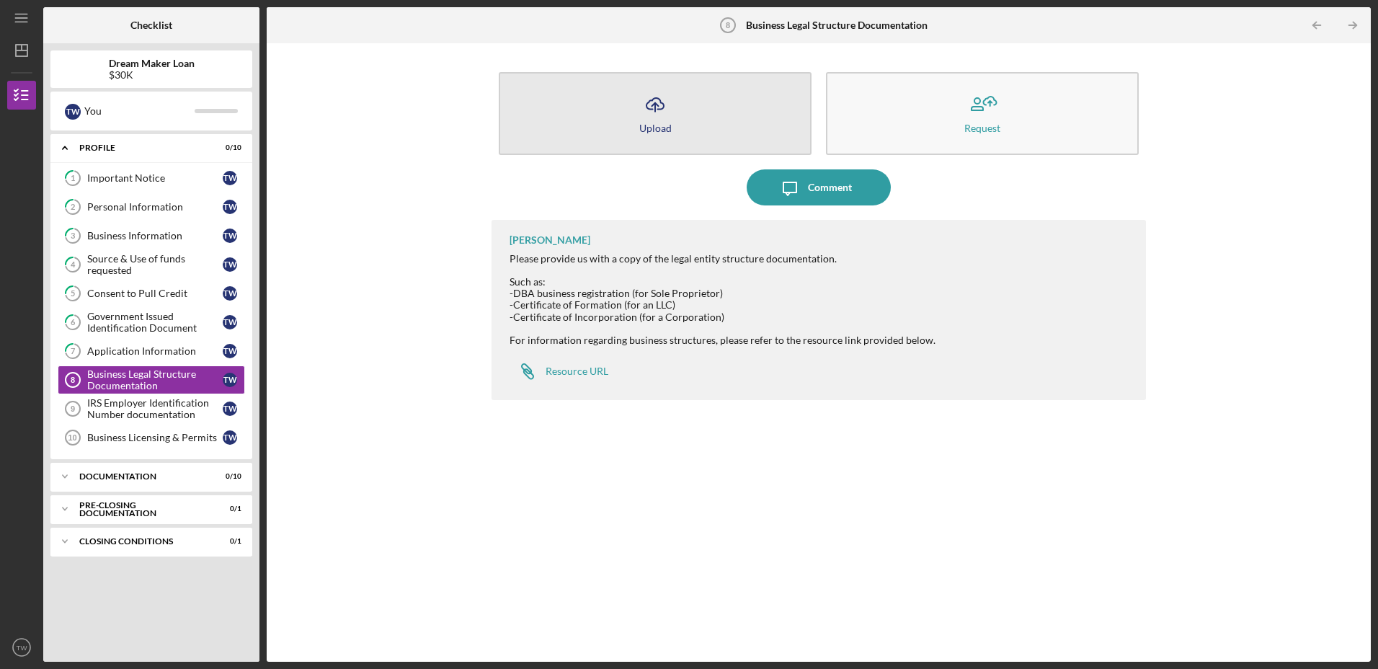
click at [658, 102] on icon "Icon/Upload" at bounding box center [655, 104] width 36 height 36
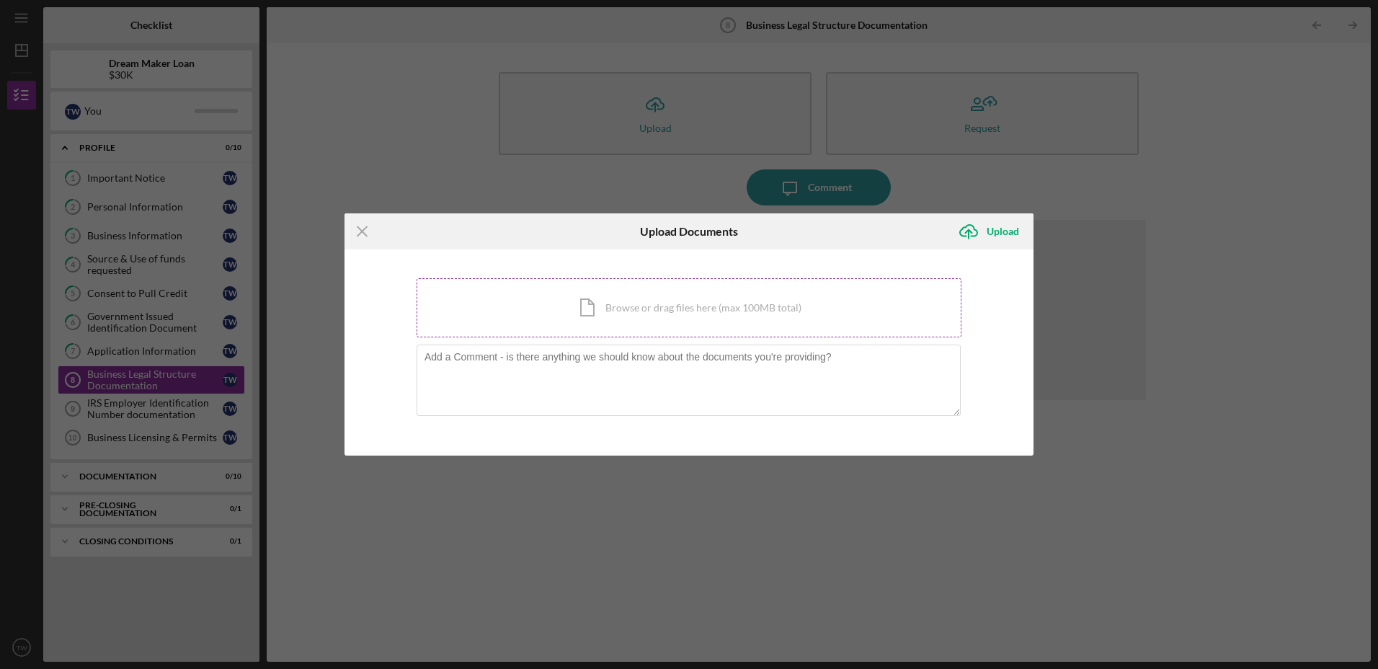
click at [602, 302] on div "Icon/Document Browse or drag files here (max 100MB total) Tap to choose files o…" at bounding box center [689, 307] width 545 height 59
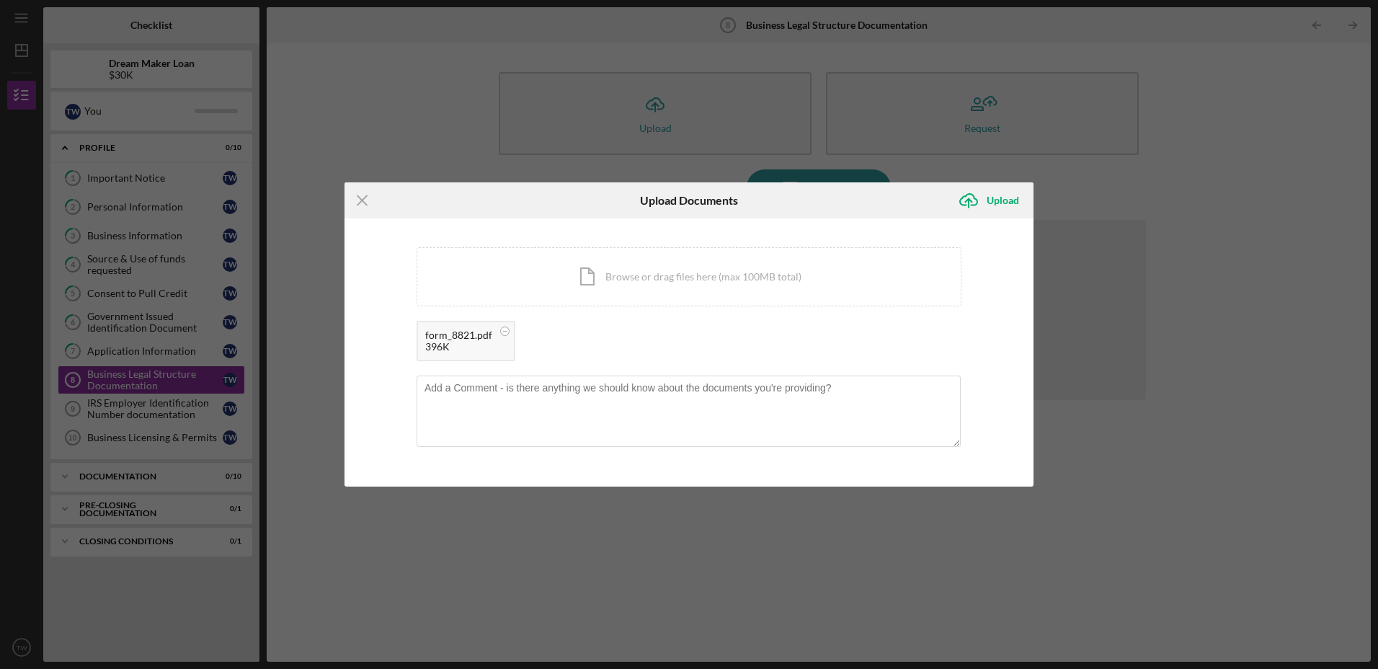
click at [468, 337] on div "form_8821.pdf" at bounding box center [458, 335] width 67 height 12
click at [499, 334] on icon at bounding box center [505, 331] width 18 height 18
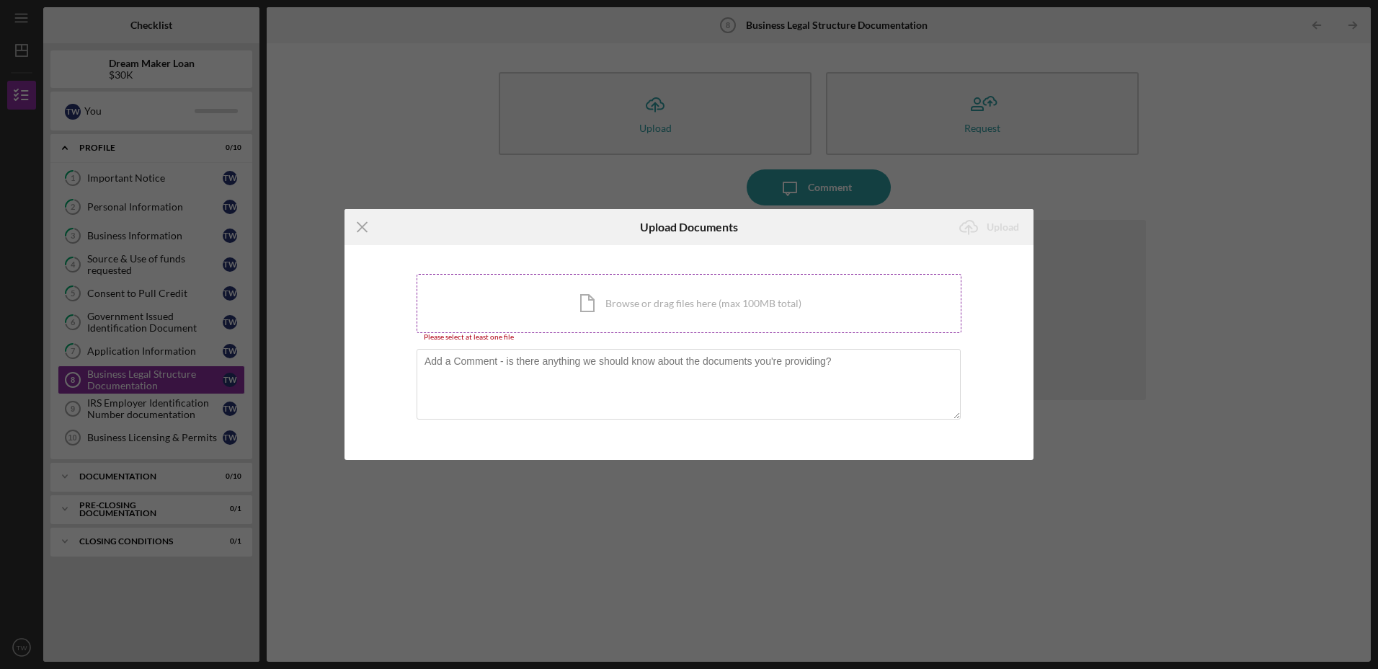
click at [585, 300] on div "Icon/Document Browse or drag files here (max 100MB total) Tap to choose files o…" at bounding box center [689, 303] width 545 height 59
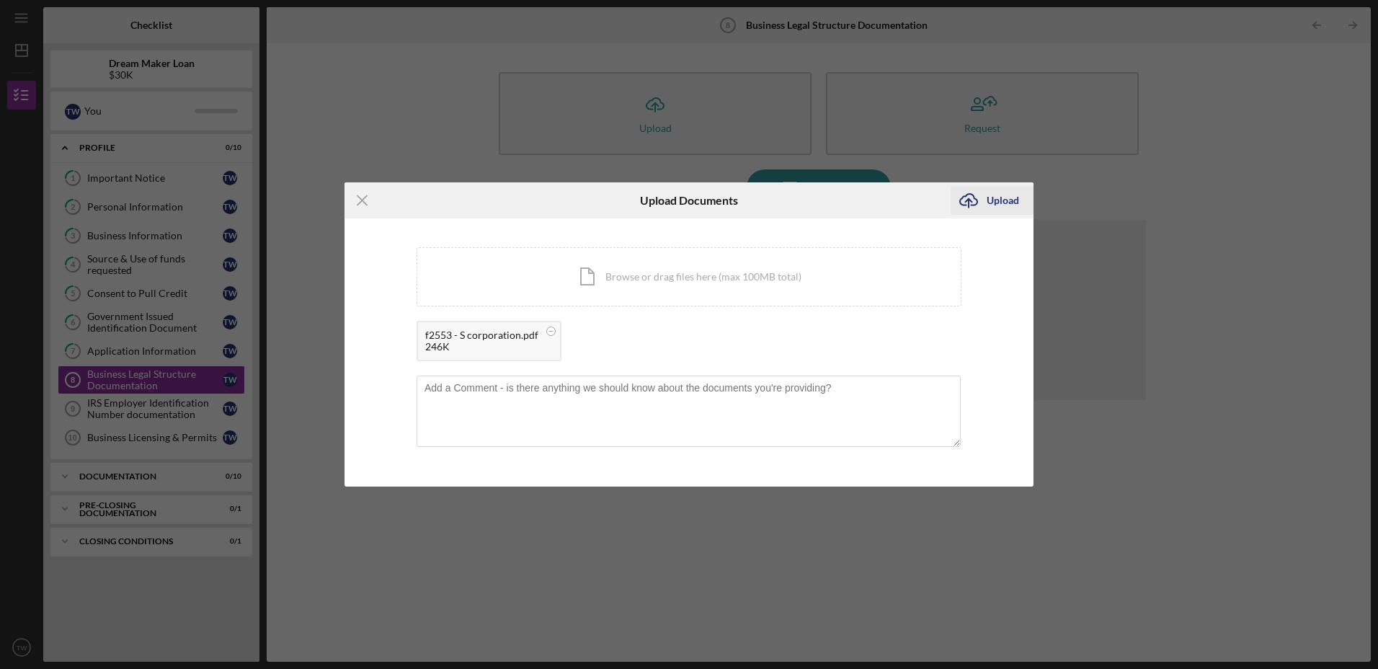
click at [996, 203] on div "Upload" at bounding box center [1003, 200] width 32 height 29
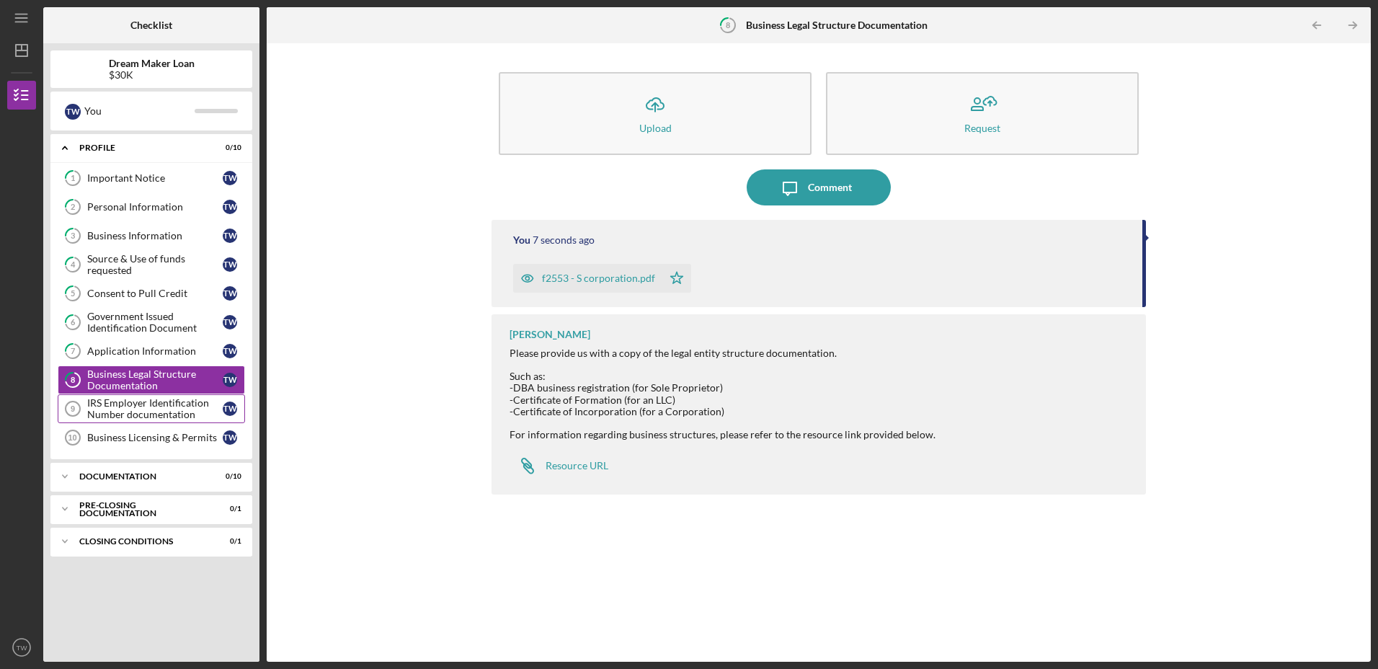
click at [138, 402] on div "IRS Employer Identification Number documentation" at bounding box center [155, 408] width 136 height 23
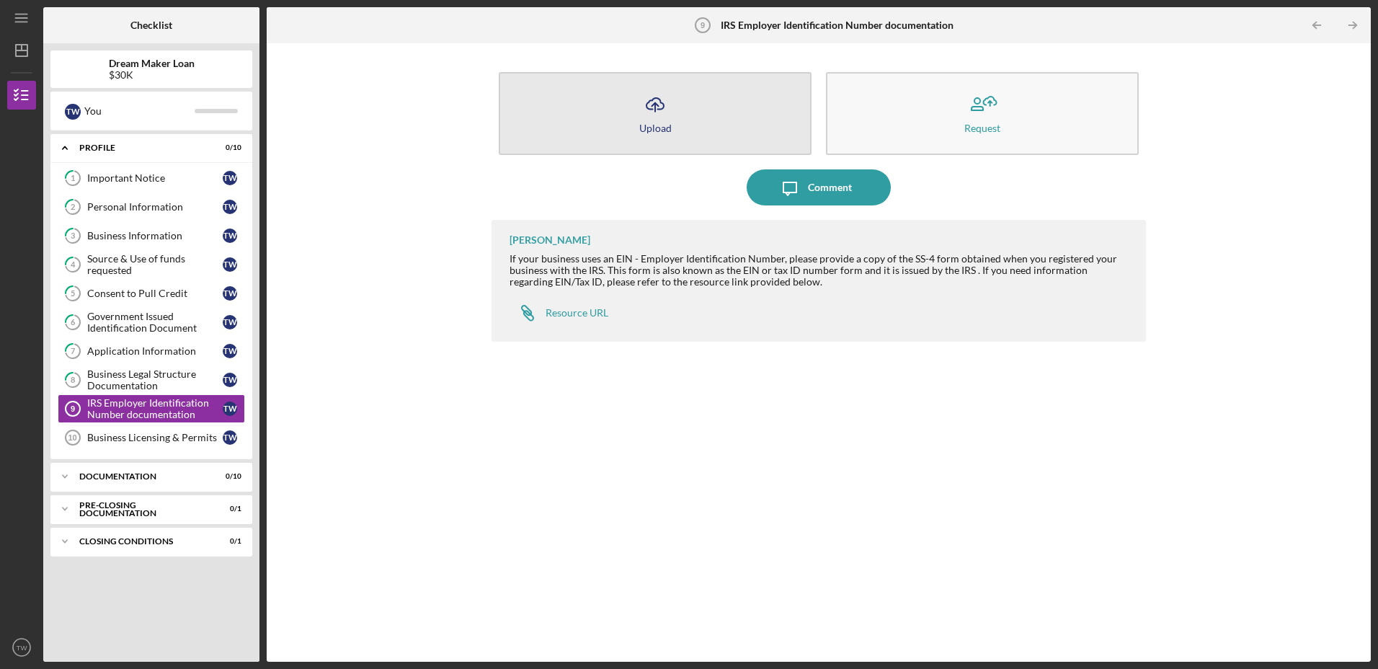
click at [661, 114] on icon "Icon/Upload" at bounding box center [655, 104] width 36 height 36
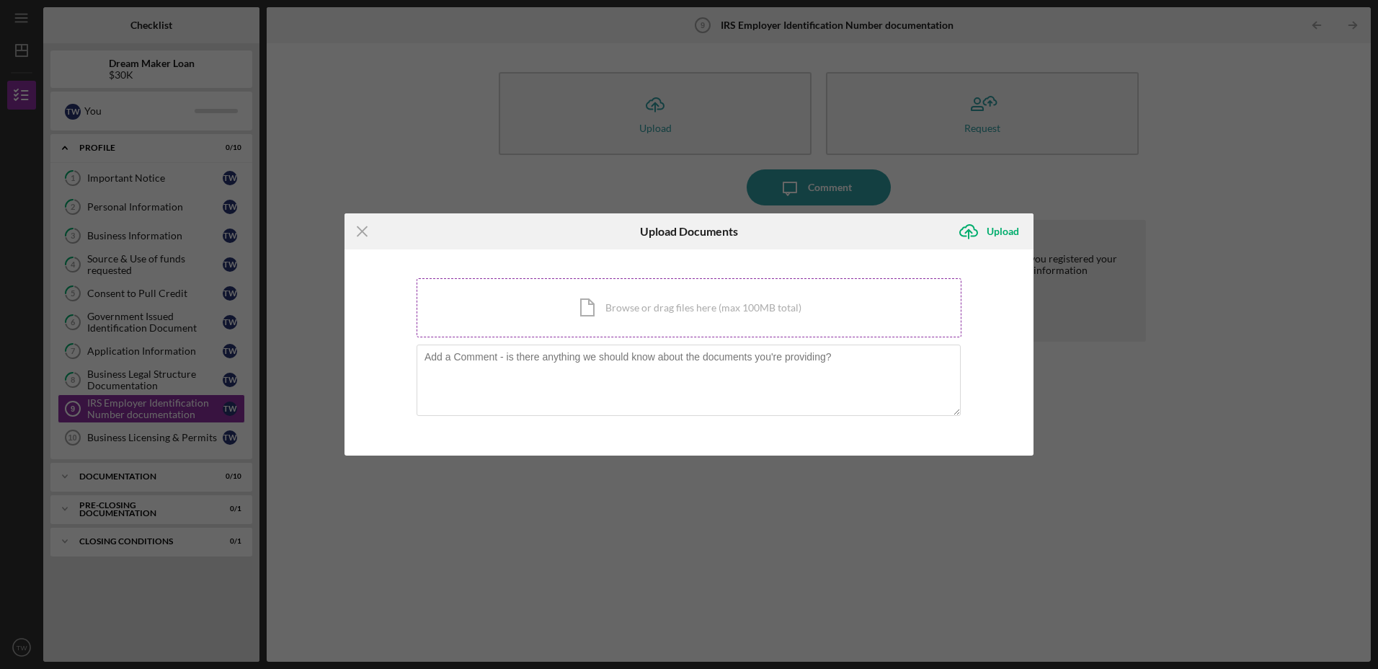
click at [660, 315] on div "Icon/Document Browse or drag files here (max 100MB total) Tap to choose files o…" at bounding box center [689, 307] width 545 height 59
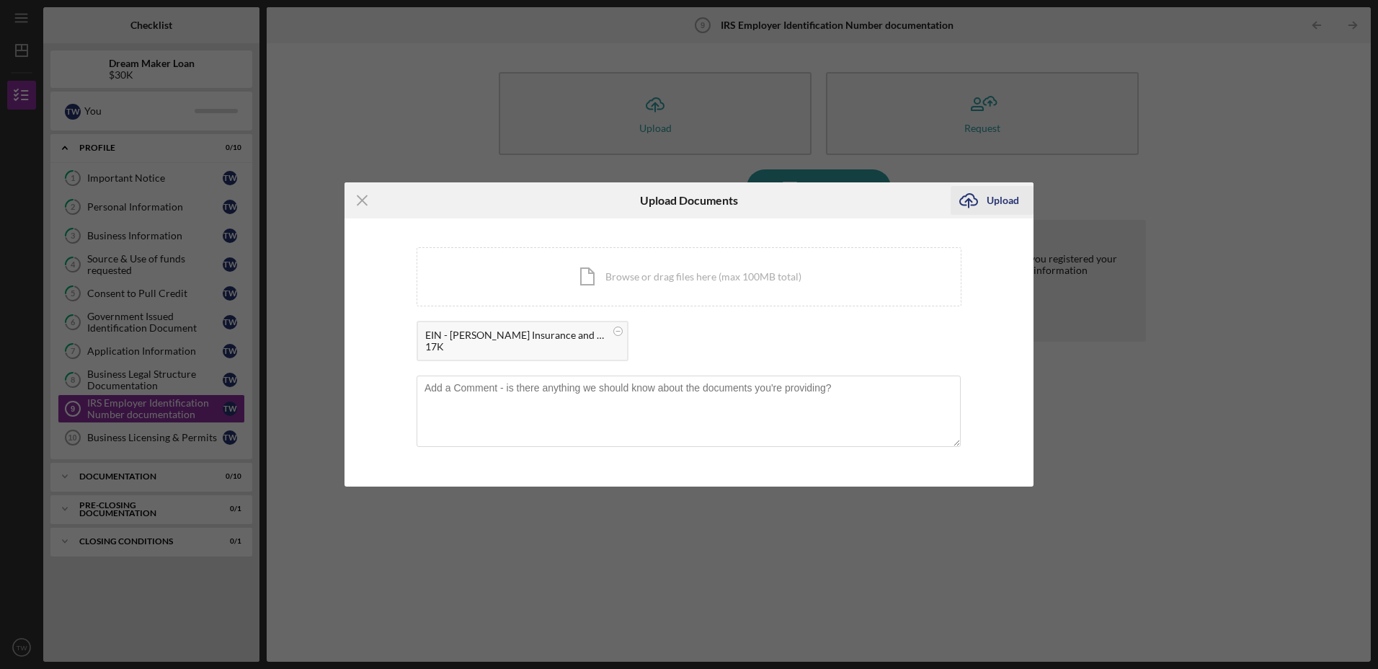
click at [995, 200] on div "Upload" at bounding box center [1003, 200] width 32 height 29
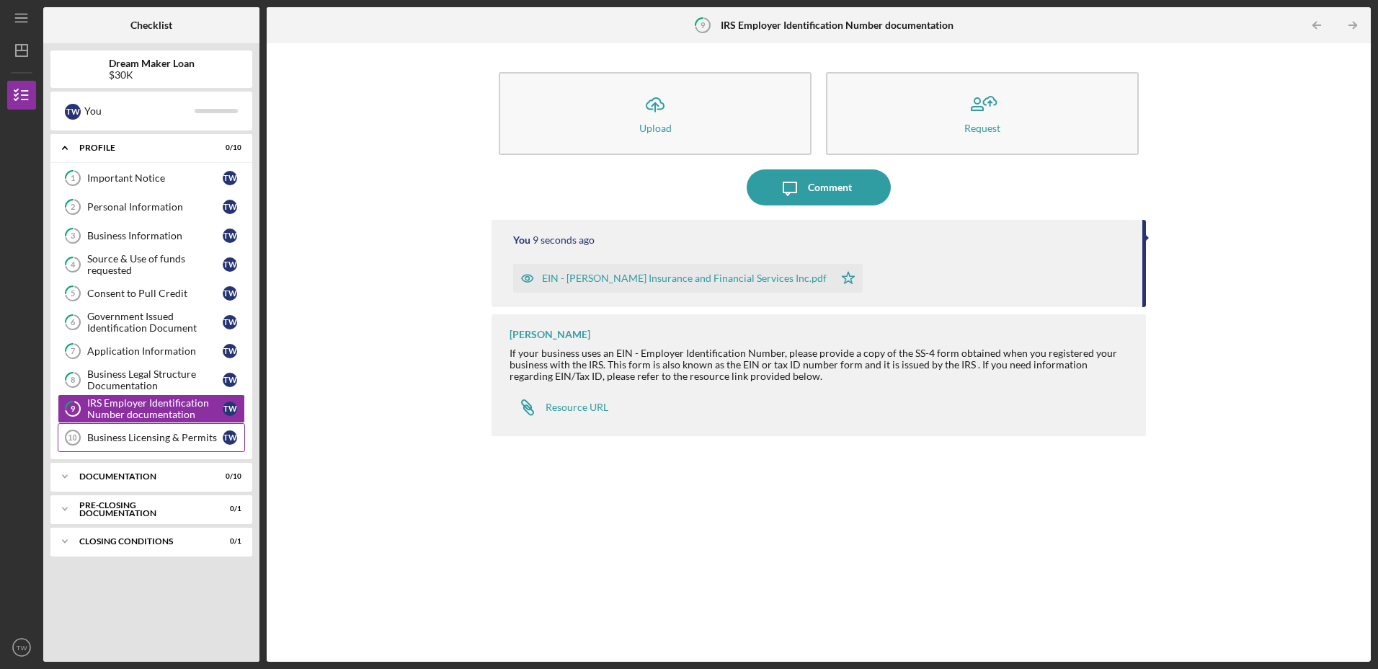
click at [123, 438] on div "Business Licensing & Permits" at bounding box center [155, 438] width 136 height 12
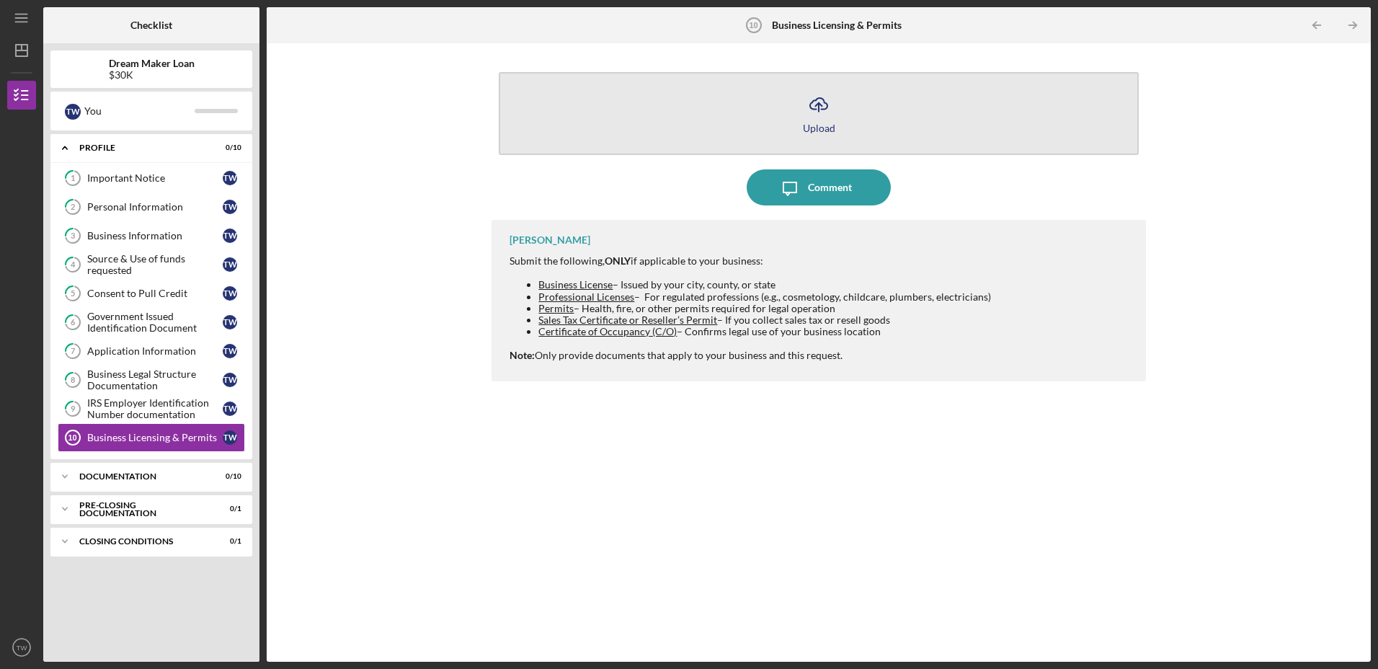
click at [813, 128] on div "Upload" at bounding box center [819, 128] width 32 height 11
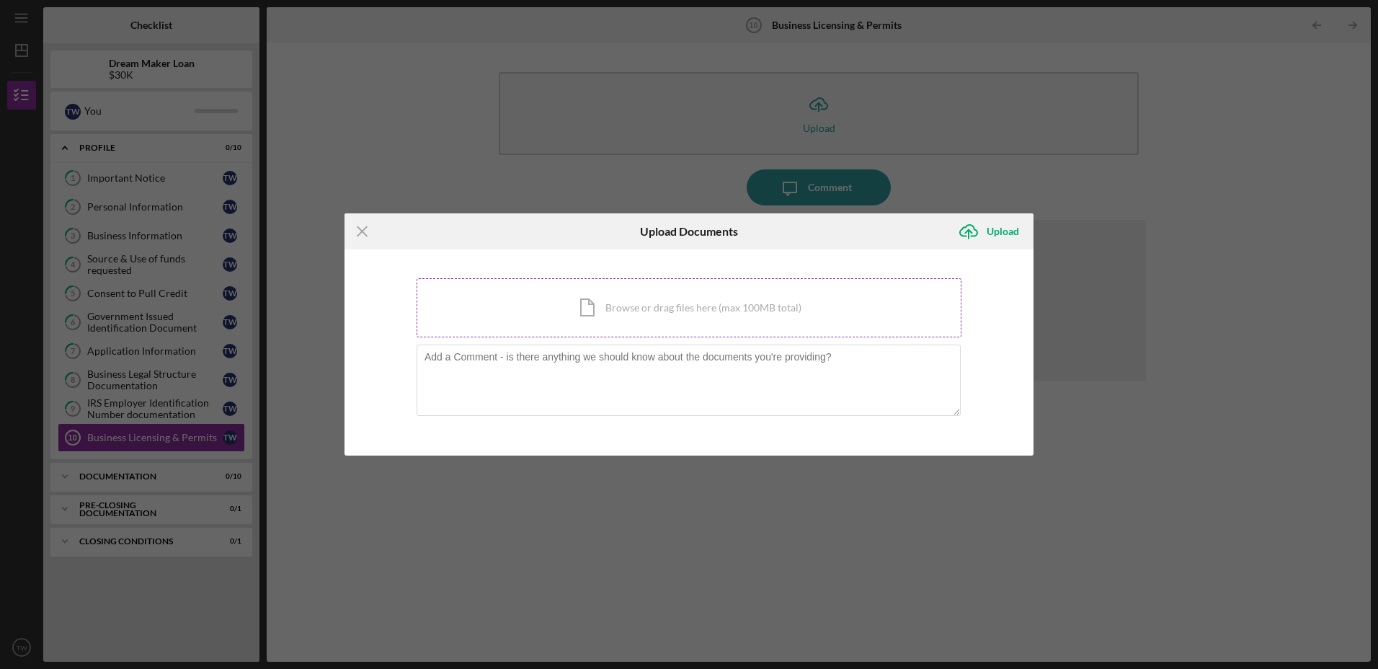
click at [618, 315] on div "Icon/Document Browse or drag files here (max 100MB total) Tap to choose files o…" at bounding box center [689, 307] width 545 height 59
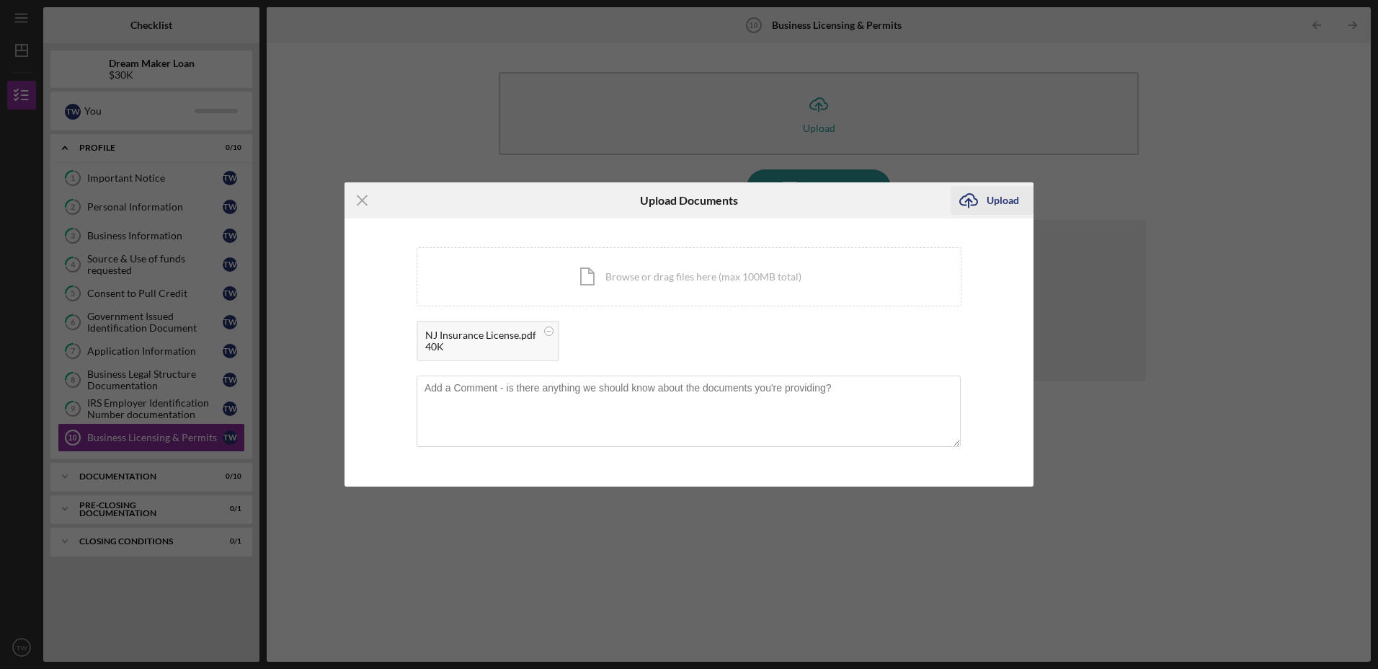
click at [996, 200] on div "Upload" at bounding box center [1003, 200] width 32 height 29
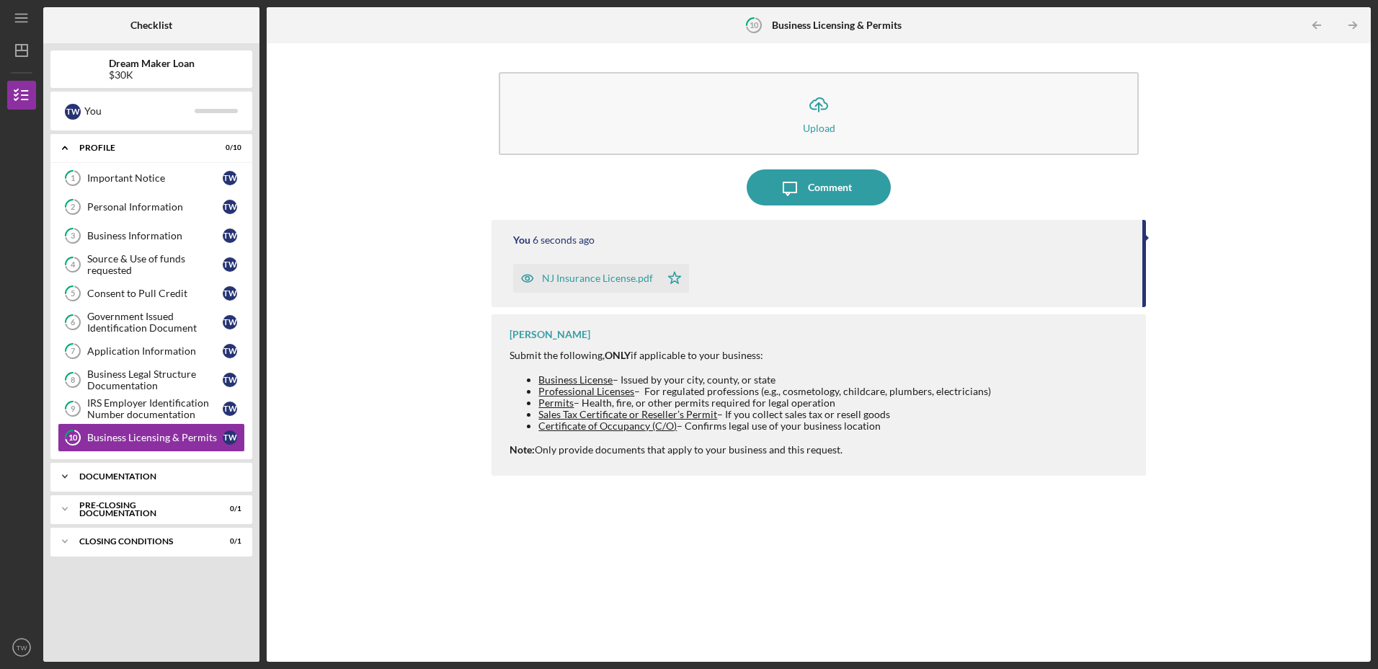
click at [64, 474] on icon "Icon/Expander" at bounding box center [64, 476] width 29 height 29
